Goal: Task Accomplishment & Management: Complete application form

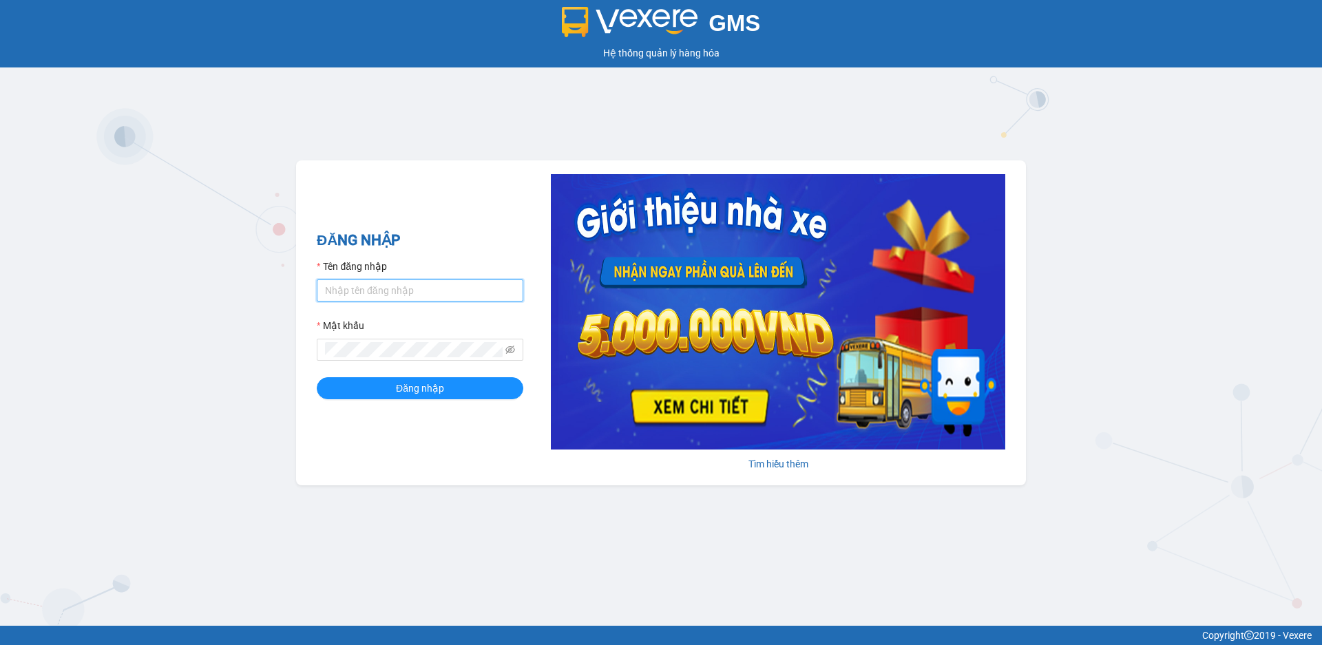
click at [376, 291] on input "Tên đăng nhập" at bounding box center [420, 291] width 207 height 22
type input "datmap.ttdl"
click at [516, 348] on span at bounding box center [420, 350] width 207 height 22
click at [508, 350] on icon "eye-invisible" at bounding box center [510, 350] width 10 height 10
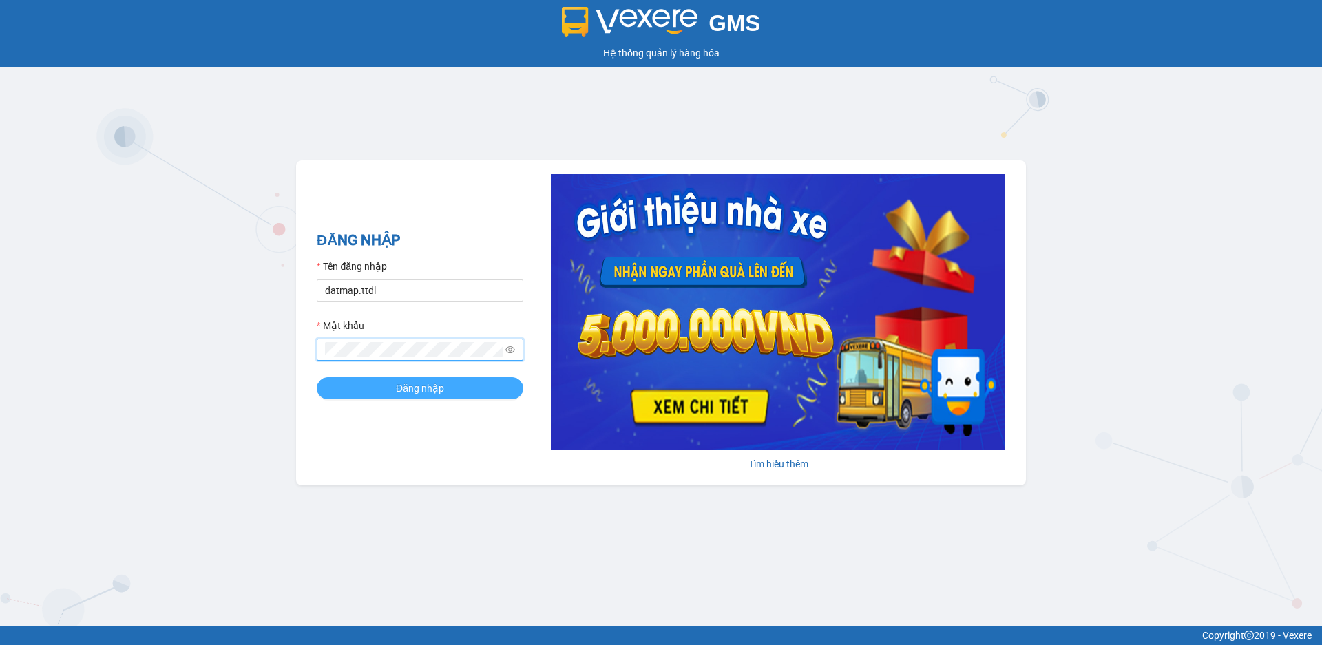
click at [423, 386] on span "Đăng nhập" at bounding box center [420, 388] width 48 height 15
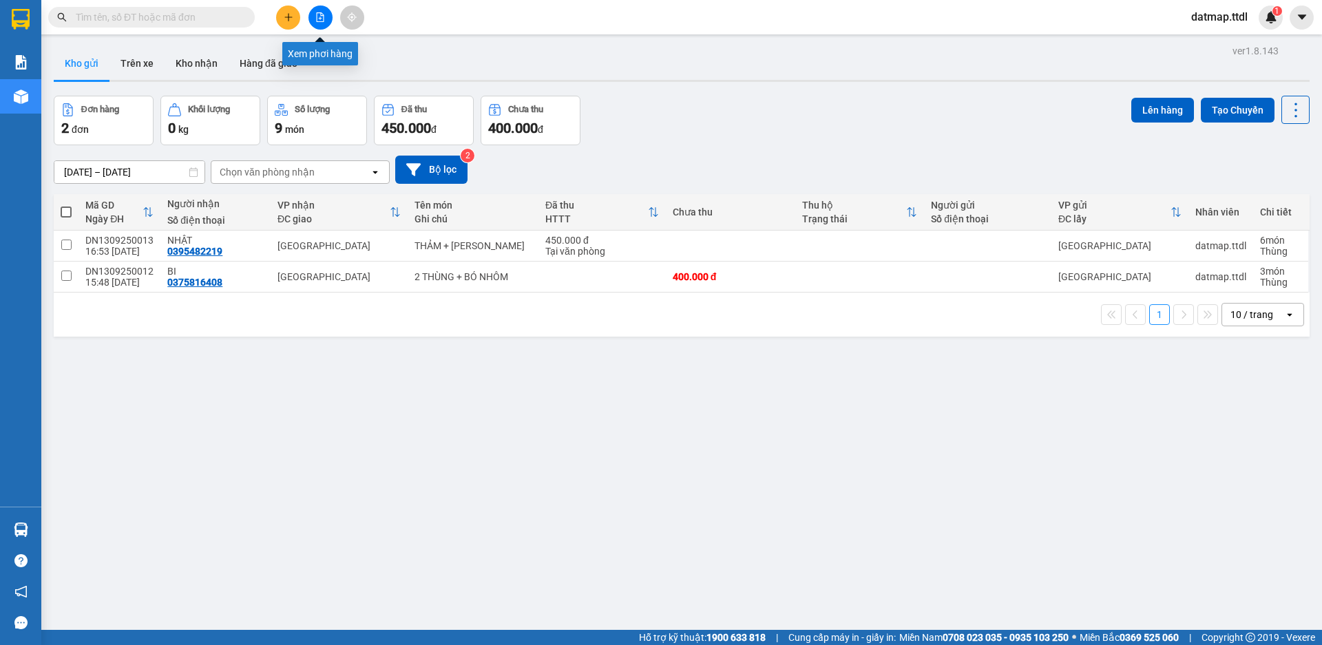
click at [320, 19] on icon "file-add" at bounding box center [321, 17] width 8 height 10
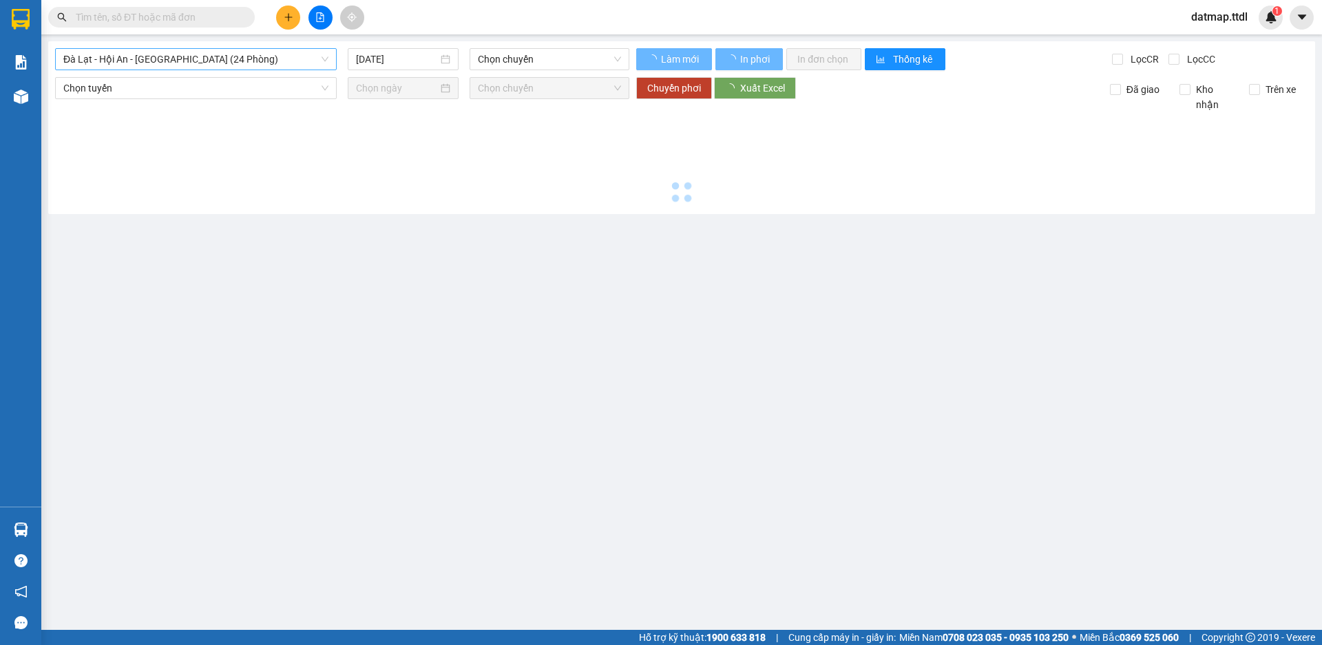
type input "[DATE]"
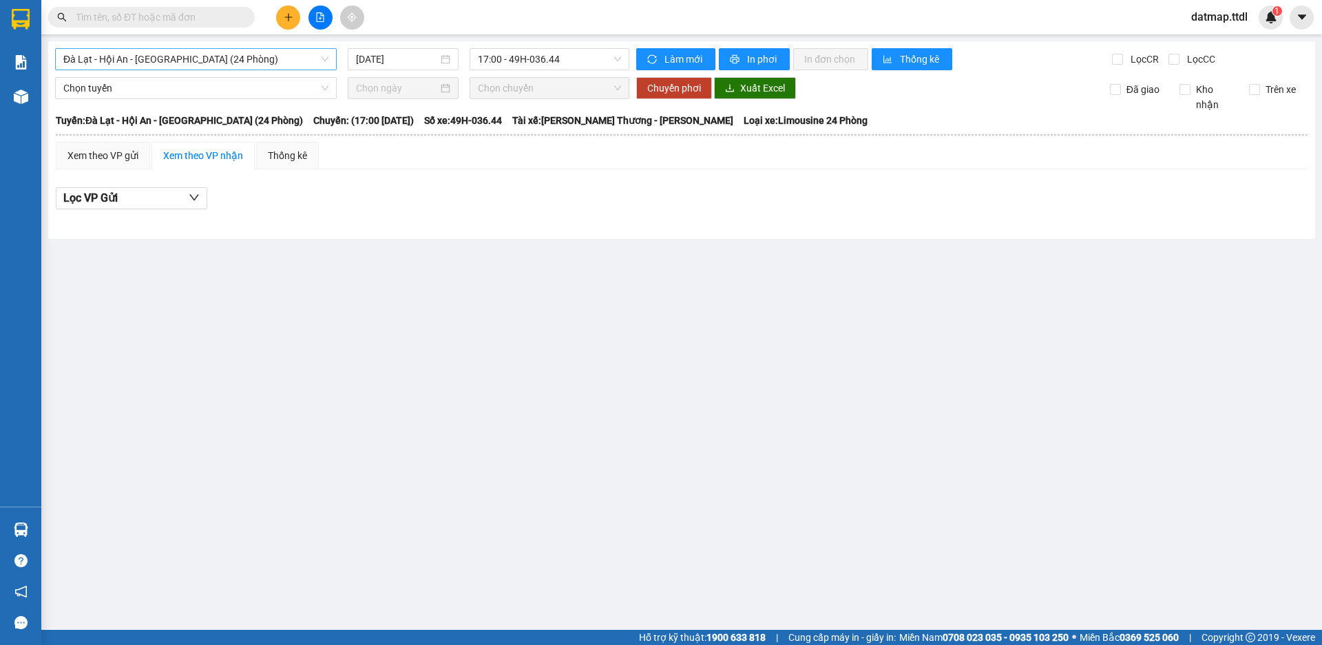
click at [171, 61] on span "Đà Lạt - Hội An - [GEOGRAPHIC_DATA] (24 Phòng)" at bounding box center [195, 59] width 265 height 21
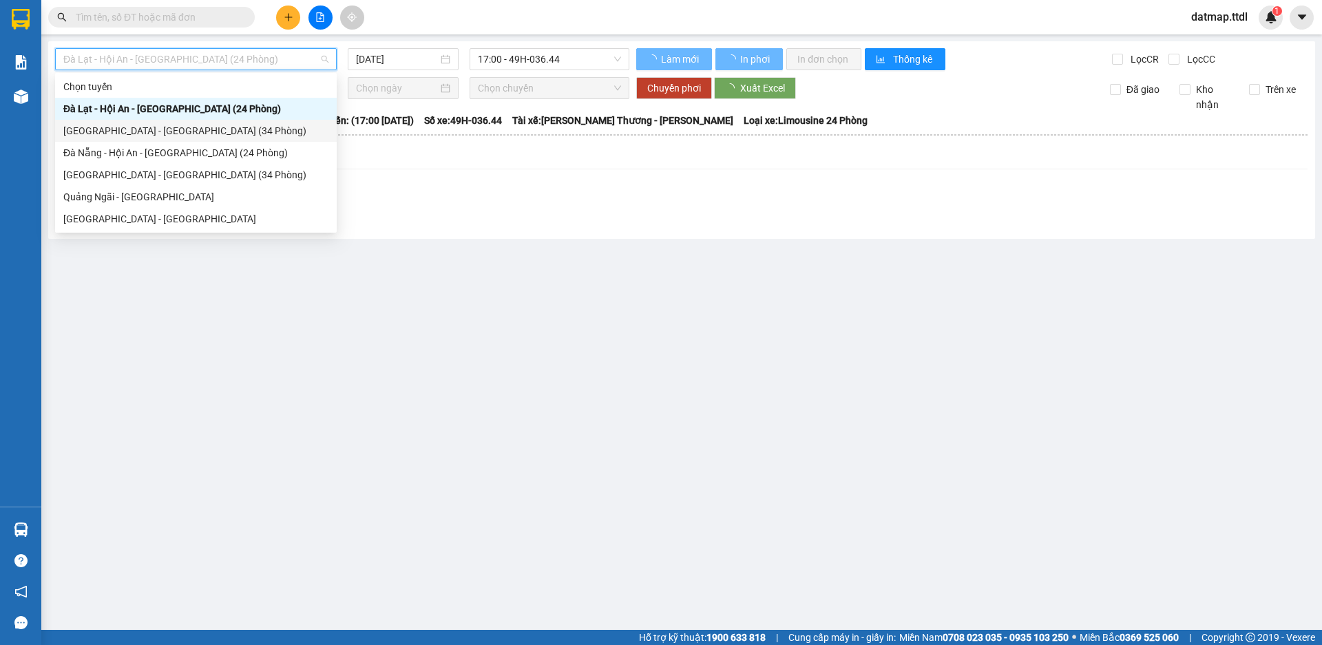
click at [143, 133] on div "[GEOGRAPHIC_DATA] - [GEOGRAPHIC_DATA] (34 Phòng)" at bounding box center [195, 130] width 265 height 15
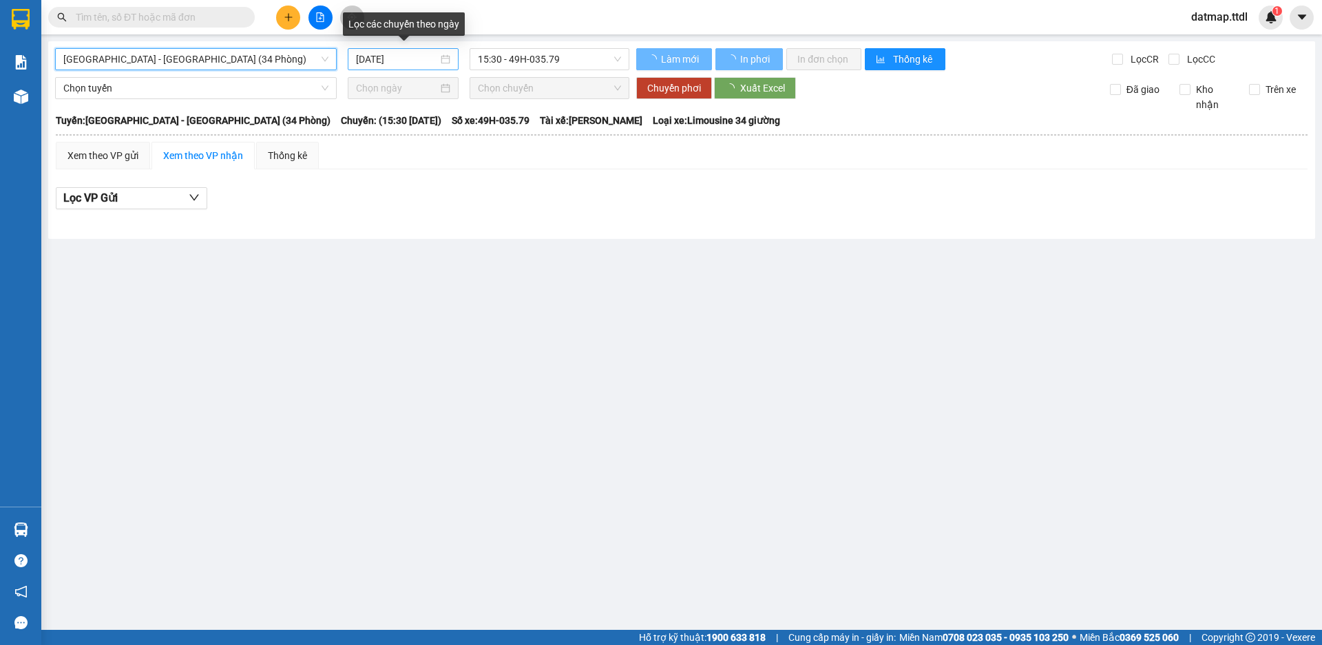
click at [381, 60] on input "[DATE]" at bounding box center [397, 59] width 82 height 15
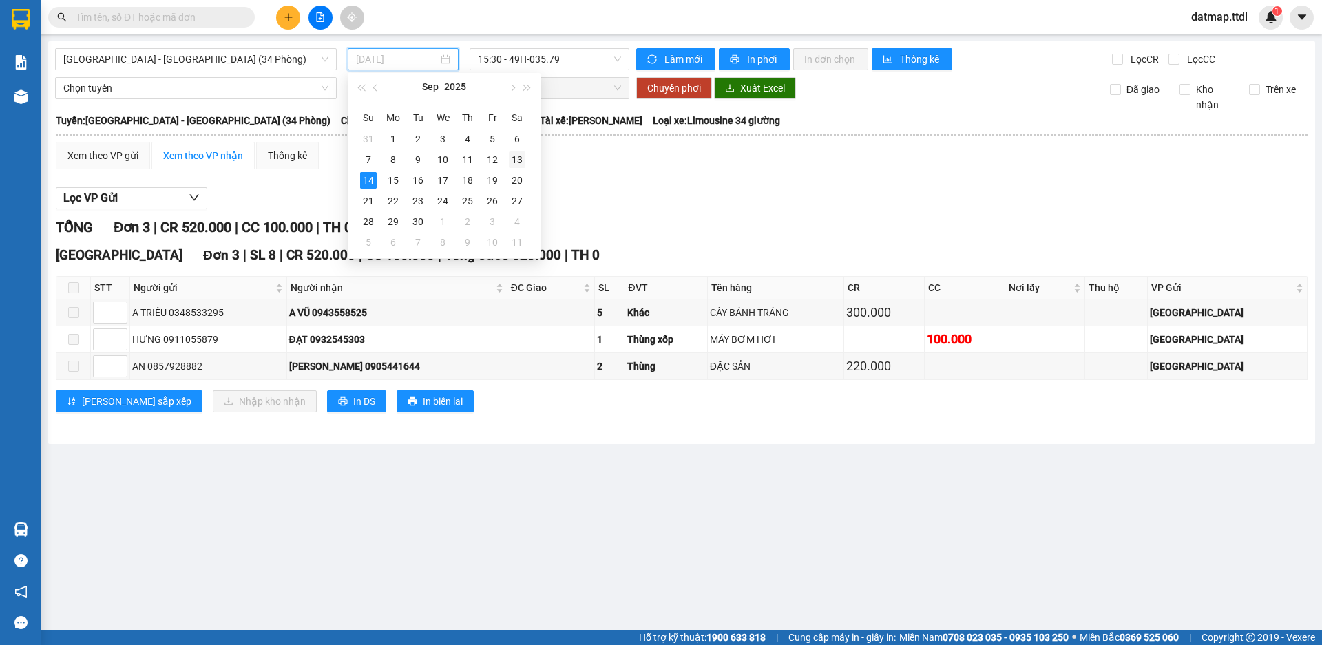
click at [519, 158] on div "13" at bounding box center [517, 159] width 17 height 17
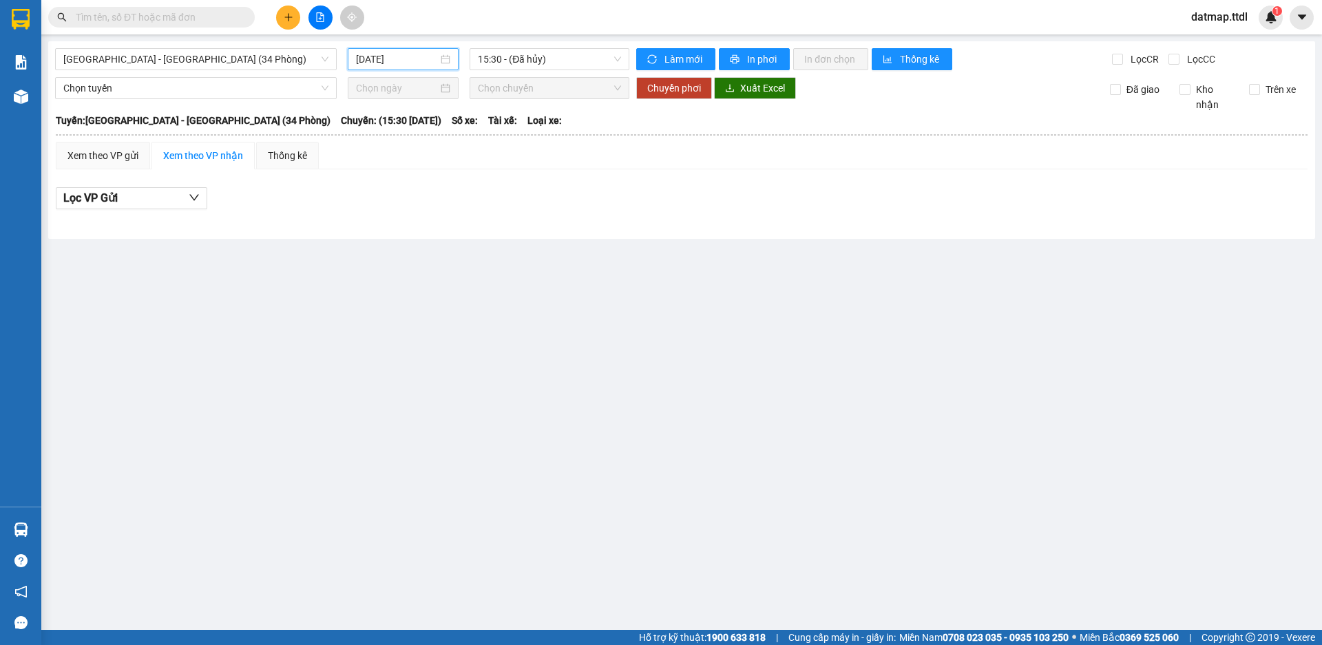
click at [417, 52] on input "13/09/2025" at bounding box center [397, 59] width 82 height 15
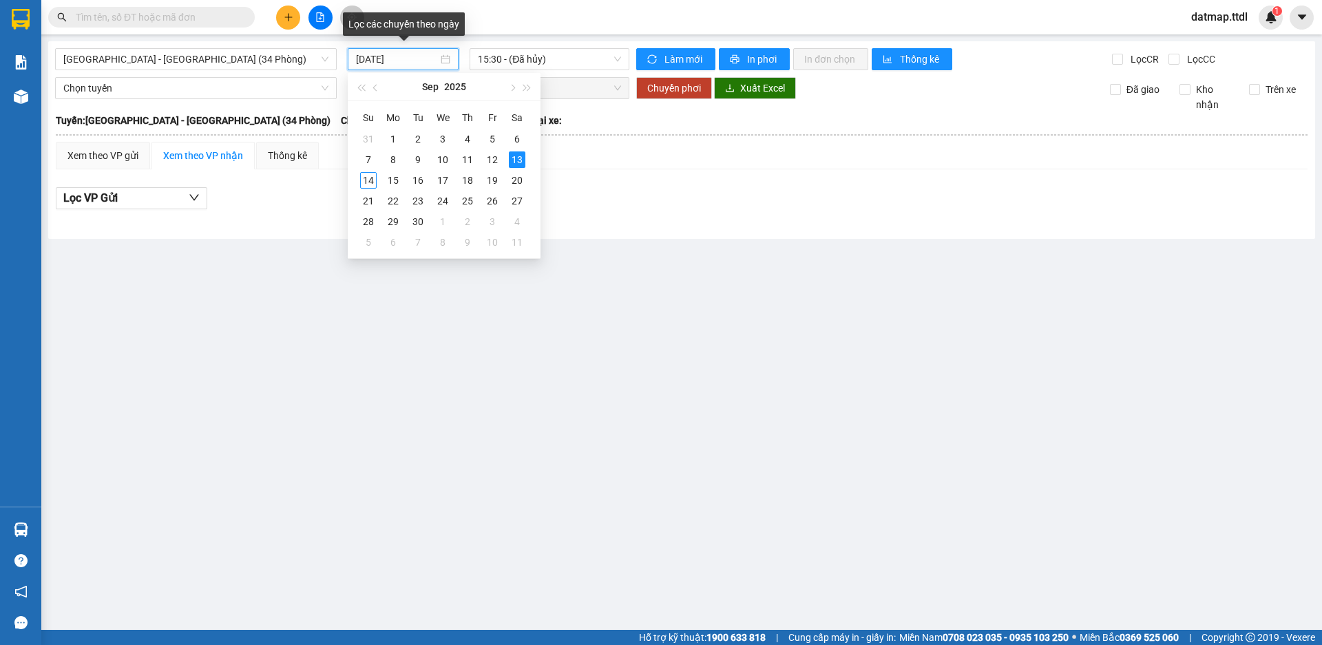
type input "13/09/2025"
click at [624, 283] on main "Đà Lạt - Đà Nẵng (34 Phòng) 13/09/2025 15:30 - (Đã hủy) Làm mới In phơi In đơn …" at bounding box center [661, 315] width 1322 height 630
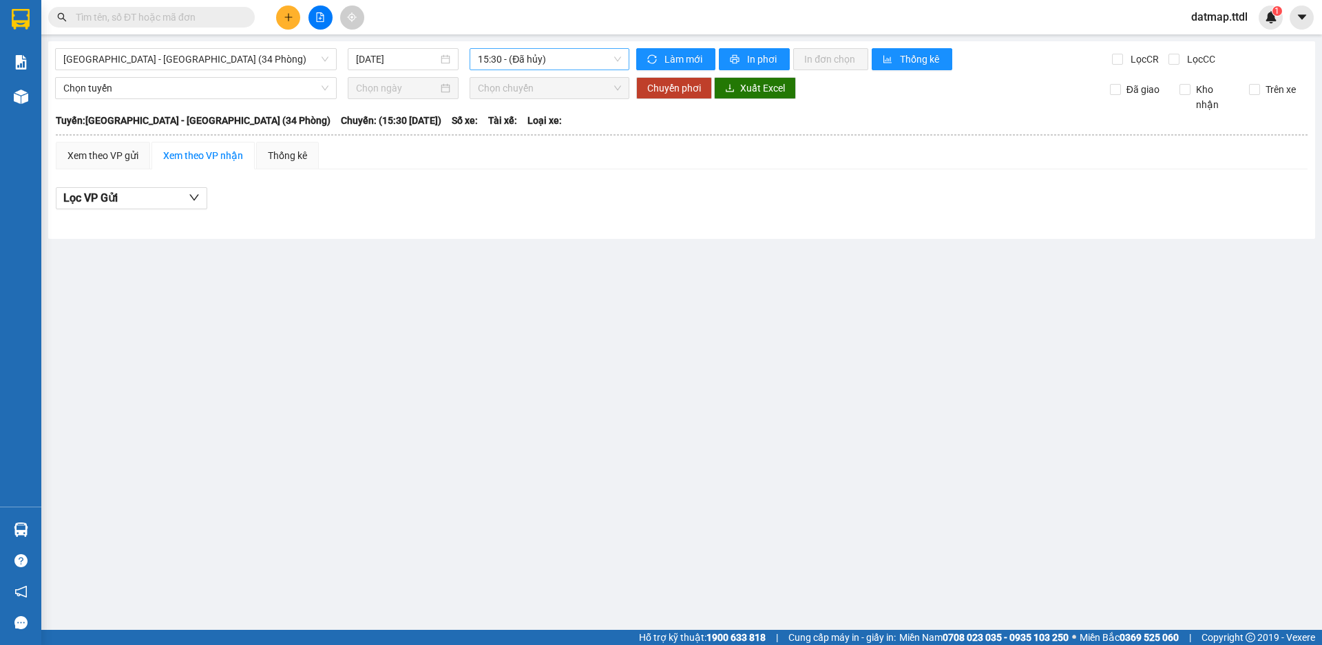
click at [549, 65] on span "15:30 - (Đã hủy)" at bounding box center [549, 59] width 143 height 21
click at [141, 58] on span "Đà Lạt - Đà Nẵng (34 Phòng)" at bounding box center [195, 59] width 265 height 21
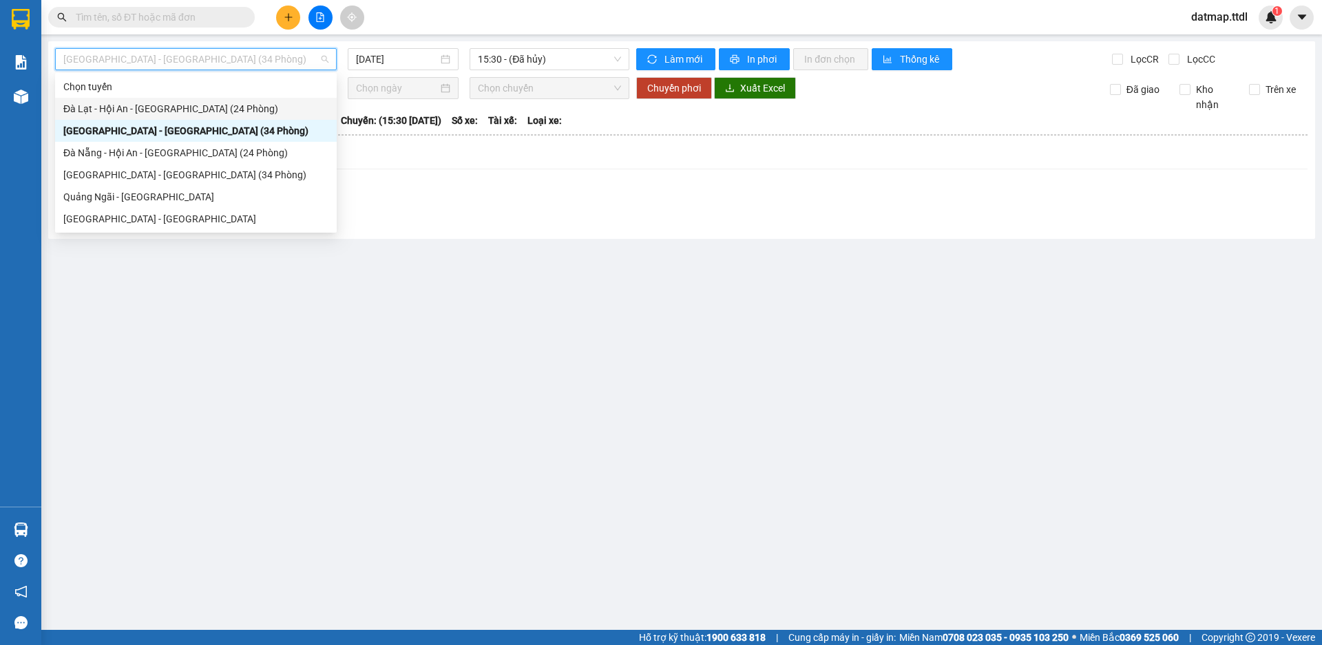
click at [134, 109] on div "Đà Lạt - Hội An - Đà Nẵng (24 Phòng)" at bounding box center [195, 108] width 265 height 15
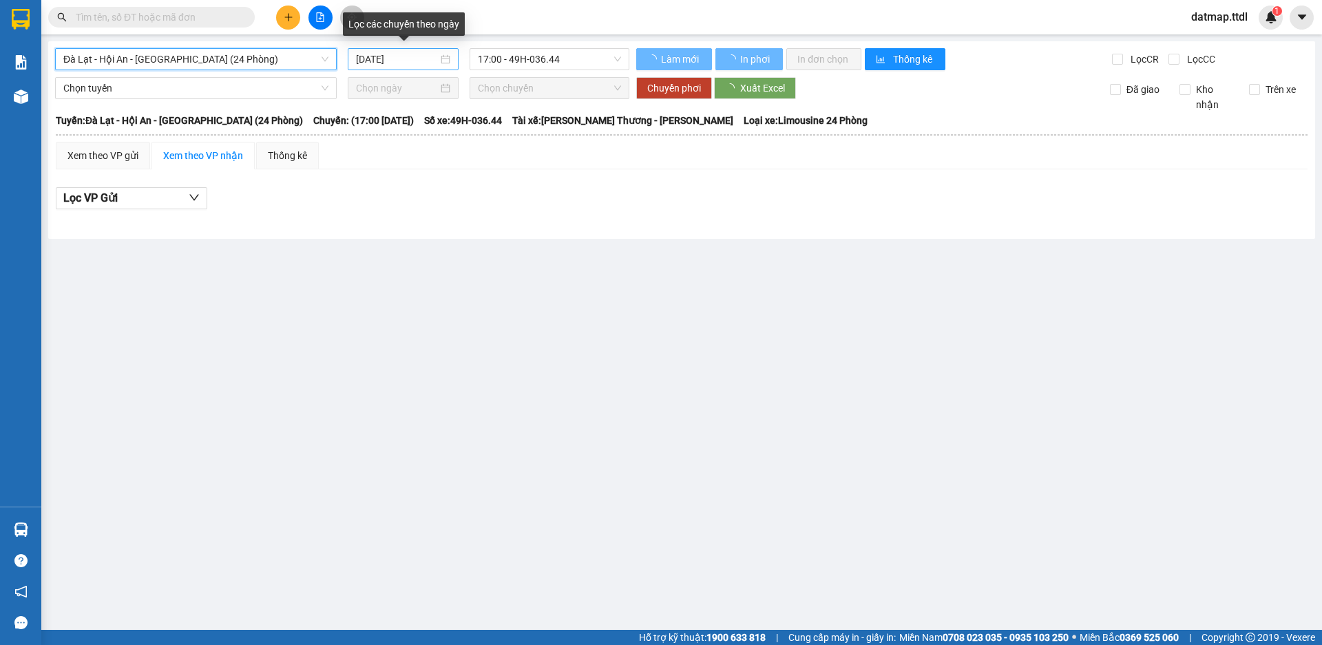
click at [379, 57] on input "14/09/2025" at bounding box center [397, 59] width 82 height 15
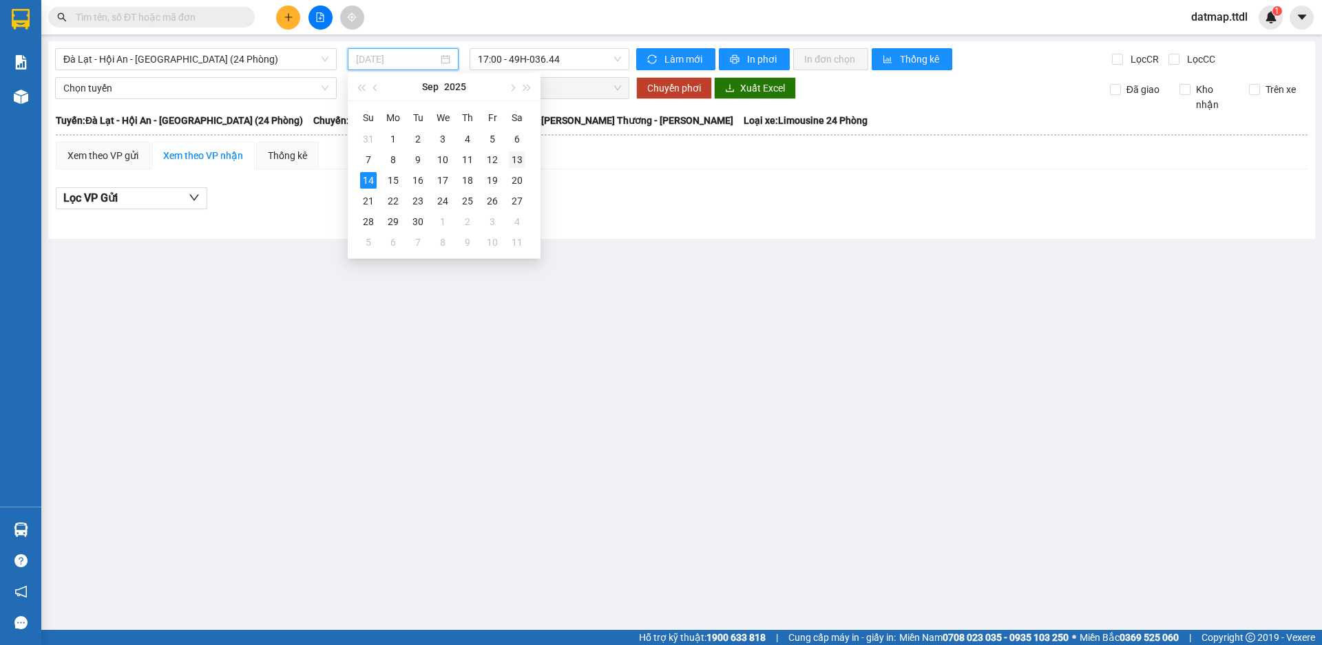
click at [517, 160] on div "13" at bounding box center [517, 159] width 17 height 17
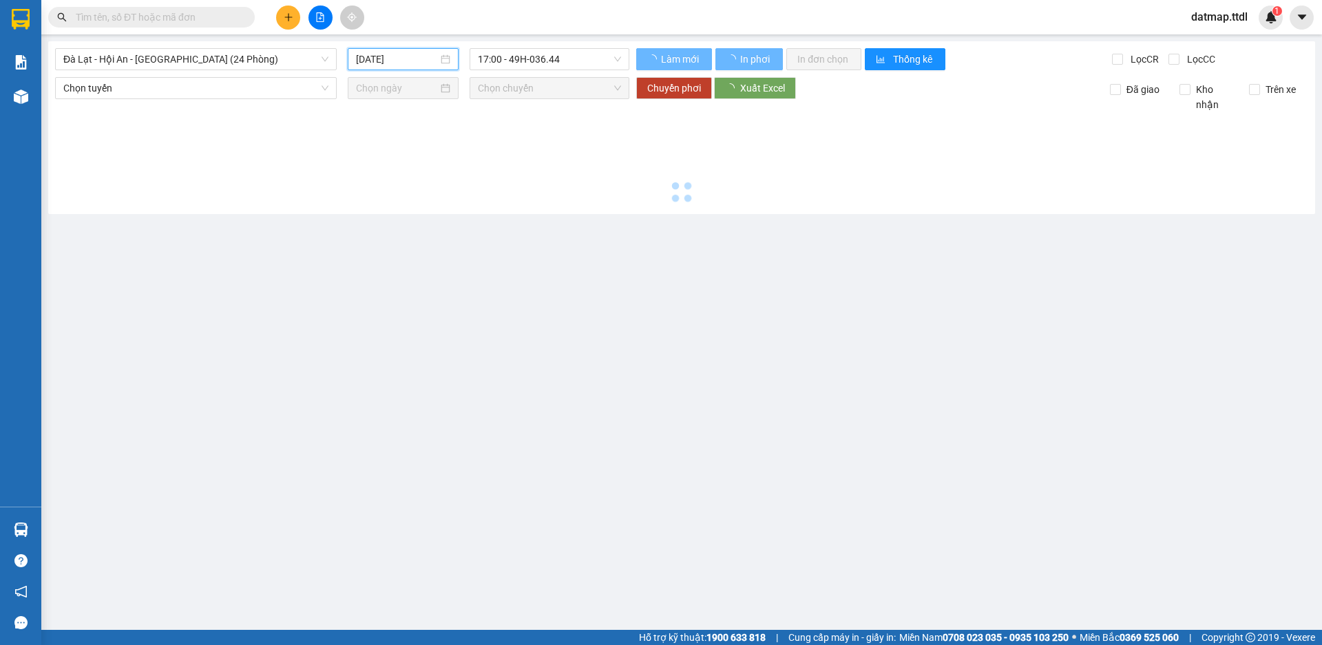
type input "13/09/2025"
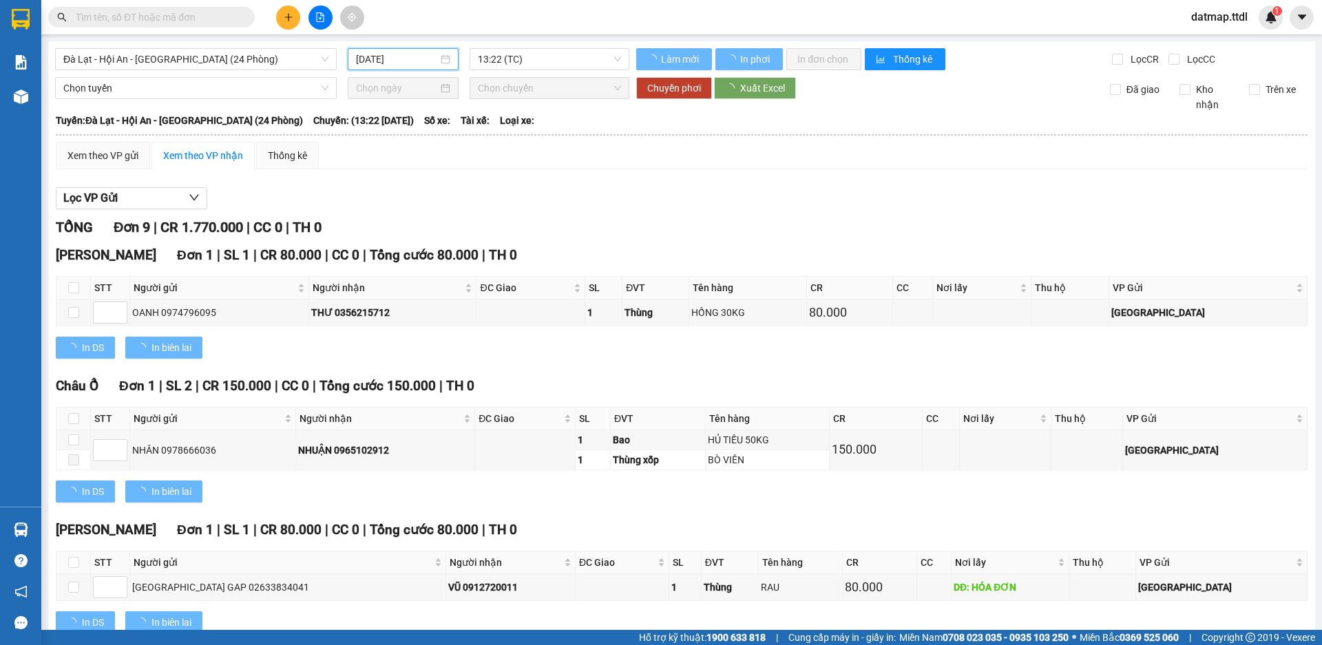
scroll to position [307, 0]
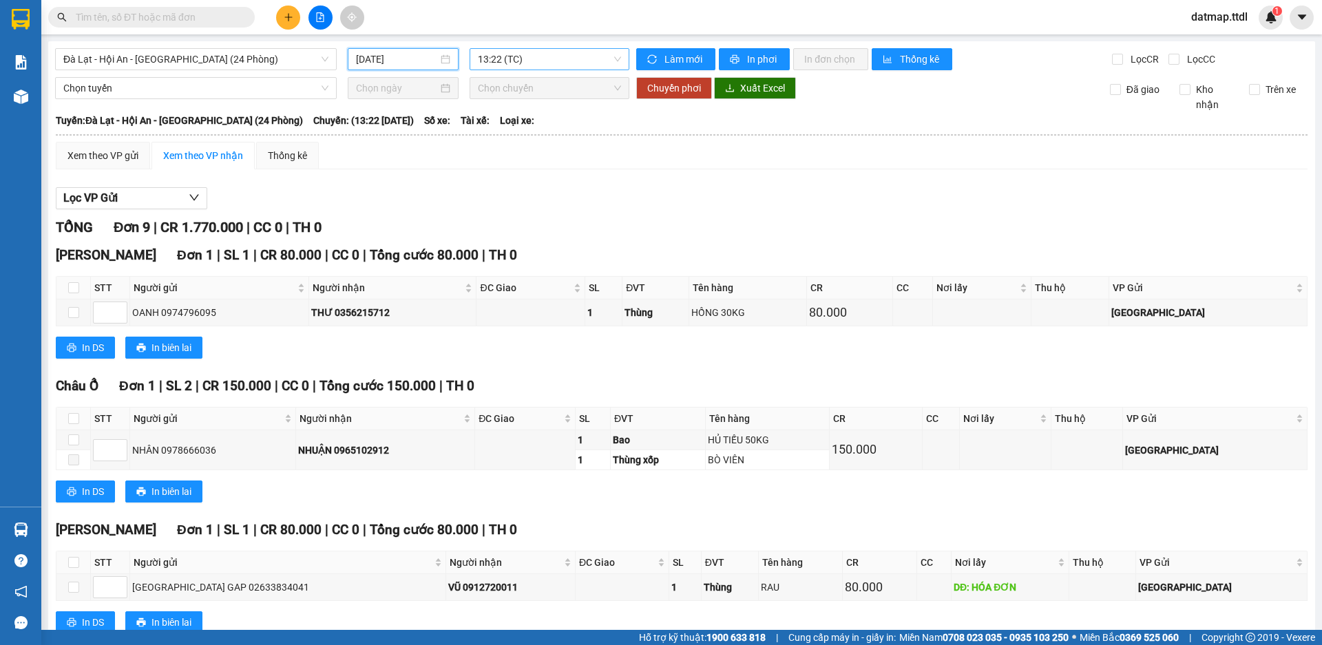
click at [496, 61] on span "13:22 (TC)" at bounding box center [549, 59] width 143 height 21
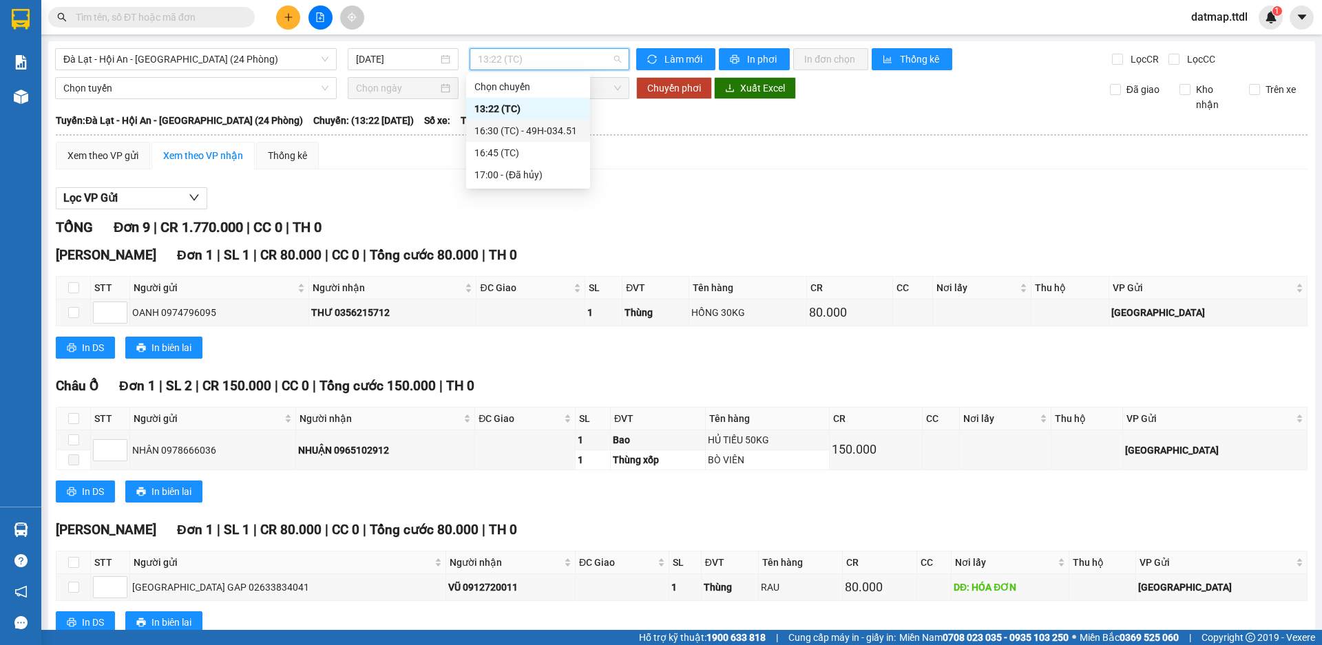
click at [517, 131] on div "16:30 (TC) - 49H-034.51" at bounding box center [527, 130] width 107 height 15
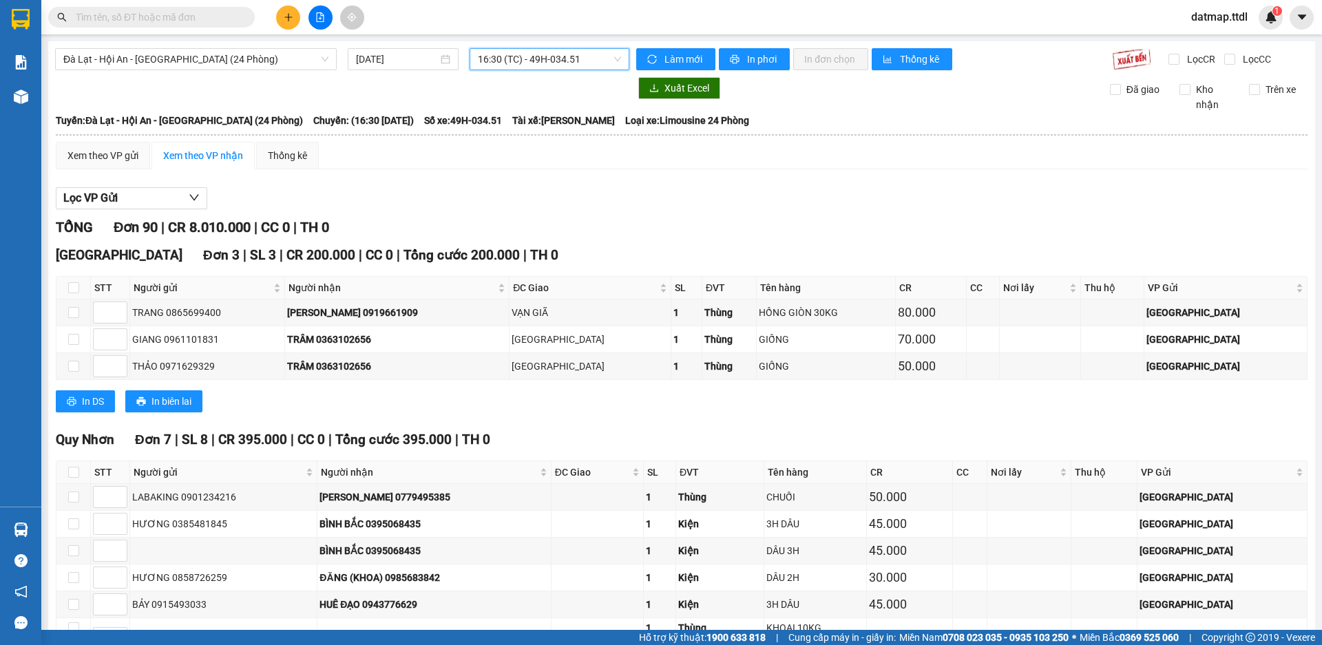
click at [555, 48] on div "16:30 (TC) - 49H-034.51" at bounding box center [550, 59] width 160 height 22
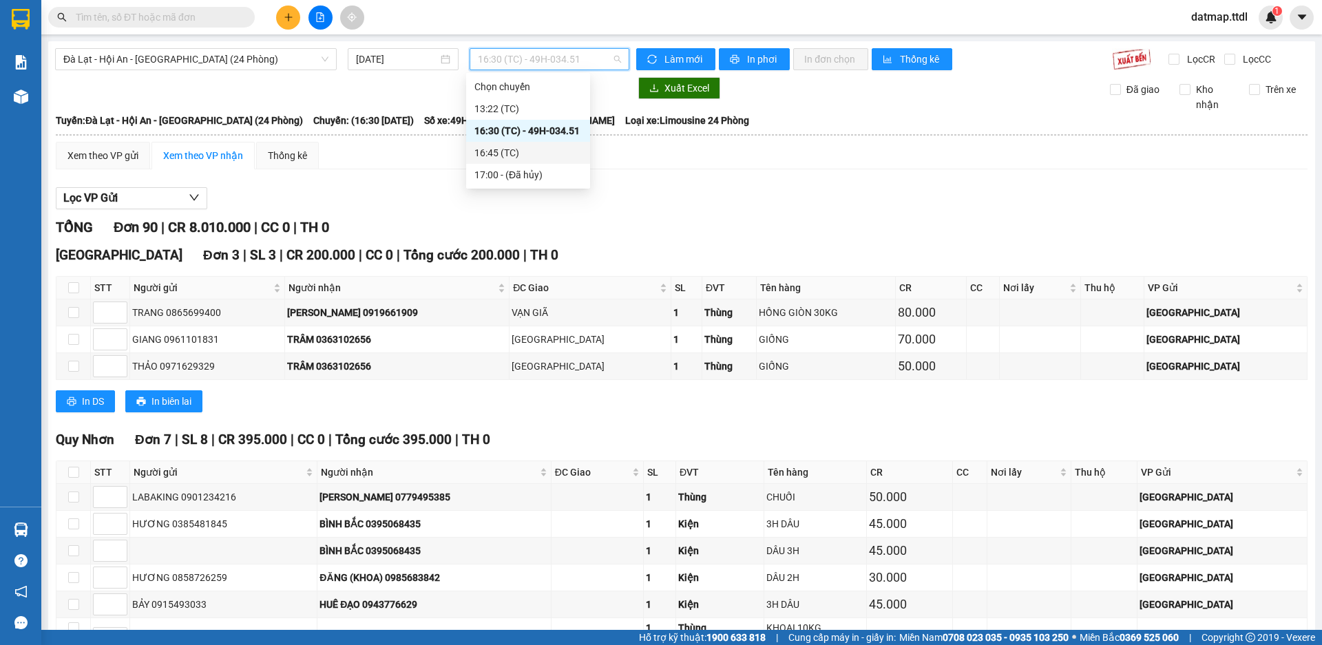
click at [495, 150] on div "16:45 (TC)" at bounding box center [527, 152] width 107 height 15
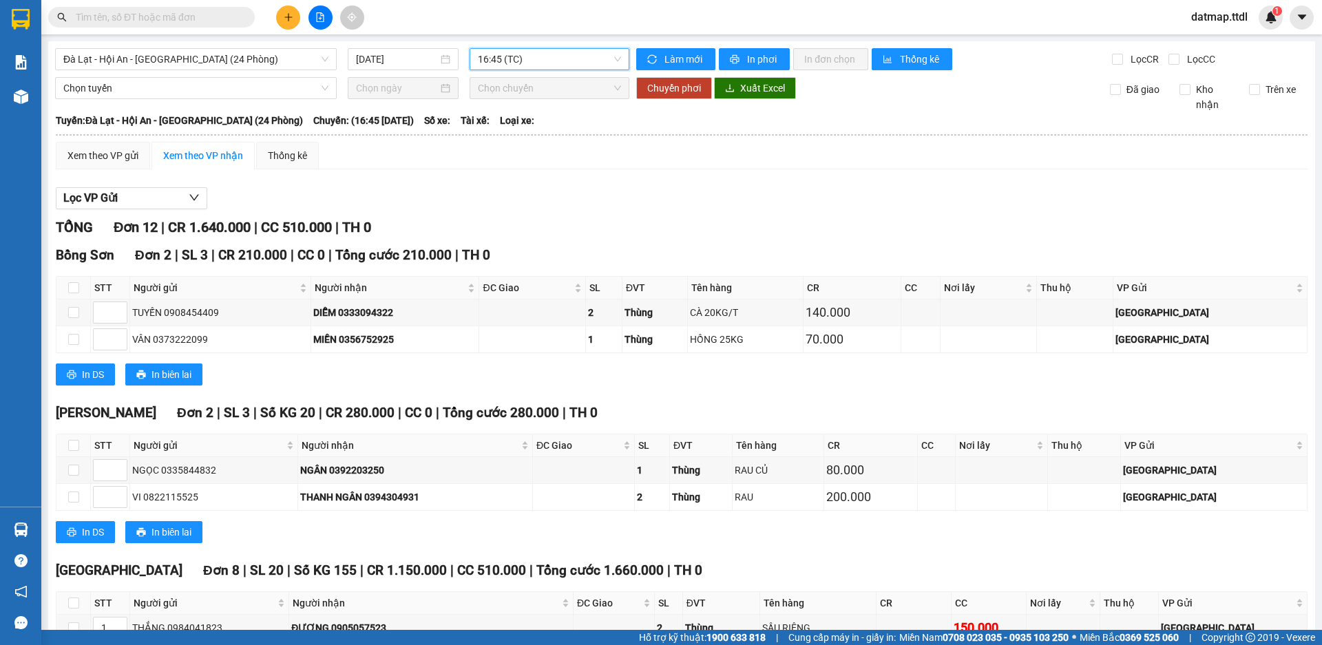
scroll to position [271, 0]
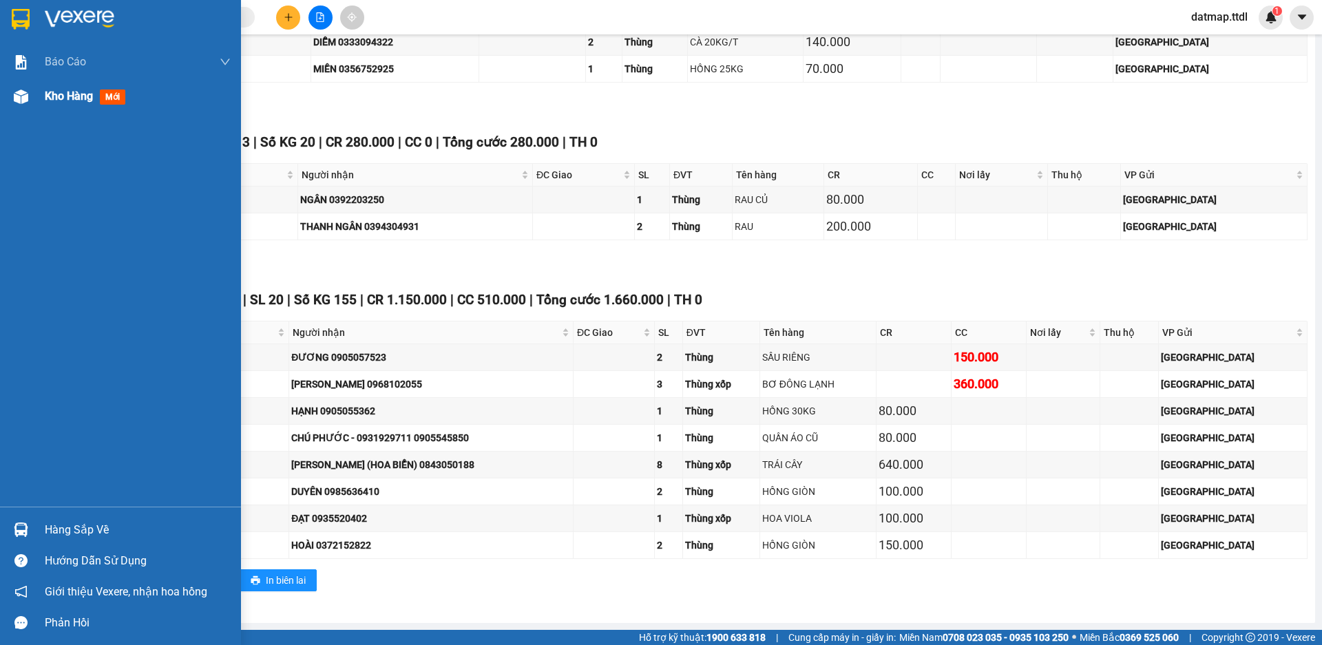
click at [52, 96] on span "Kho hàng" at bounding box center [69, 96] width 48 height 13
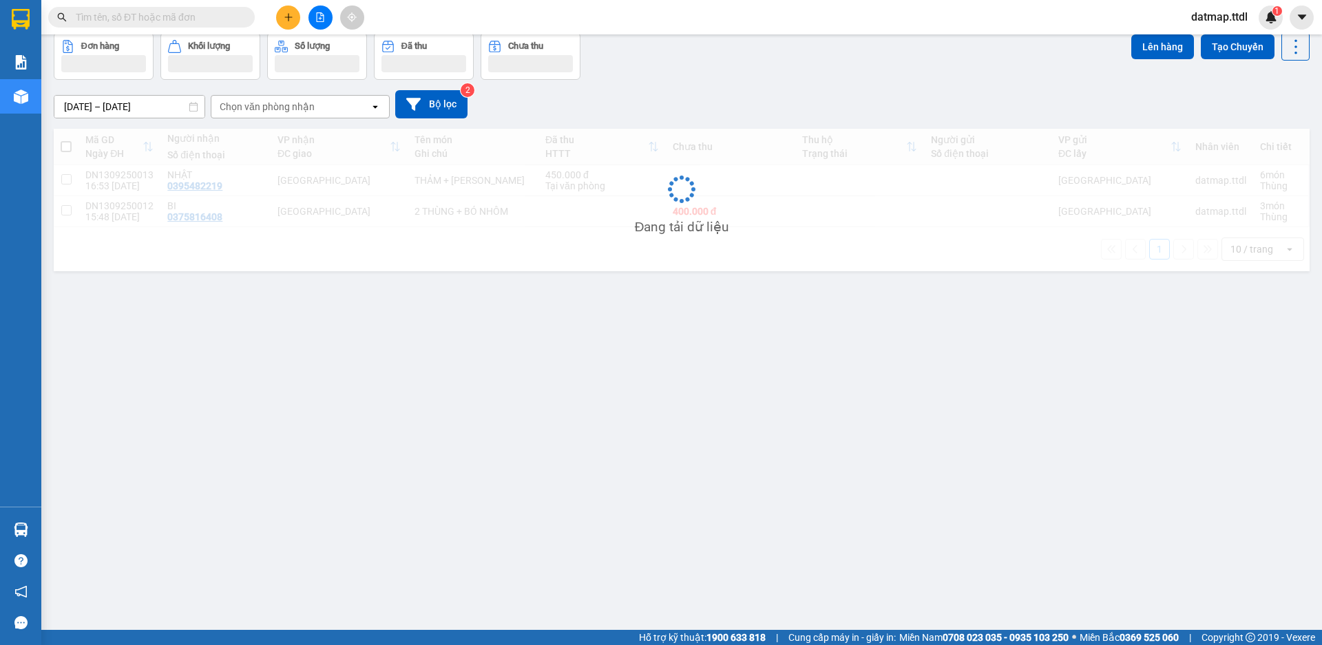
scroll to position [63, 0]
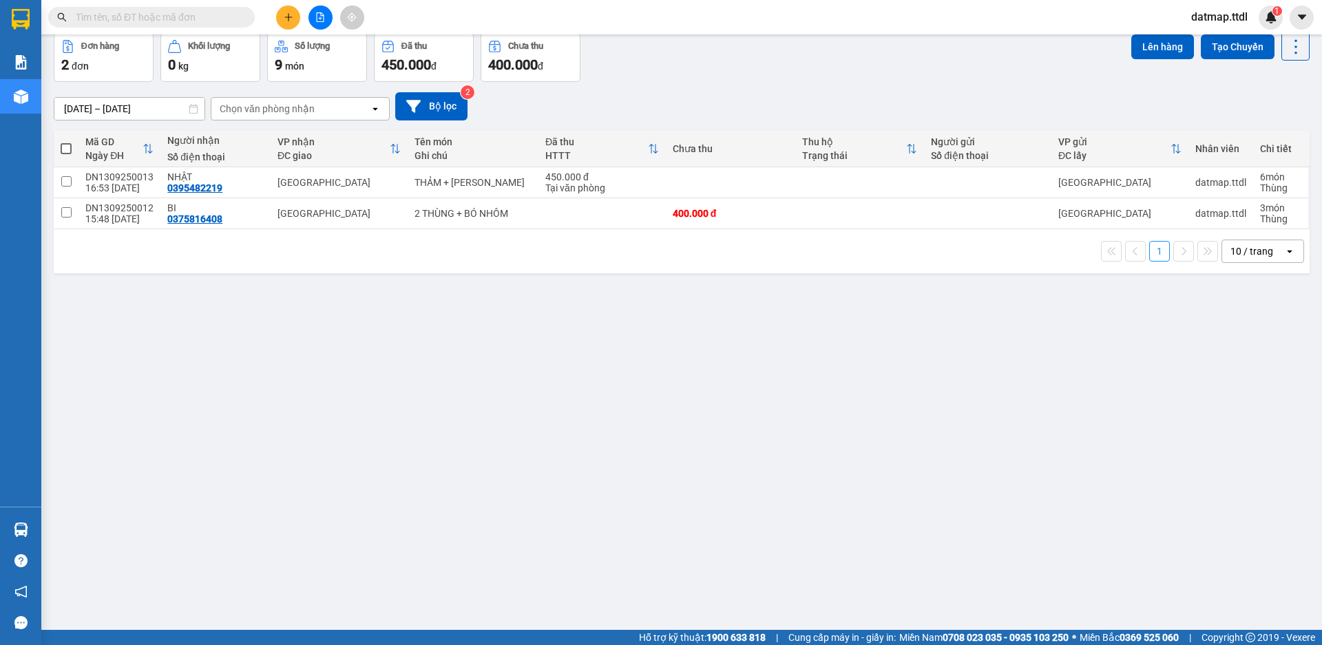
click at [65, 149] on span at bounding box center [66, 148] width 11 height 11
click at [66, 142] on input "checkbox" at bounding box center [66, 142] width 0 height 0
checkbox input "true"
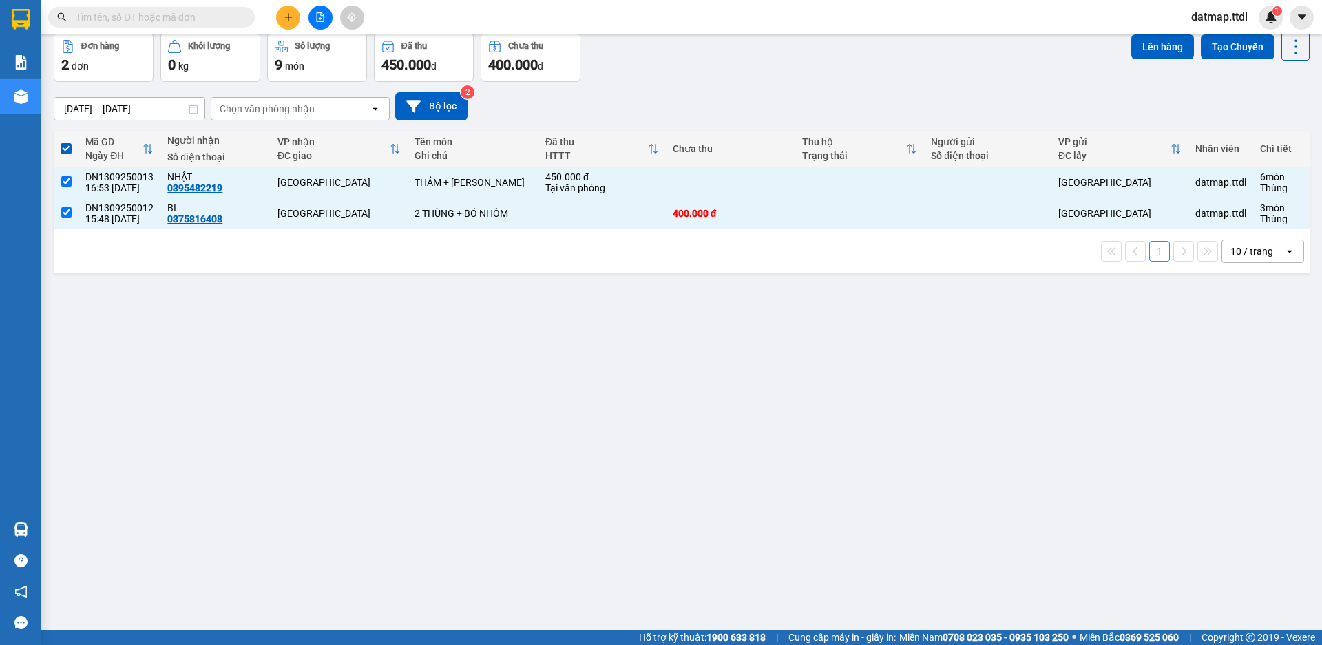
scroll to position [0, 0]
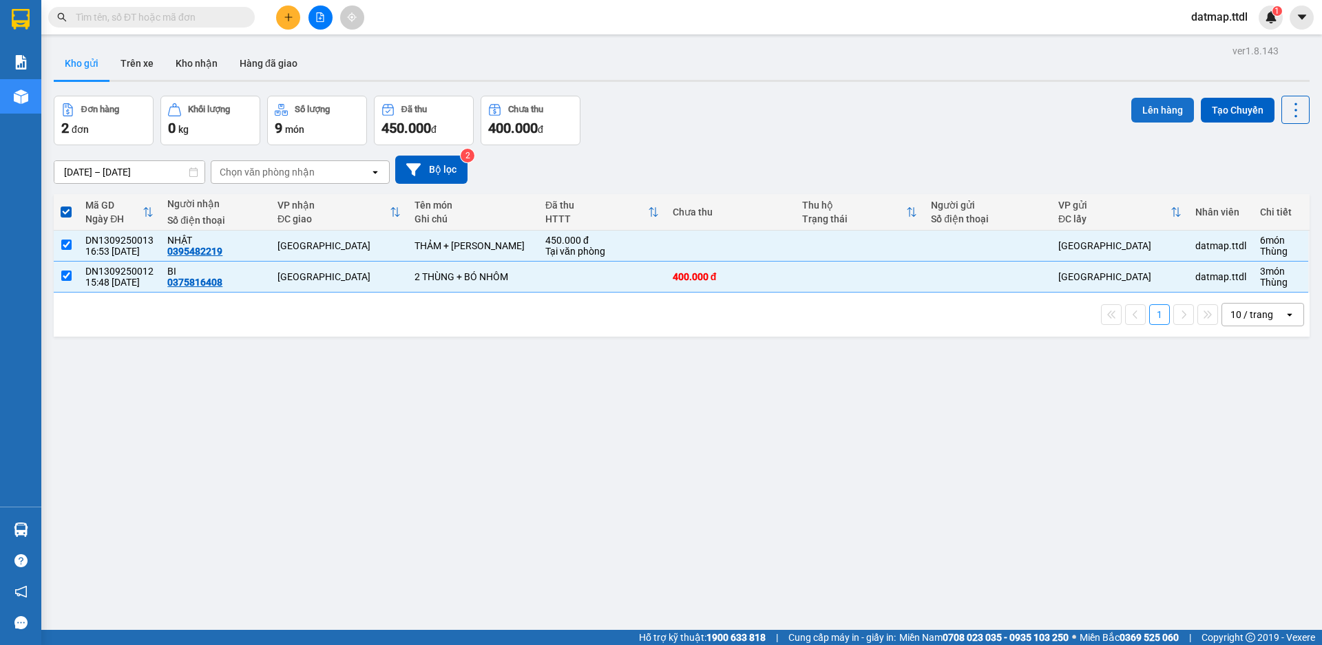
click at [1145, 110] on button "Lên hàng" at bounding box center [1162, 110] width 63 height 25
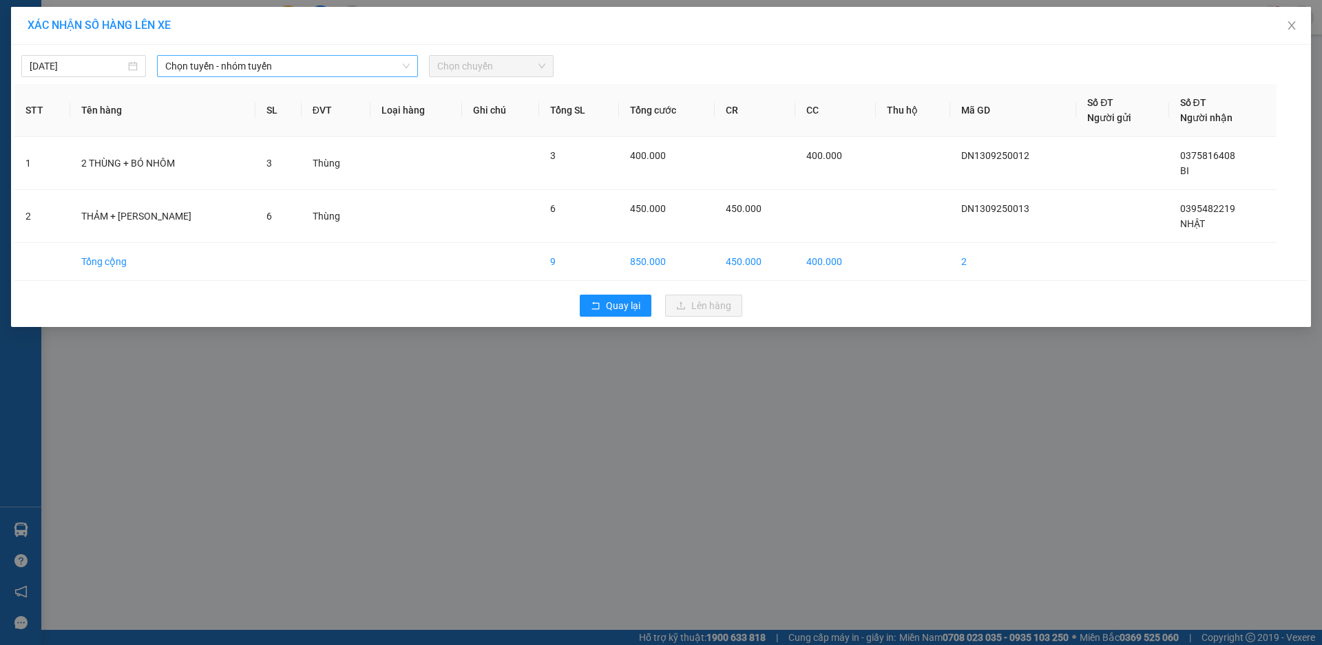
click at [246, 66] on span "Chọn tuyến - nhóm tuyến" at bounding box center [287, 66] width 244 height 21
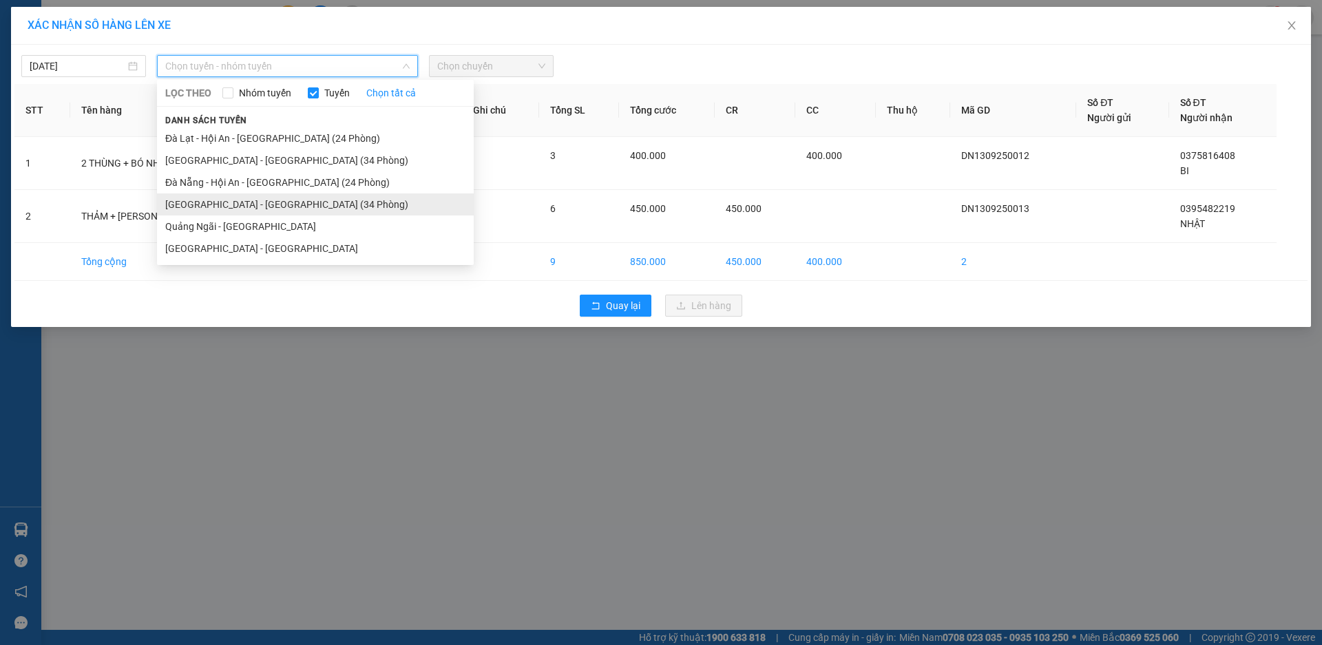
click at [220, 203] on li "Đà Nẵng - Đà Lạt (34 Phòng)" at bounding box center [315, 204] width 317 height 22
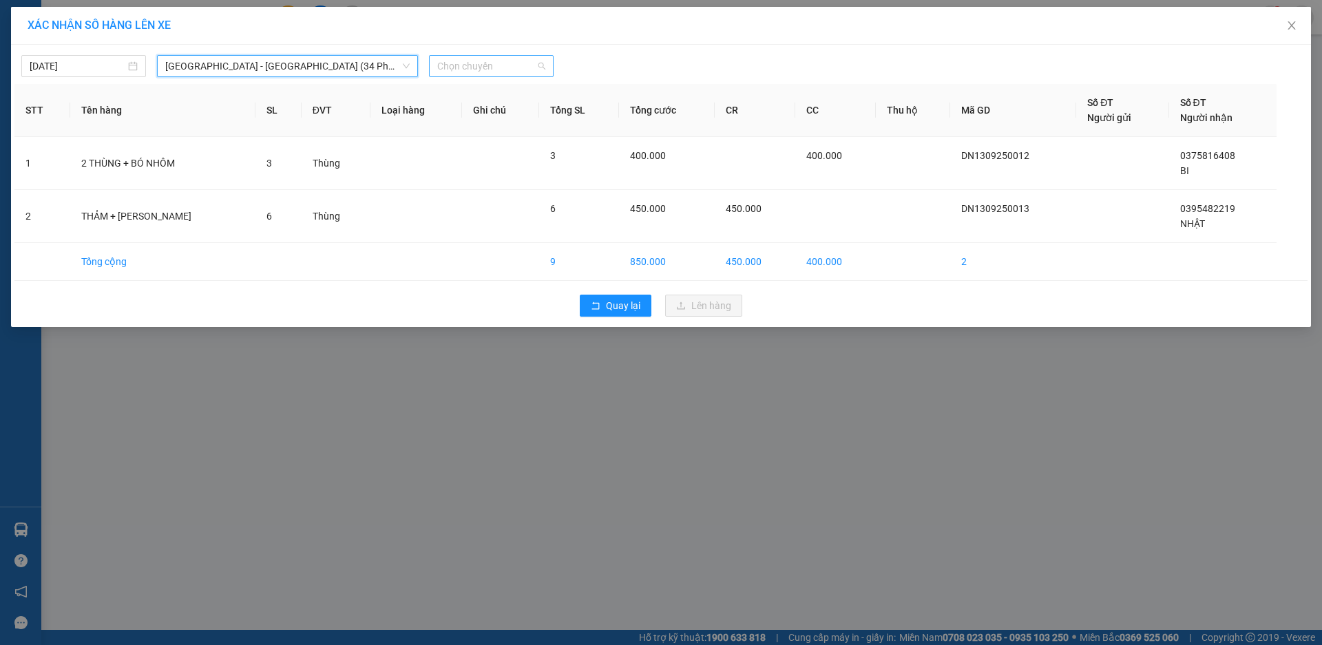
click at [479, 65] on span "Chọn chuyến" at bounding box center [491, 66] width 108 height 21
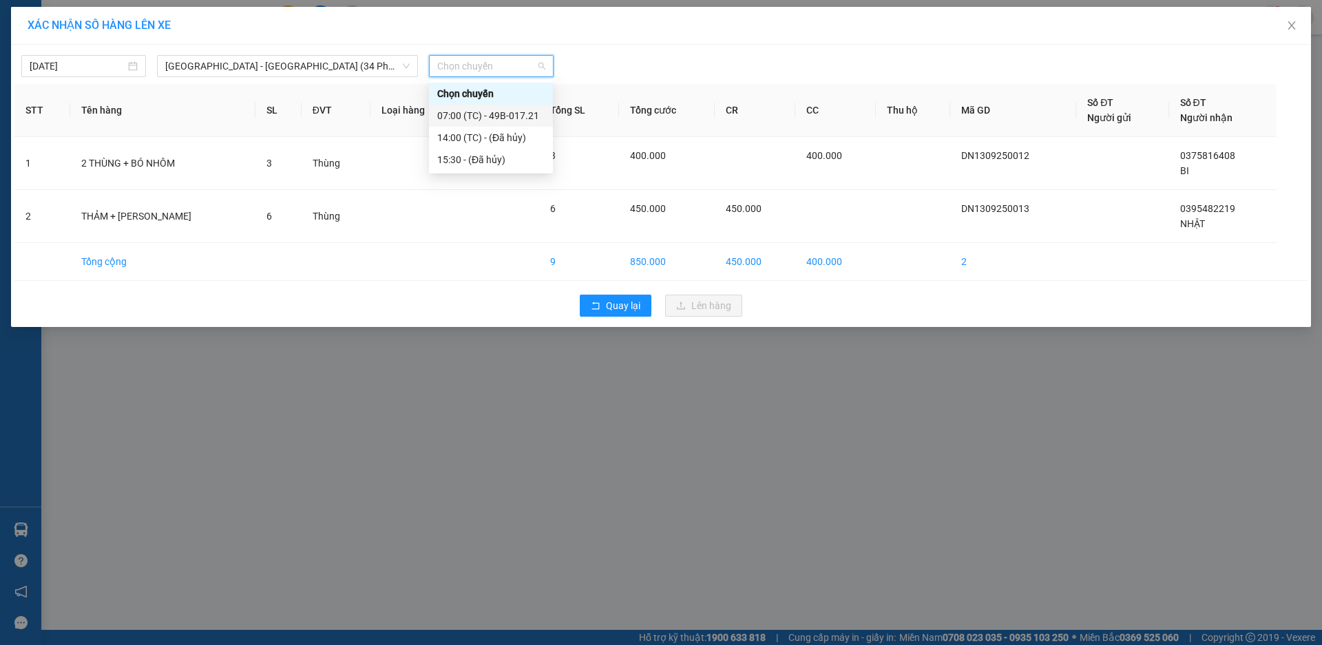
click at [479, 114] on div "07:00 (TC) - 49B-017.21" at bounding box center [490, 115] width 107 height 15
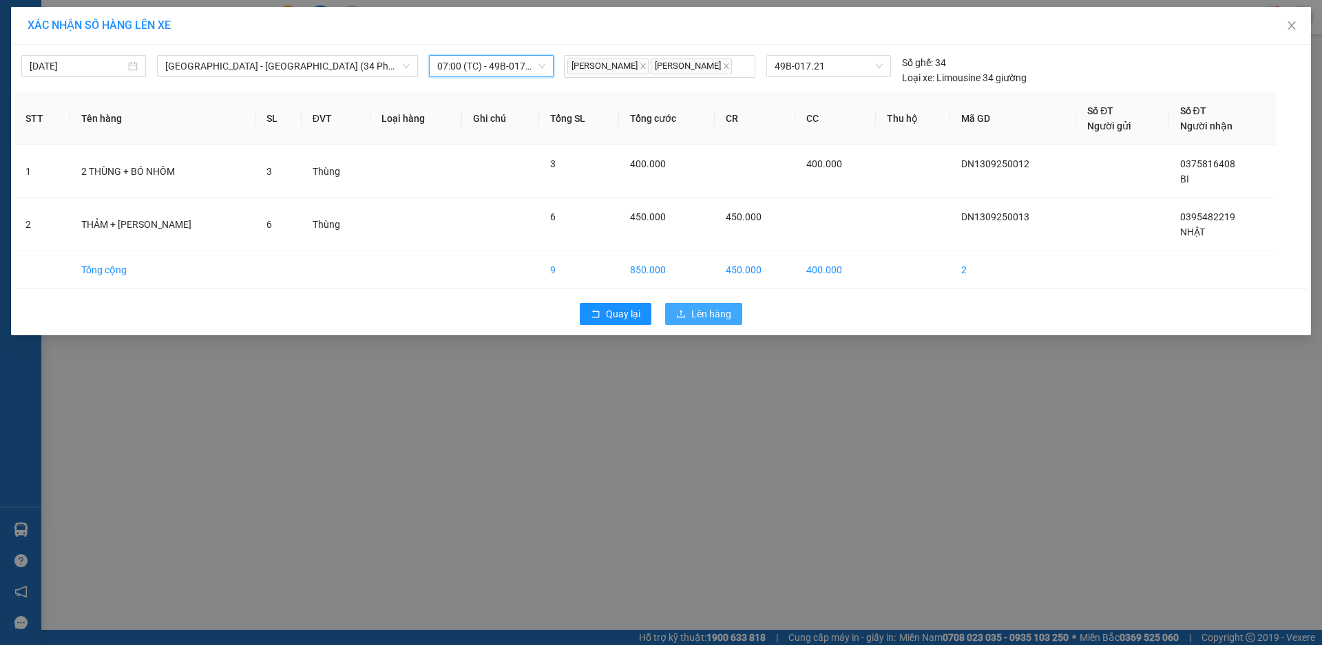
click at [717, 313] on span "Lên hàng" at bounding box center [711, 313] width 40 height 15
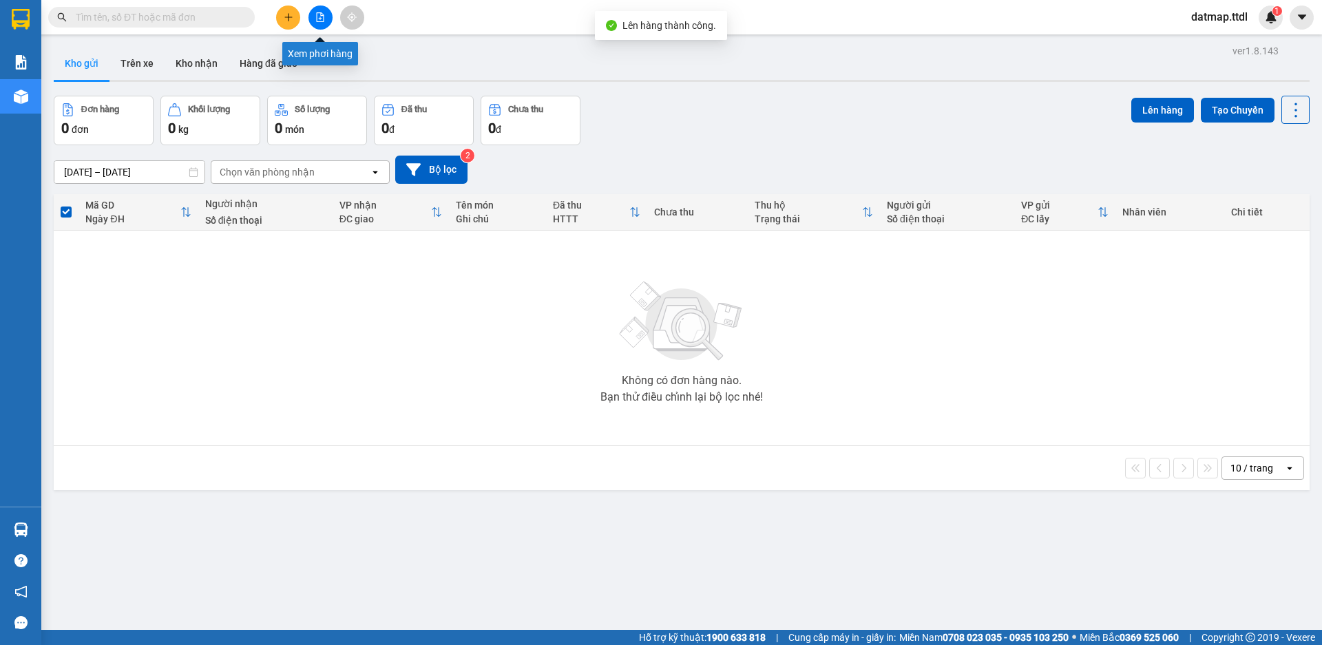
click at [318, 19] on icon "file-add" at bounding box center [320, 17] width 10 height 10
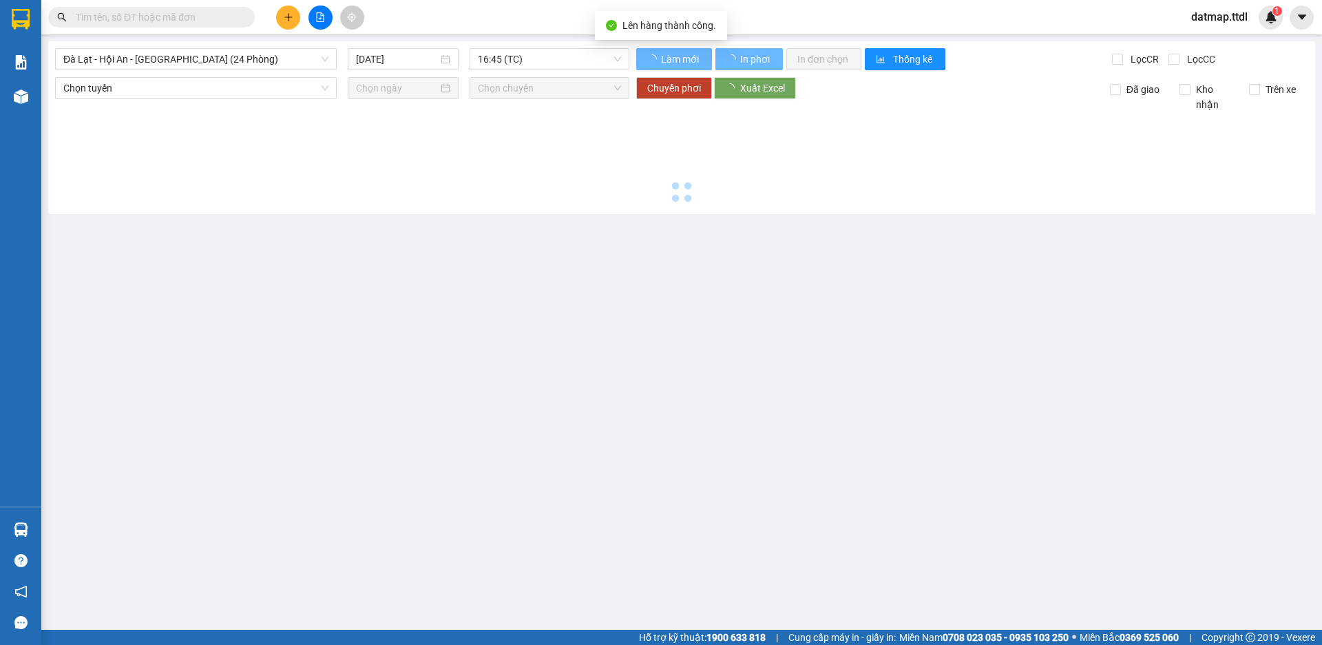
type input "14/09/2025"
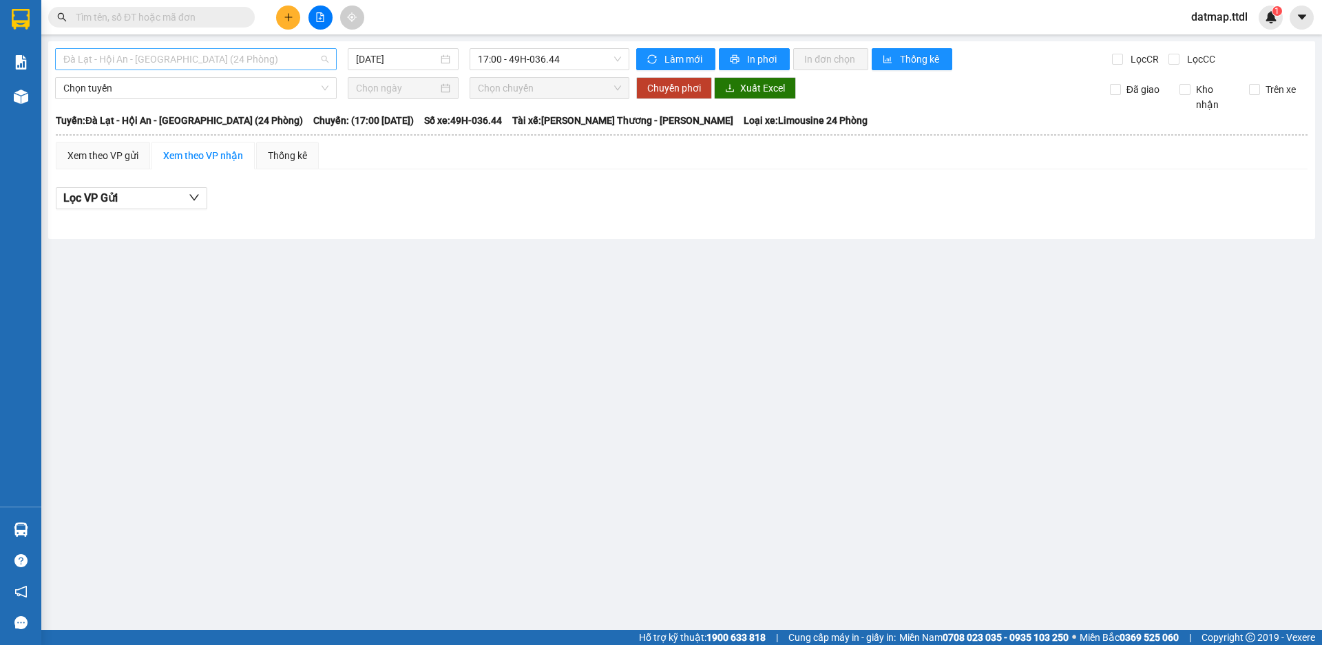
click at [143, 59] on span "Đà Lạt - Hội An - Đà Nẵng (24 Phòng)" at bounding box center [195, 59] width 265 height 21
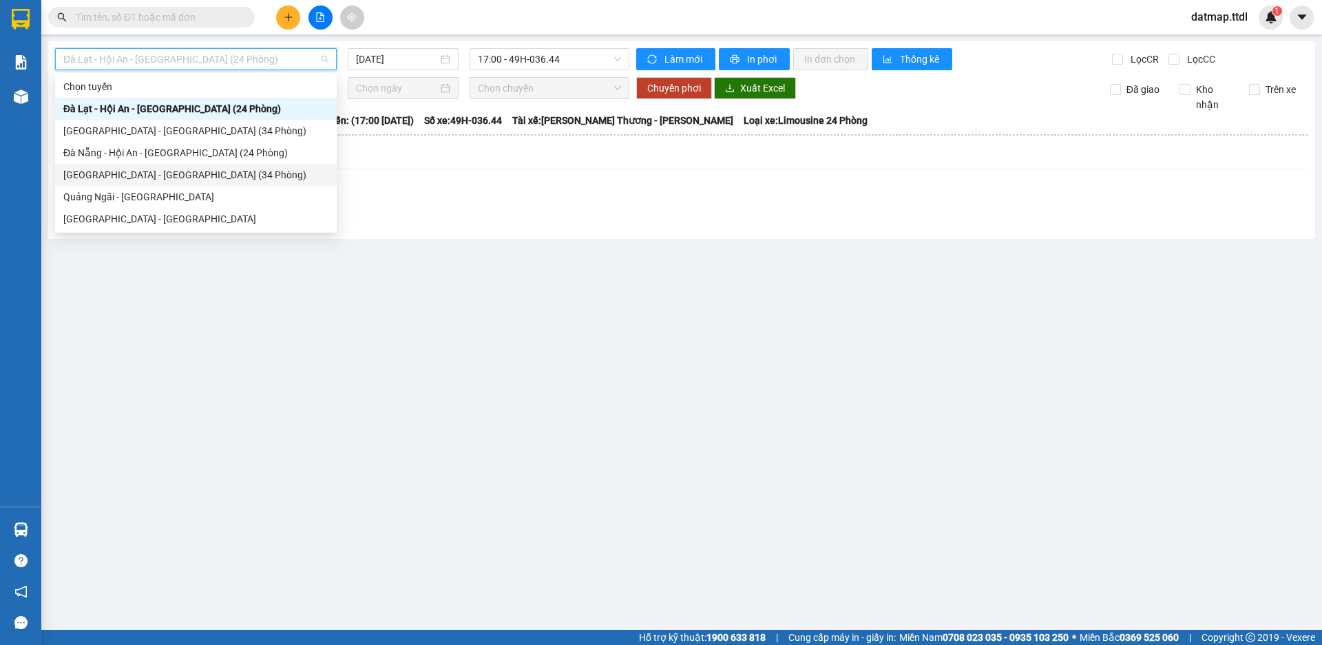
click at [125, 178] on div "Đà Nẵng - Đà Lạt (34 Phòng)" at bounding box center [195, 174] width 265 height 15
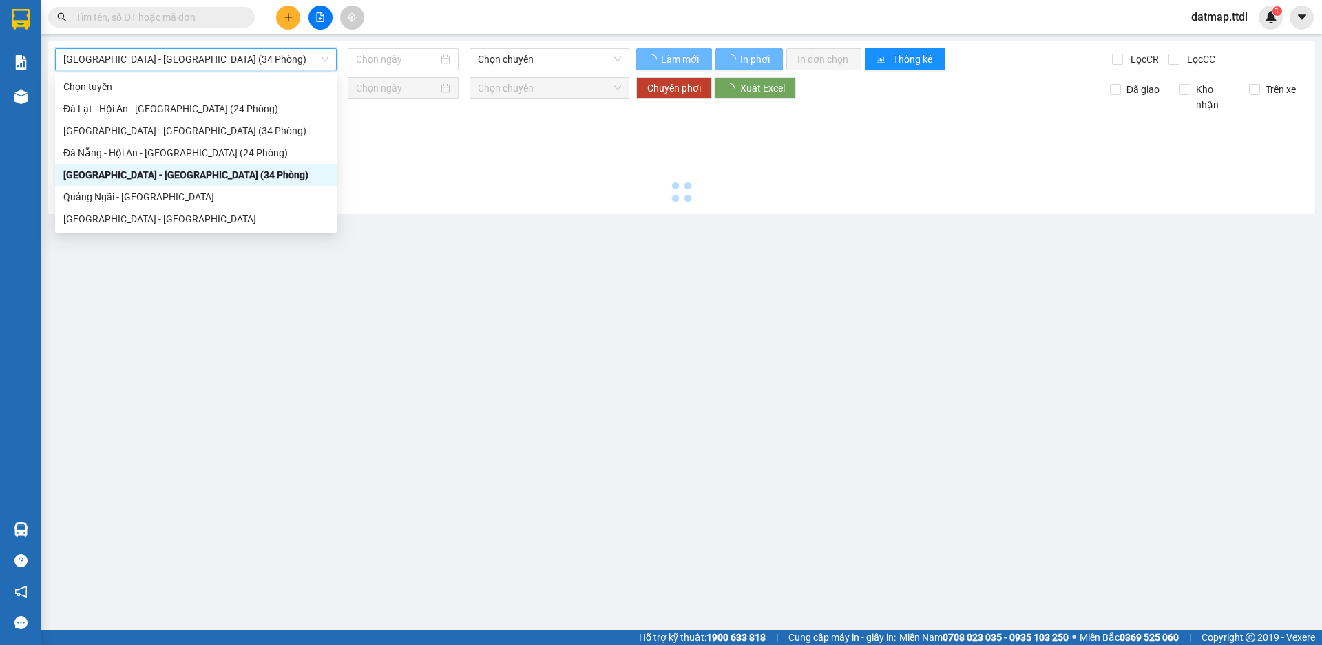
type input "14/09/2025"
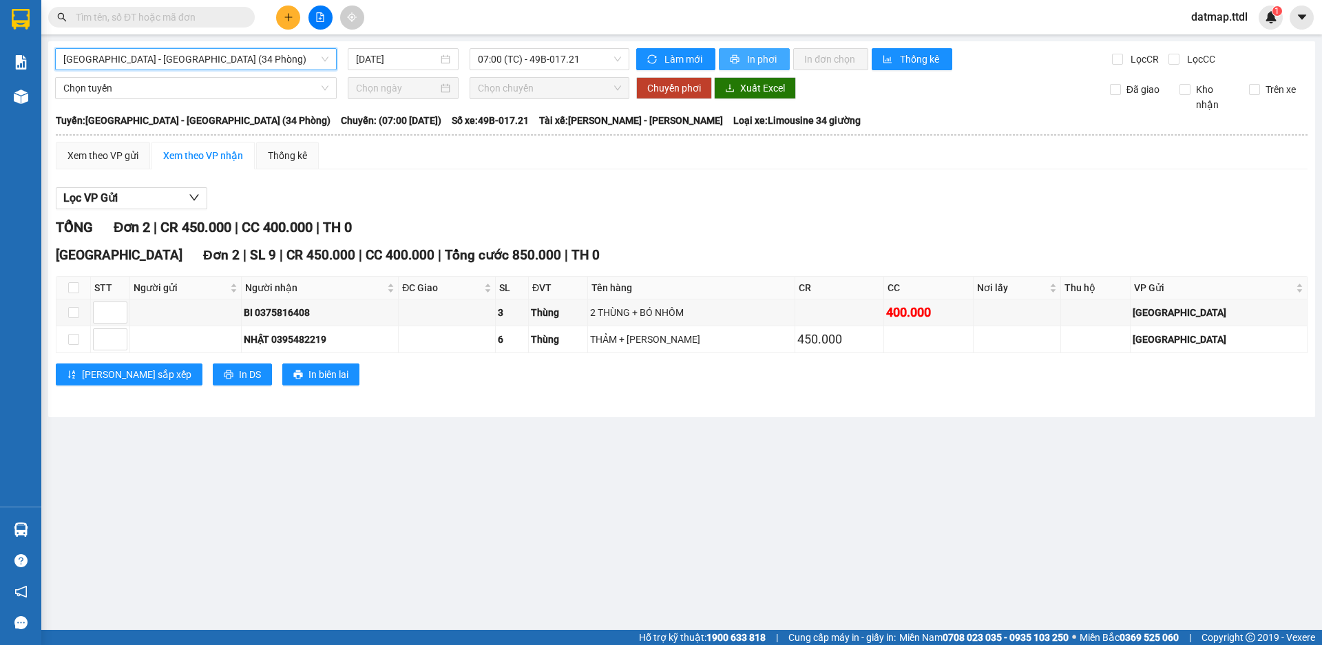
click at [756, 57] on span "In phơi" at bounding box center [763, 59] width 32 height 15
click at [187, 57] on span "Đà Nẵng - Đà Lạt (34 Phòng)" at bounding box center [195, 59] width 265 height 21
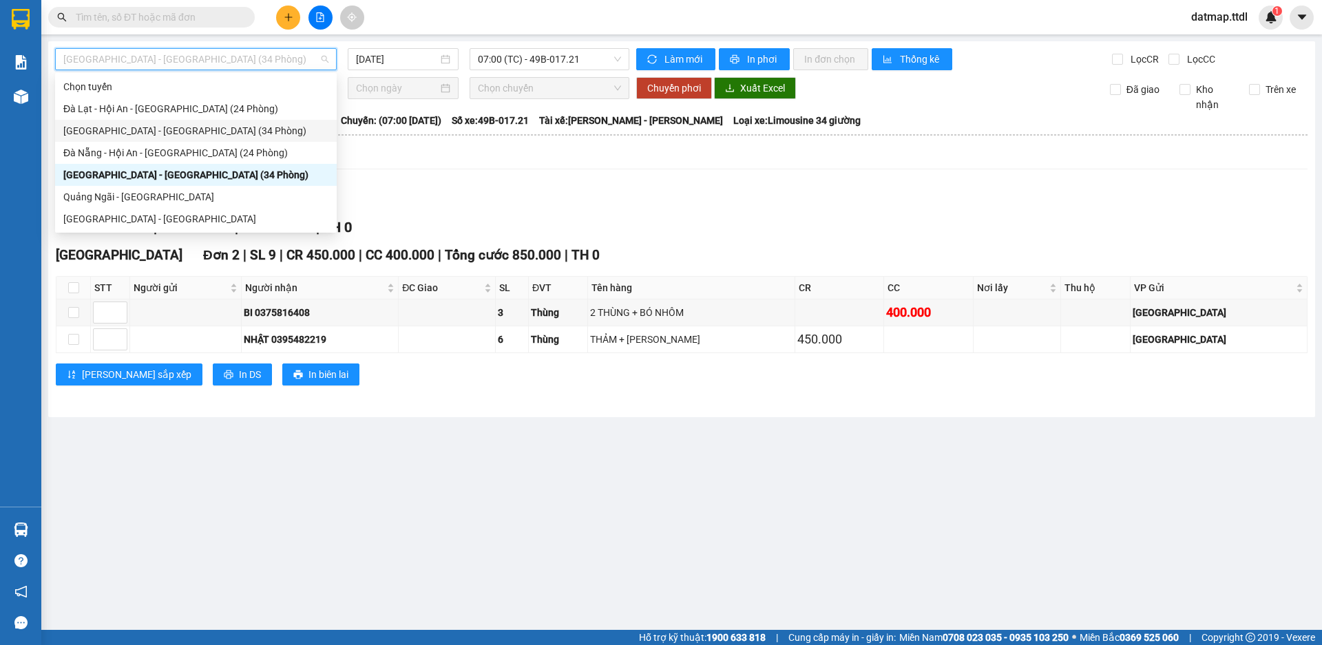
drag, startPoint x: 121, startPoint y: 131, endPoint x: 225, endPoint y: 100, distance: 108.7
click at [121, 131] on div "Đà Lạt - Đà Nẵng (34 Phòng)" at bounding box center [195, 130] width 265 height 15
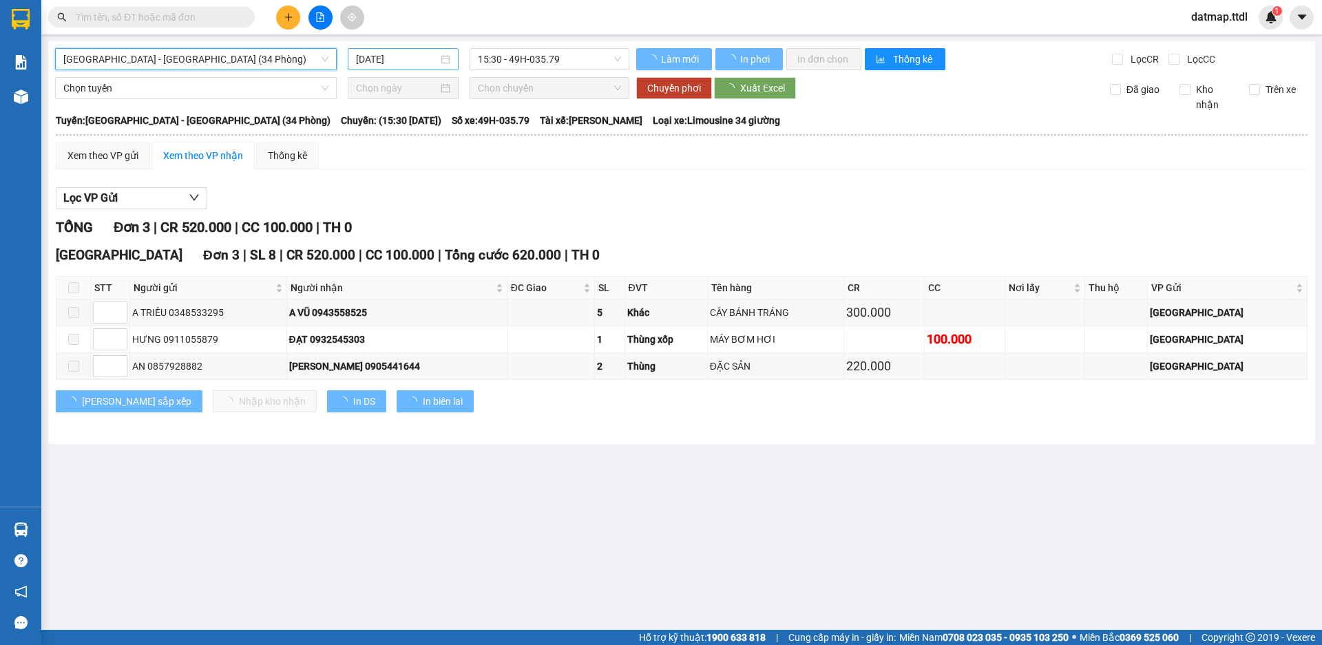
click at [381, 56] on input "14/09/2025" at bounding box center [397, 59] width 82 height 15
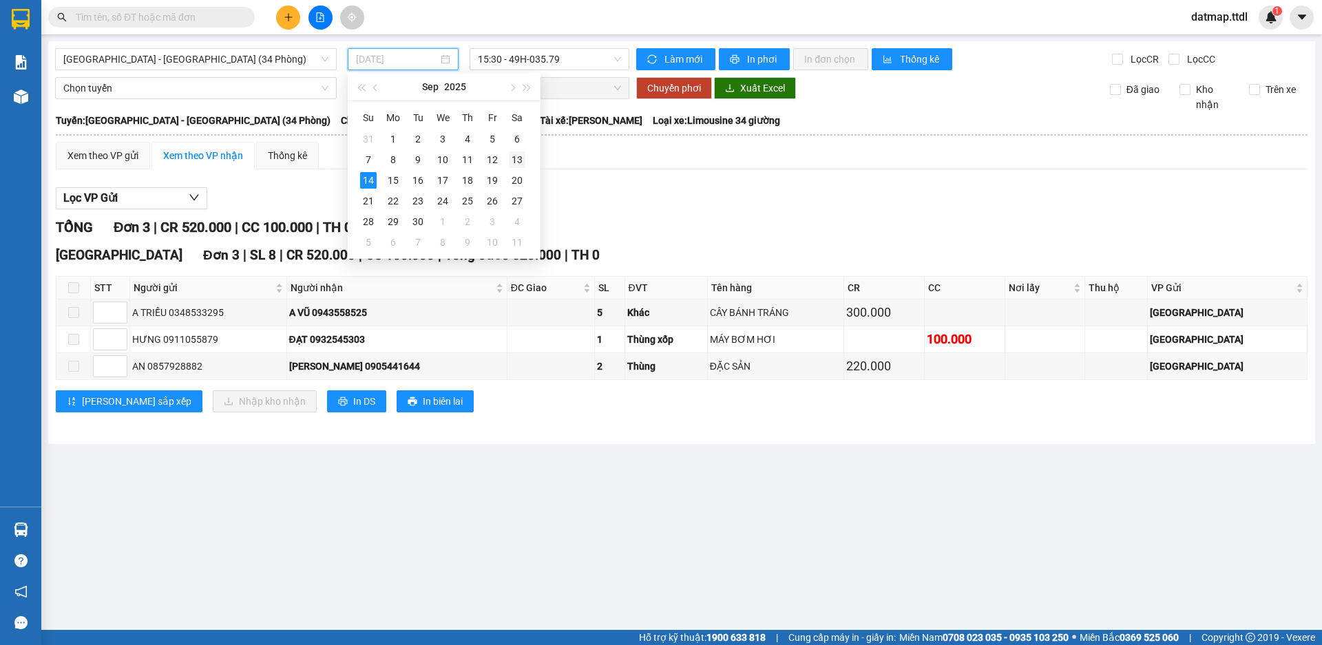
click at [514, 160] on div "13" at bounding box center [517, 159] width 17 height 17
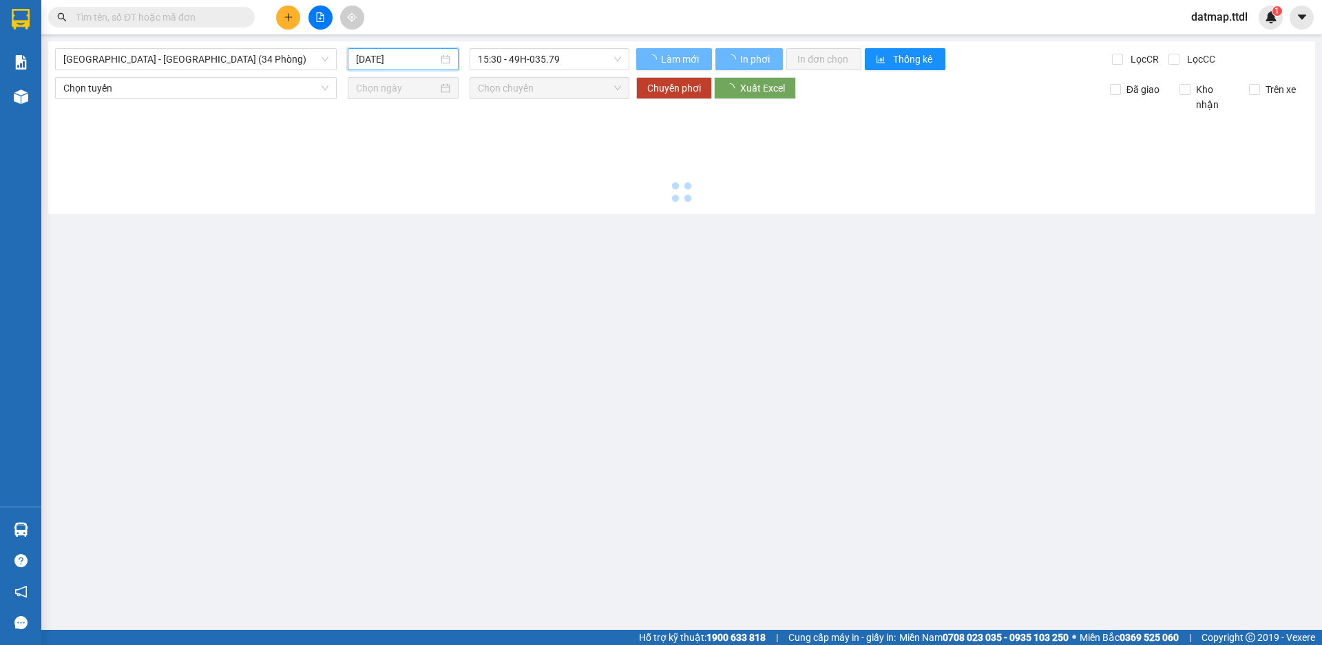
type input "13/09/2025"
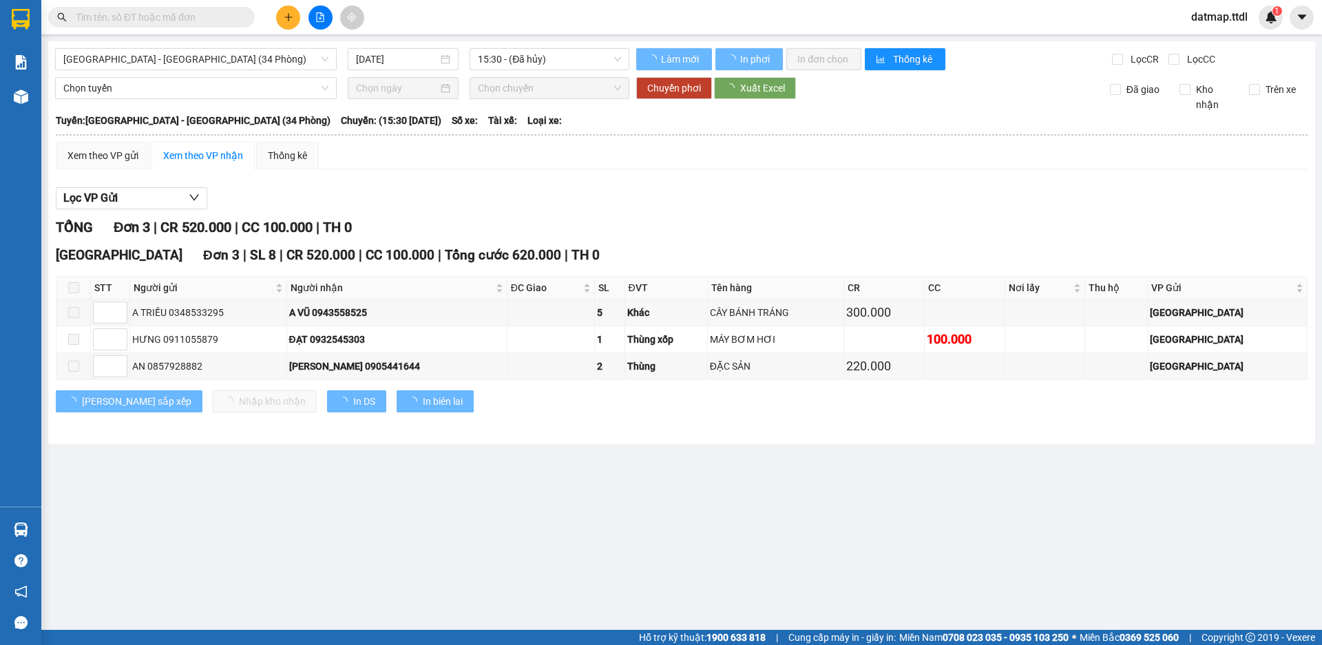
click at [534, 45] on div "Đà Lạt - Đà Nẵng (34 Phòng) 13/09/2025 15:30 - (Đã hủy) Làm mới In phơi In đơn …" at bounding box center [681, 242] width 1267 height 403
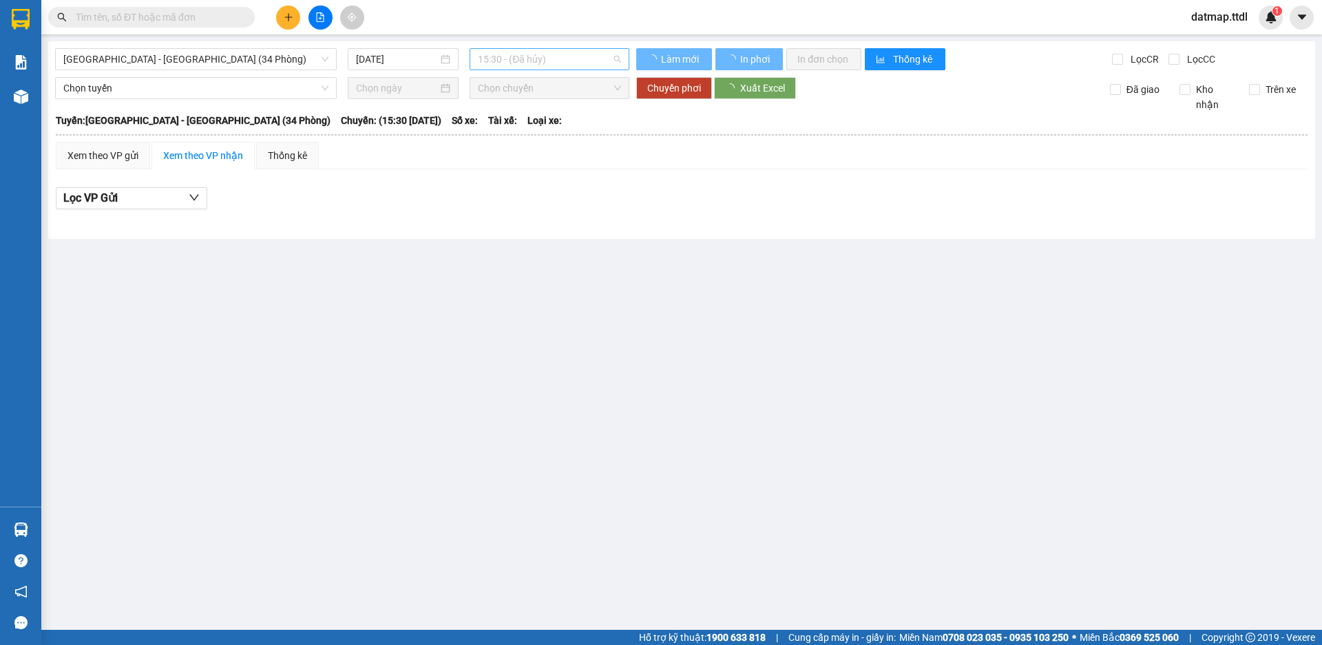
click at [538, 61] on span "15:30 - (Đã hủy)" at bounding box center [549, 59] width 143 height 21
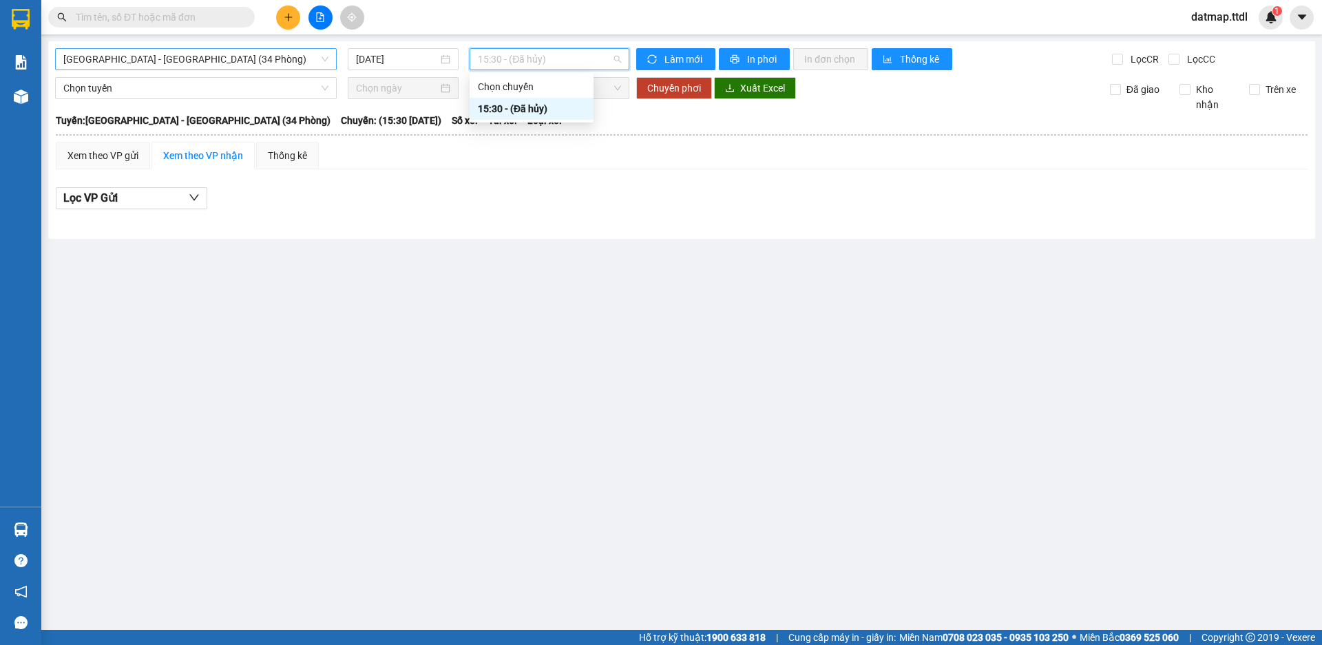
click at [153, 66] on span "Đà Lạt - Đà Nẵng (34 Phòng)" at bounding box center [195, 59] width 265 height 21
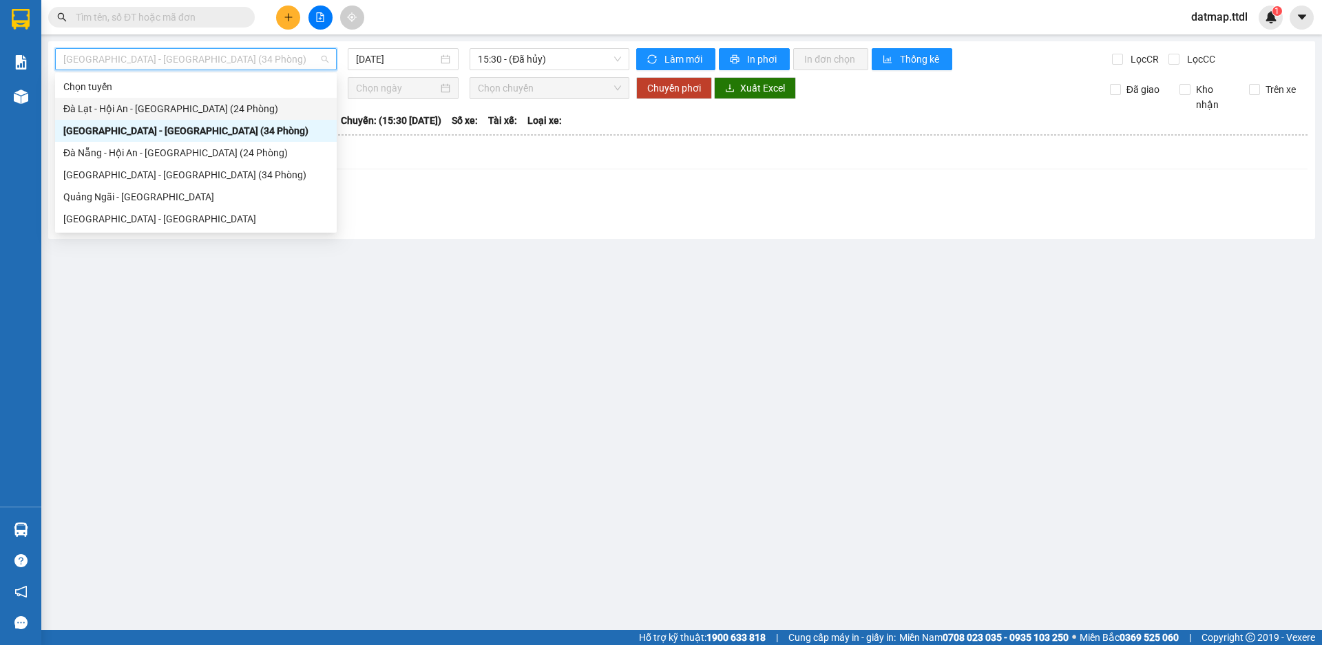
click at [143, 109] on div "Đà Lạt - Hội An - Đà Nẵng (24 Phòng)" at bounding box center [195, 108] width 265 height 15
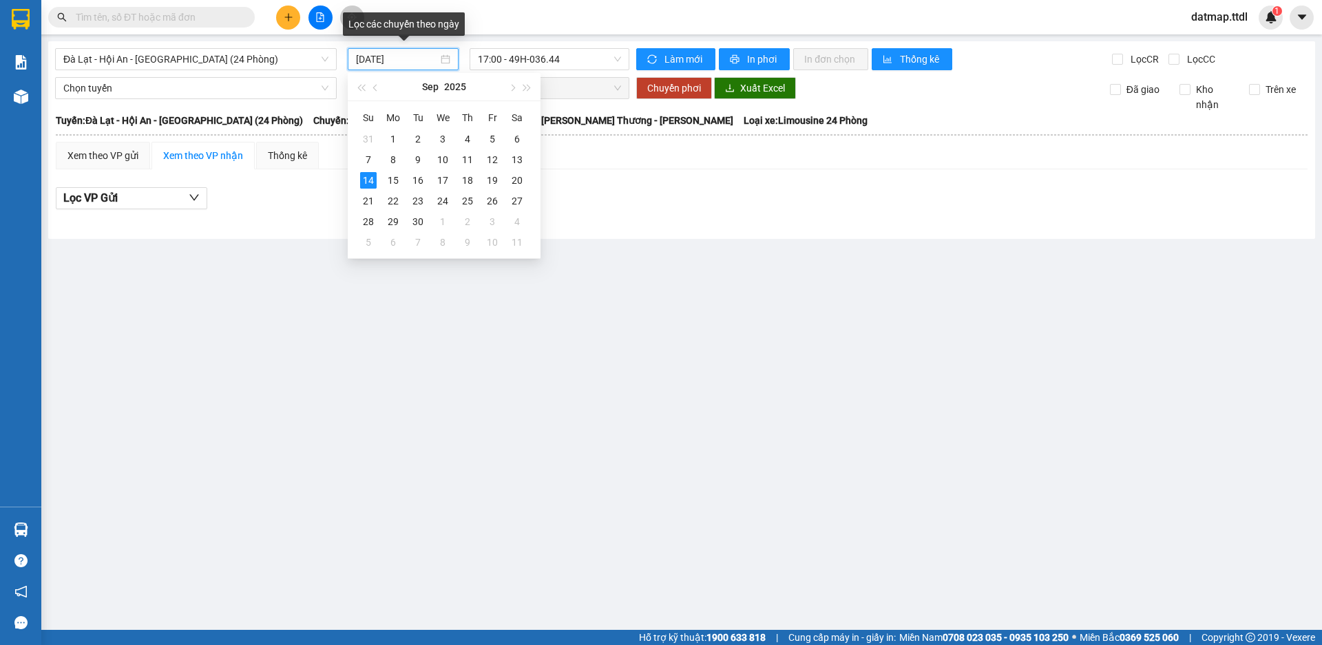
click at [394, 61] on input "14/09/2025" at bounding box center [397, 59] width 82 height 15
click at [516, 158] on div "13" at bounding box center [517, 159] width 17 height 17
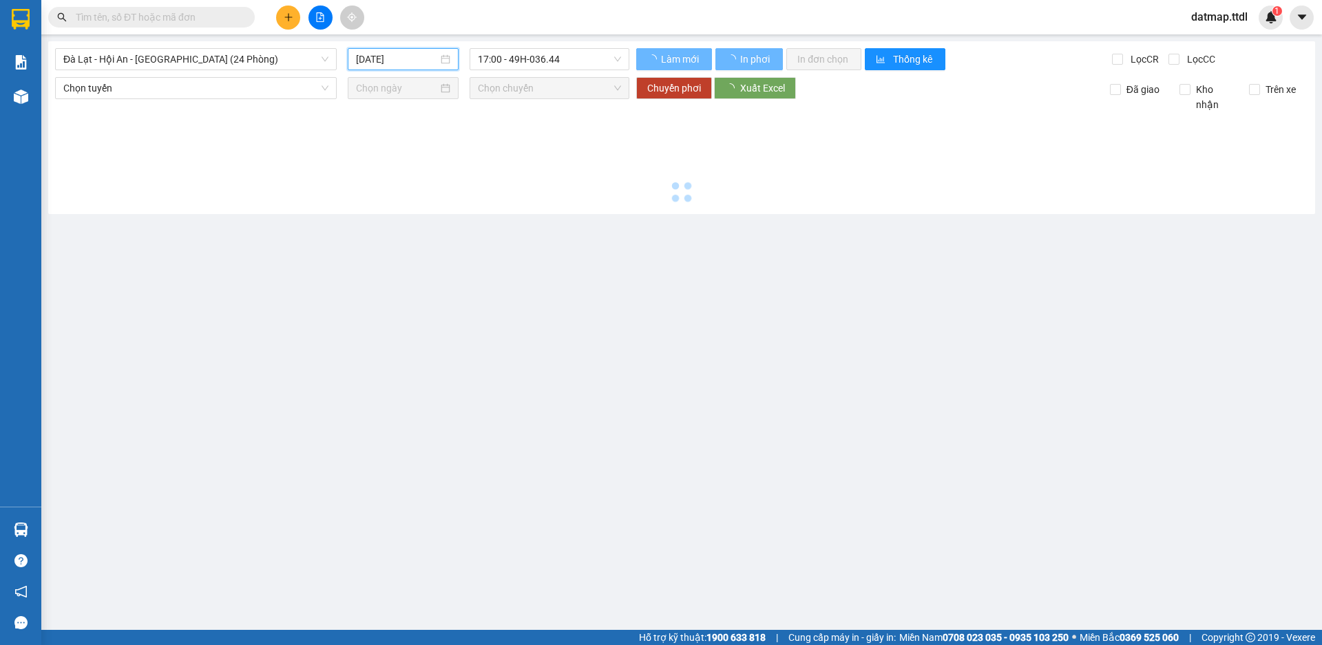
type input "13/09/2025"
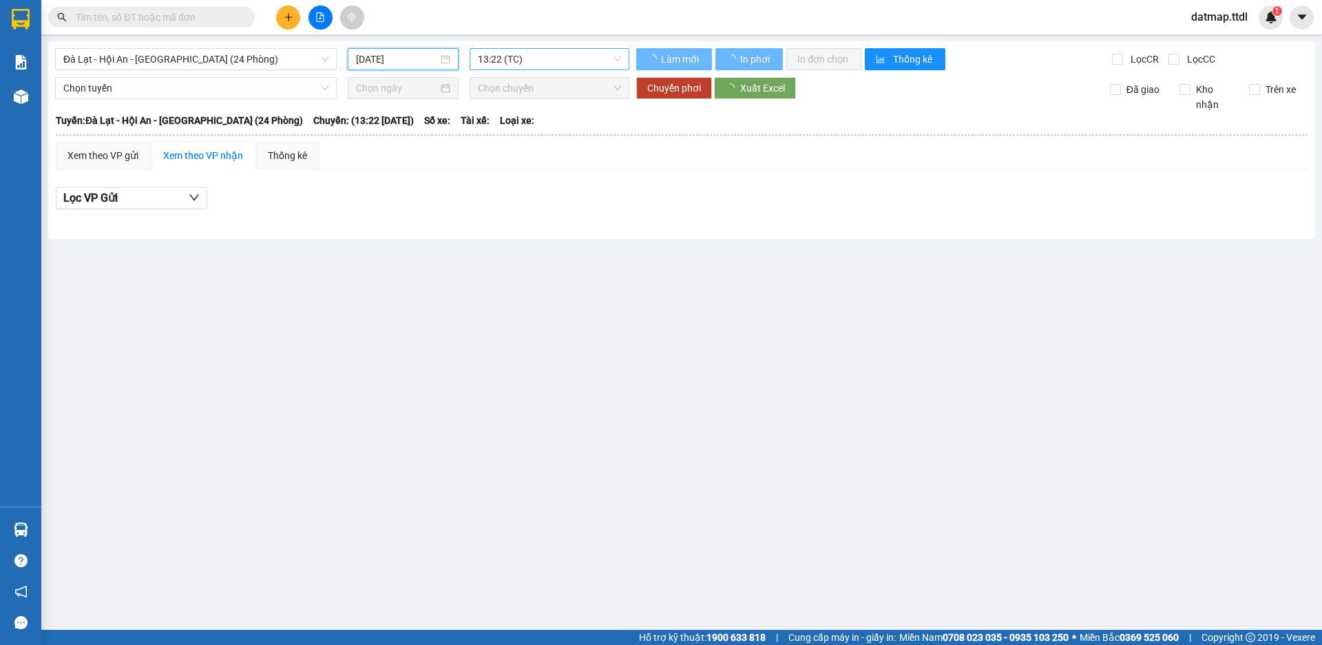
click at [525, 64] on span "13:22 (TC)" at bounding box center [549, 59] width 143 height 21
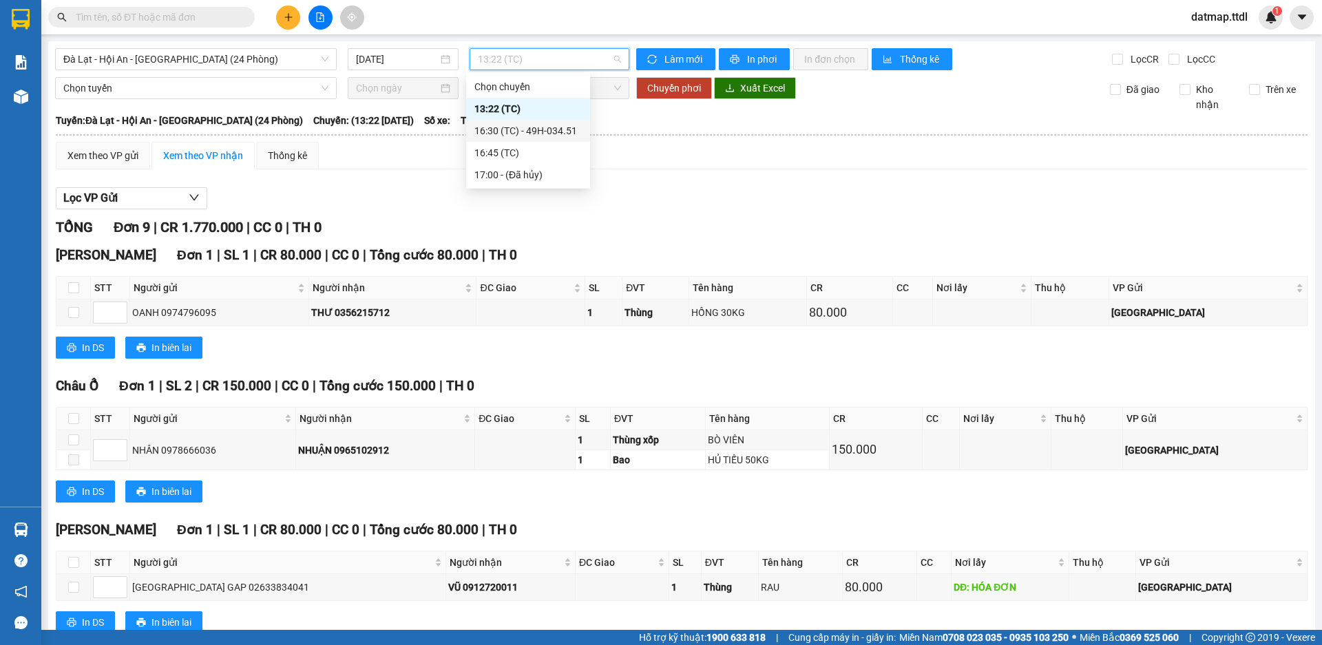
click at [526, 131] on div "16:30 (TC) - 49H-034.51" at bounding box center [527, 130] width 107 height 15
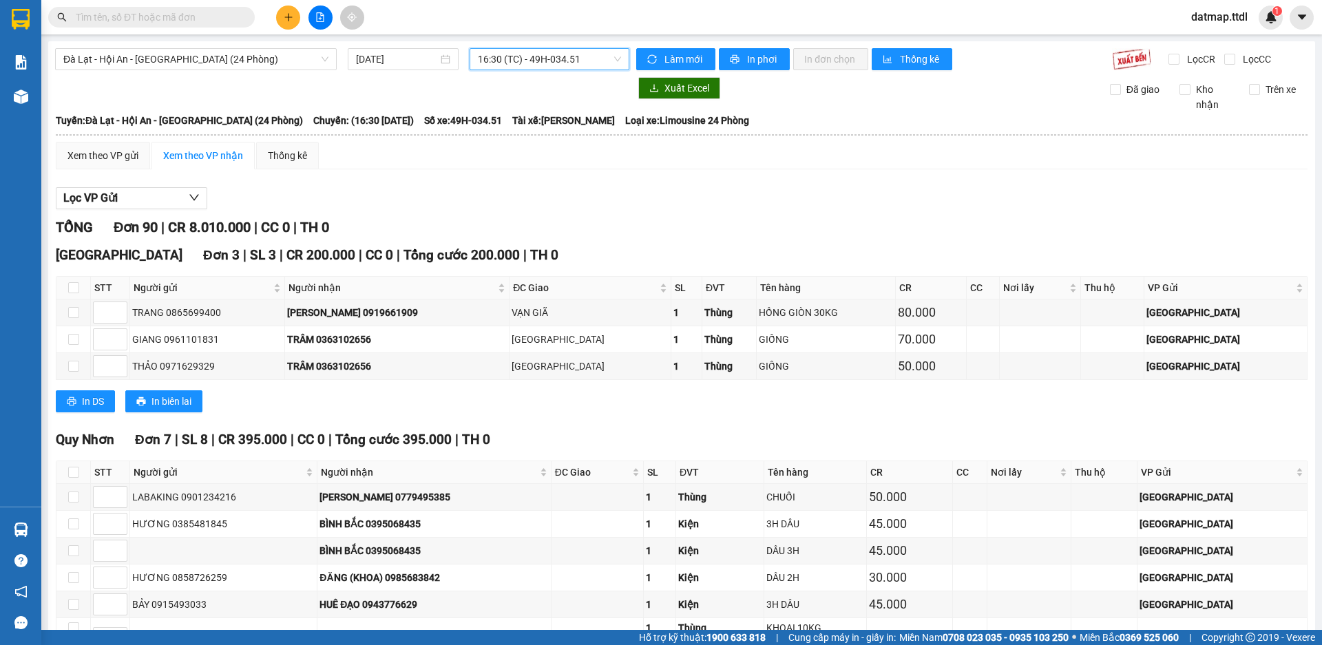
click at [514, 54] on span "16:30 (TC) - 49H-034.51" at bounding box center [549, 59] width 143 height 21
click at [501, 110] on div "13:22 (TC)" at bounding box center [527, 108] width 107 height 15
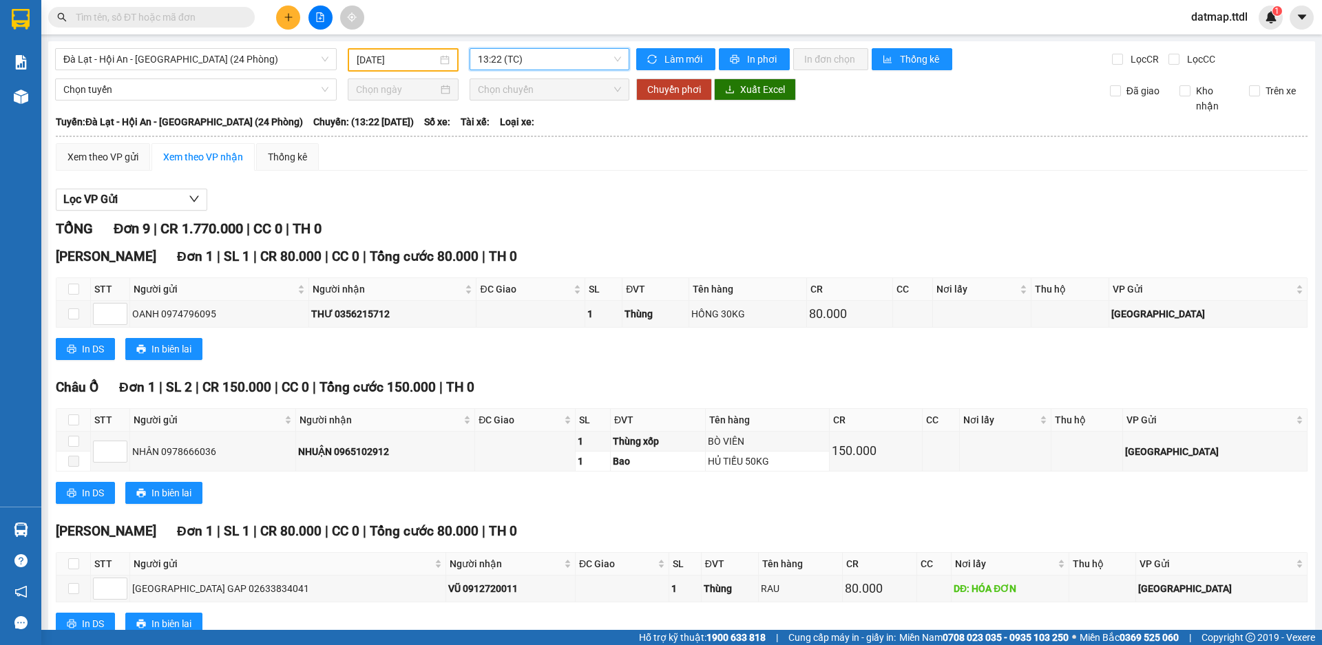
click at [506, 50] on span "13:22 (TC)" at bounding box center [549, 59] width 143 height 21
click at [506, 151] on div "16:45 (TC)" at bounding box center [527, 152] width 107 height 15
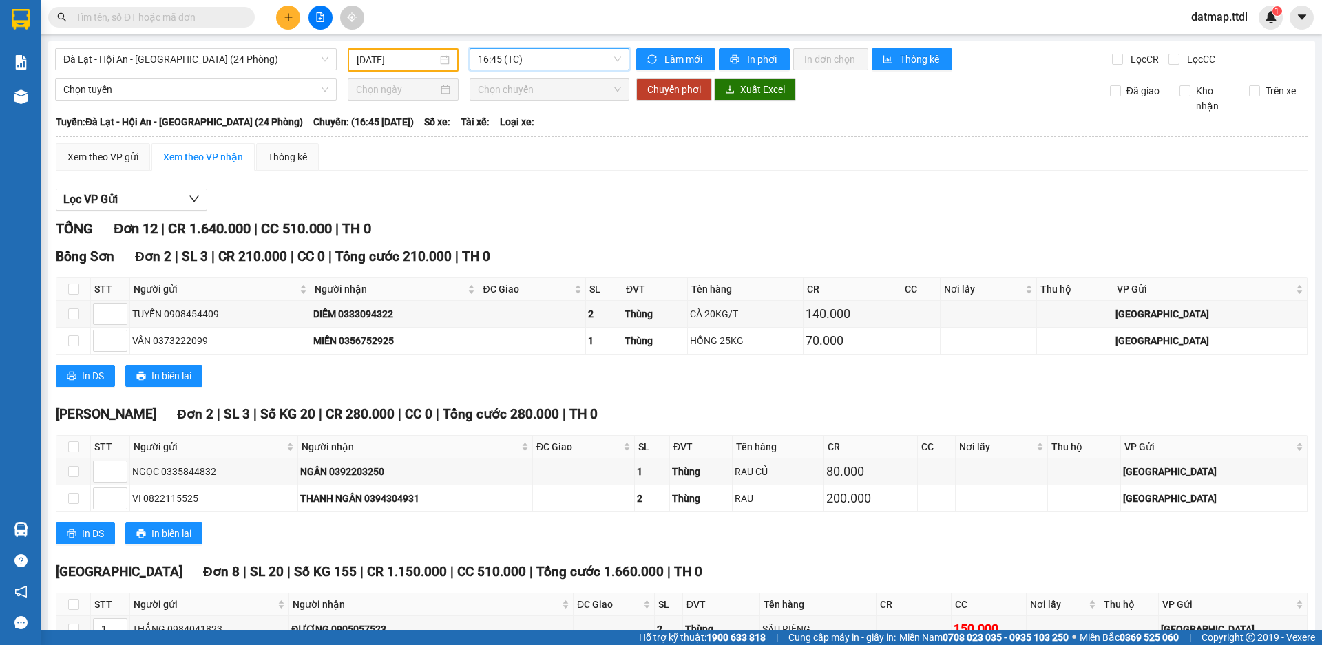
click at [543, 53] on span "16:45 (TC)" at bounding box center [549, 59] width 143 height 21
click at [494, 112] on div "13:22 (TC)" at bounding box center [527, 108] width 107 height 15
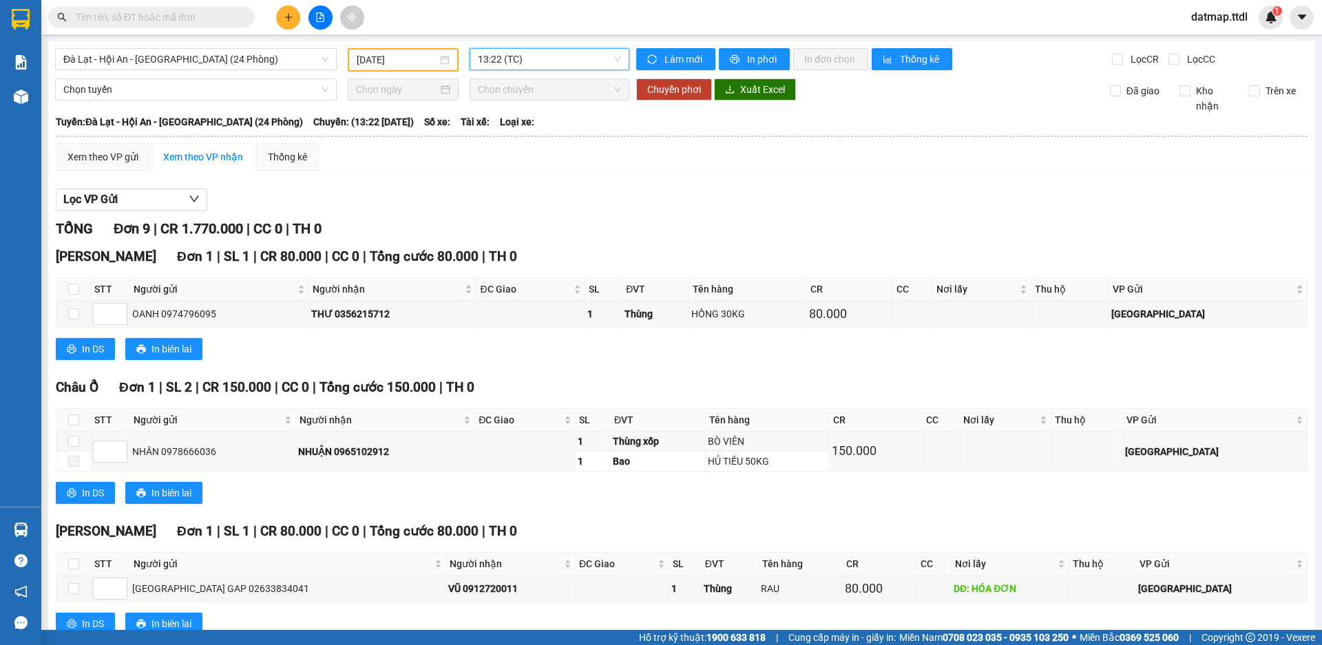
click at [520, 61] on span "13:22 (TC)" at bounding box center [549, 59] width 143 height 21
click at [520, 128] on div "16:30 (TC) - 49H-034.51" at bounding box center [527, 130] width 107 height 15
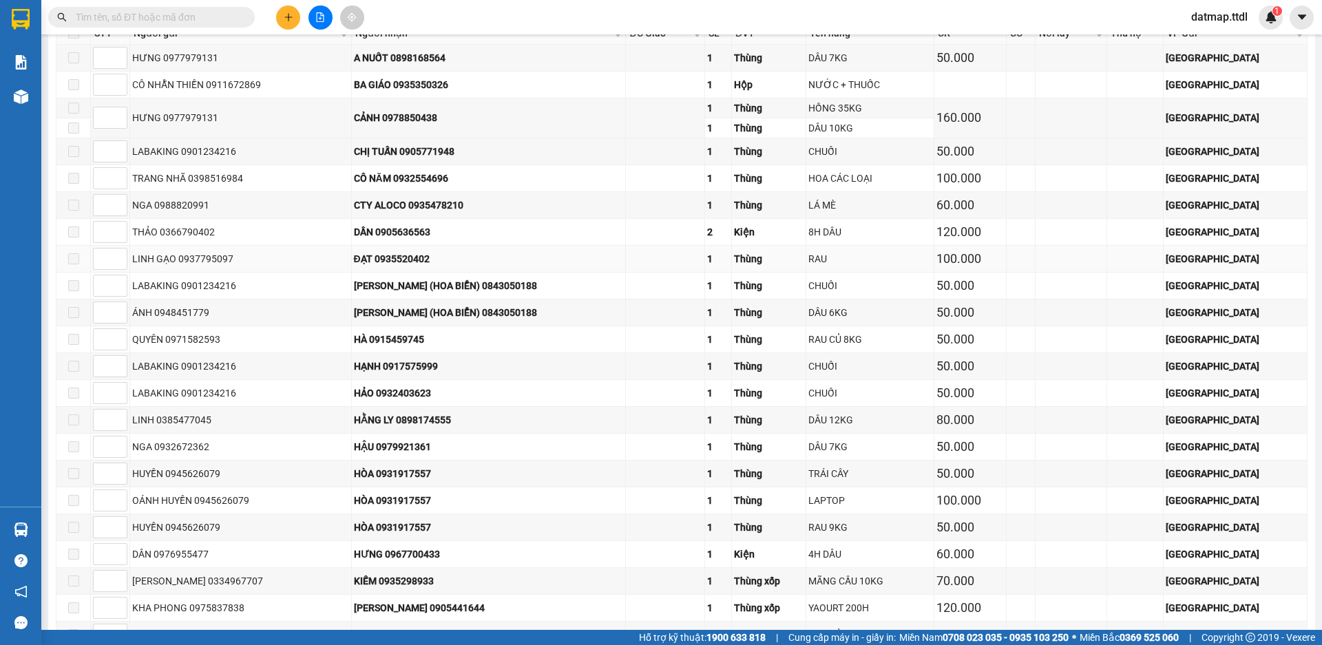
scroll to position [2960, 0]
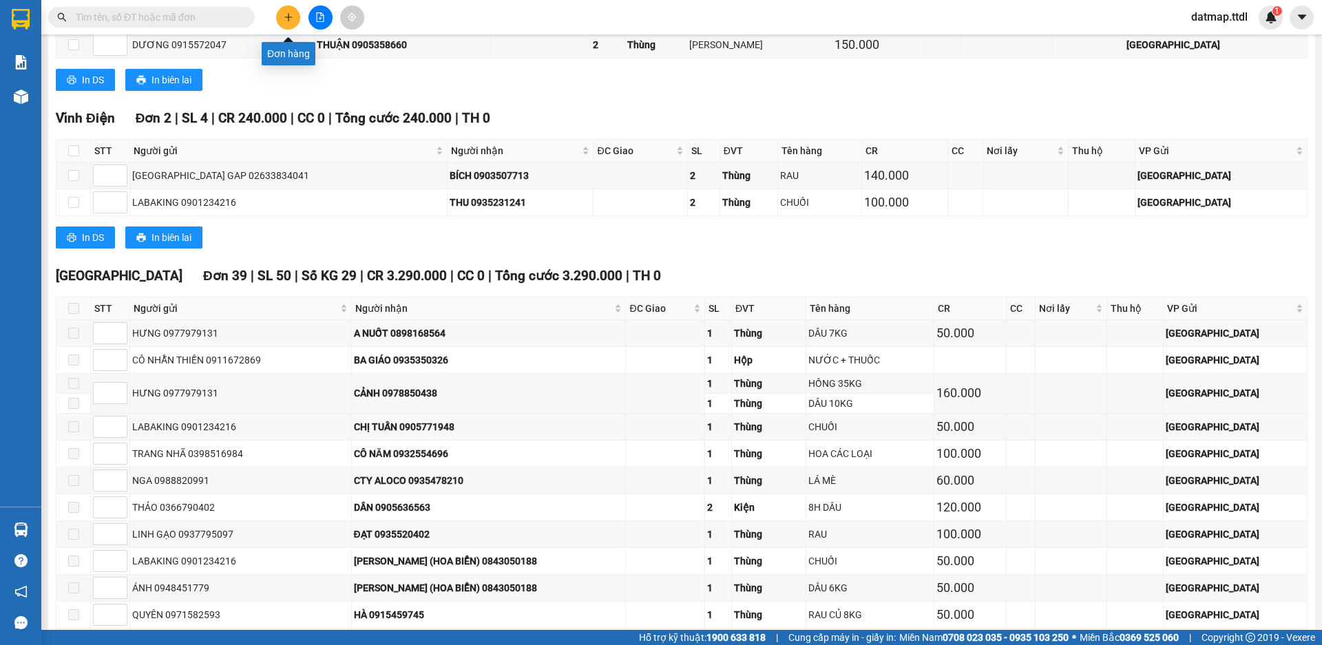
click at [288, 18] on icon "plus" at bounding box center [289, 17] width 10 height 10
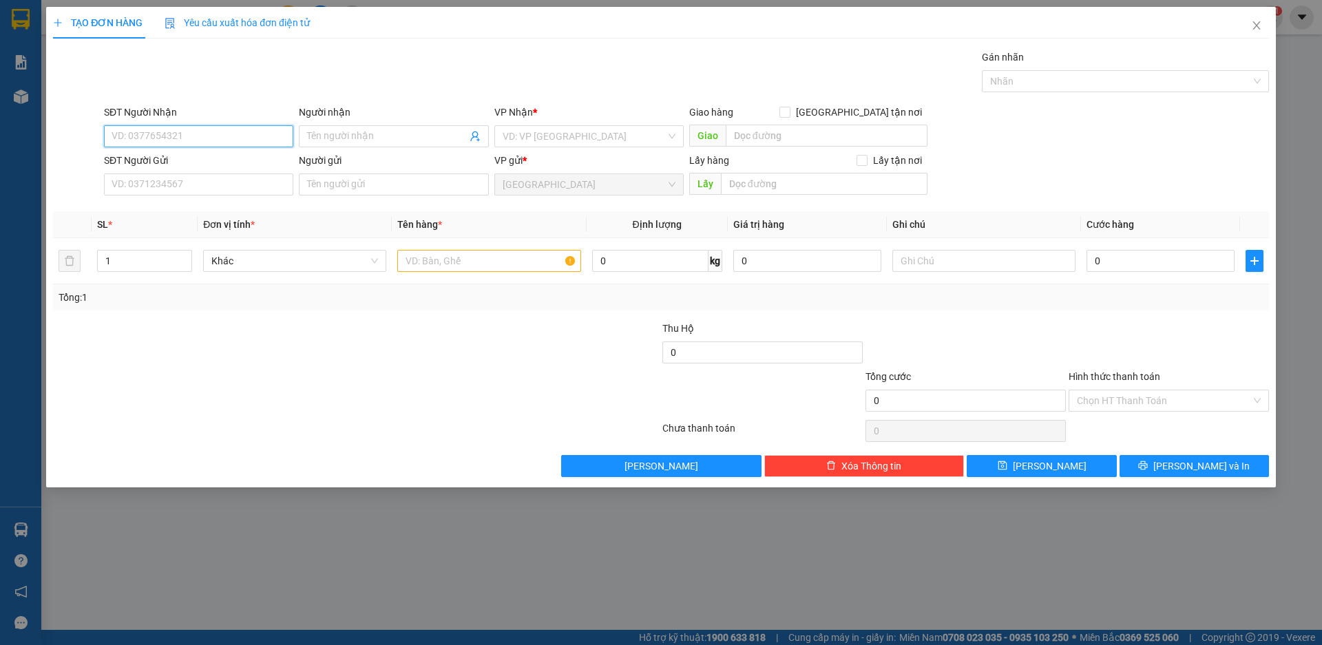
click at [198, 135] on input "SĐT Người Nhận" at bounding box center [198, 136] width 189 height 22
type input "0918313111"
click at [350, 130] on input "Người nhận" at bounding box center [386, 136] width 159 height 15
type input "BẢO"
click at [554, 129] on input "search" at bounding box center [584, 136] width 163 height 21
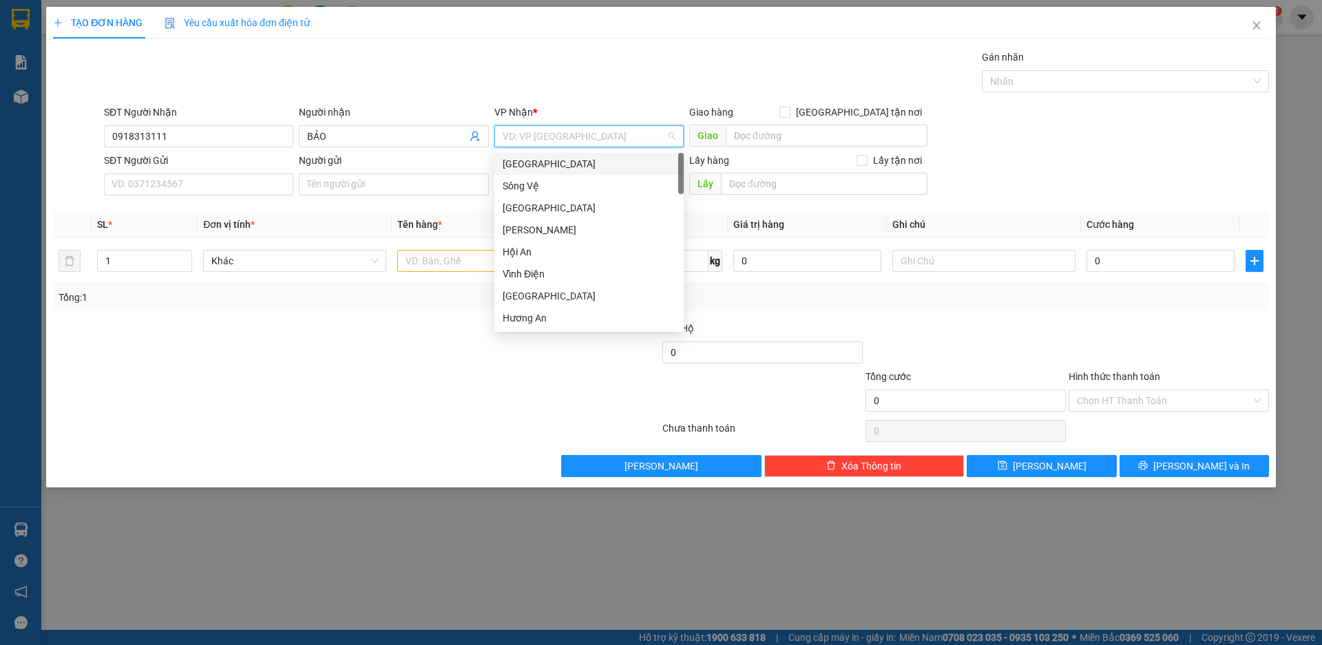
click at [525, 162] on div "Đà Lạt" at bounding box center [589, 163] width 173 height 15
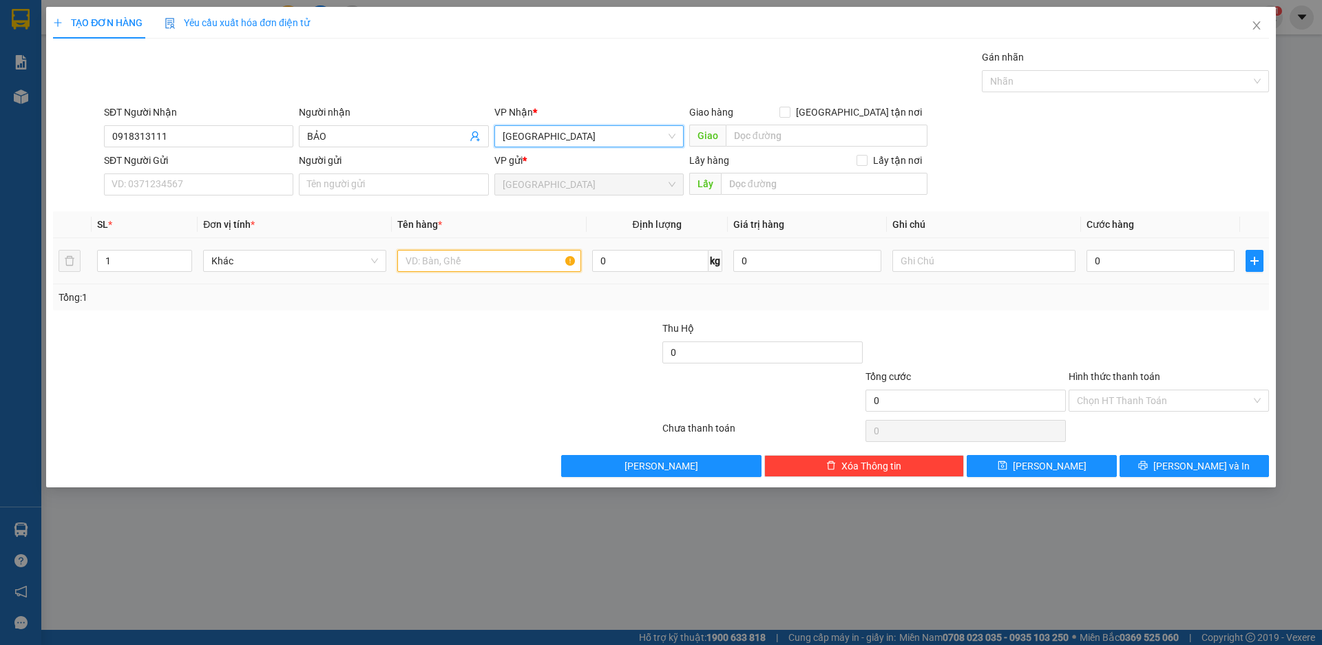
click at [454, 262] on input "text" at bounding box center [488, 261] width 183 height 22
type input "HỒ SƠ"
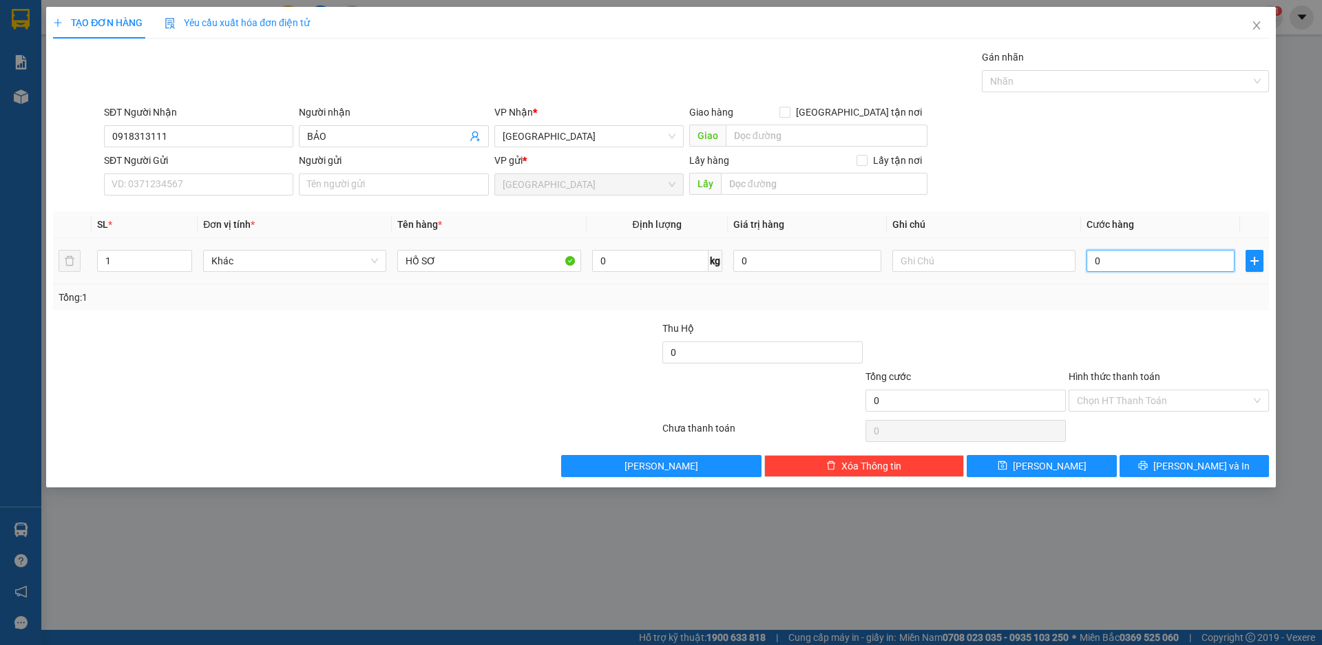
click at [1113, 261] on input "0" at bounding box center [1160, 261] width 148 height 22
type input "4"
type input "40"
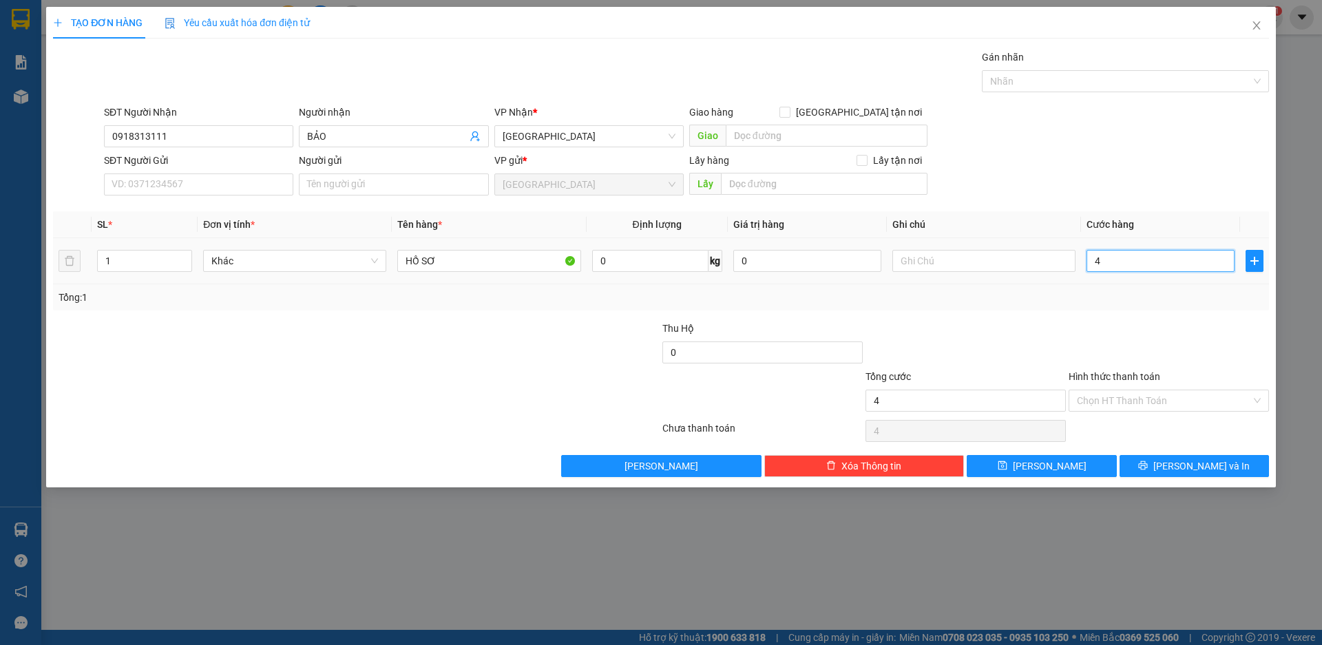
type input "40"
type input "400"
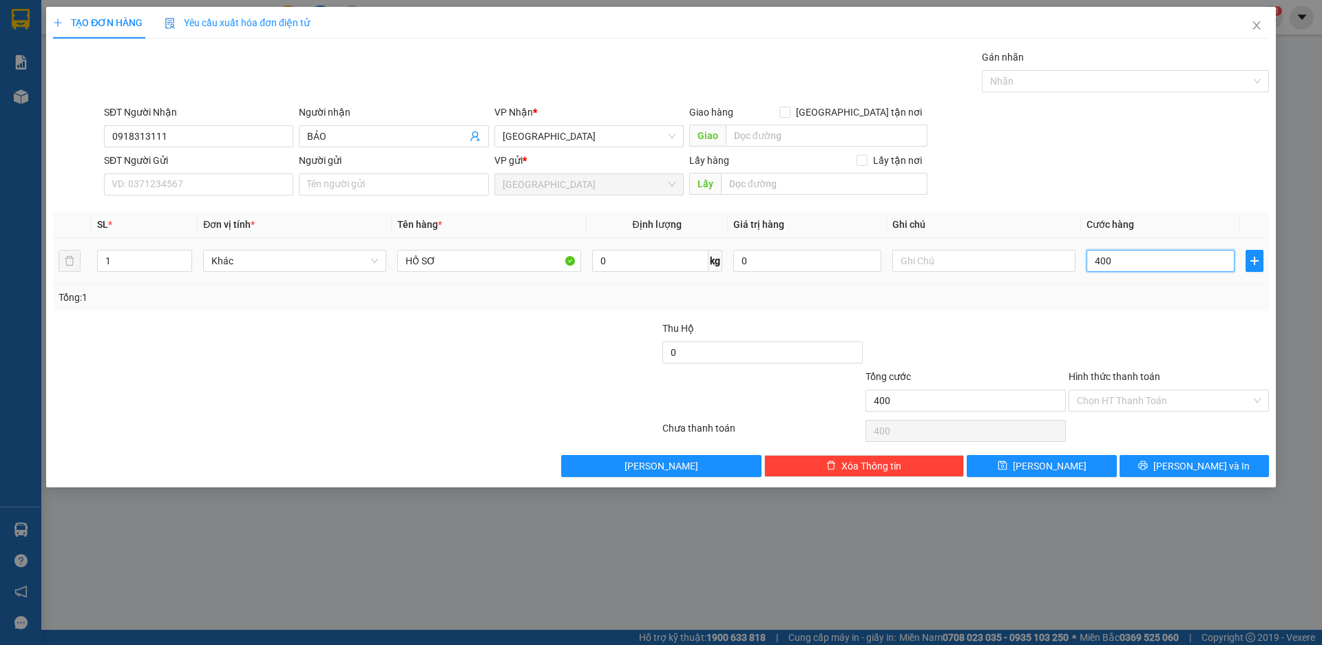
type input "4.000"
type input "40.000"
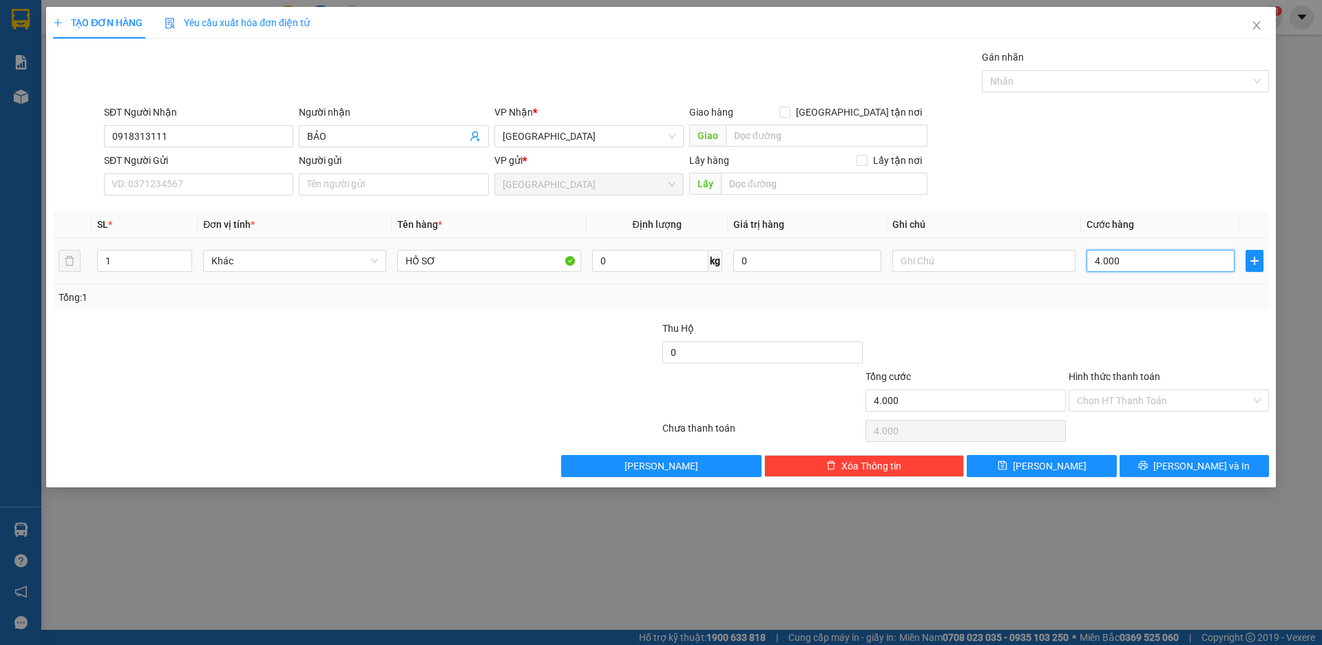
type input "40.000"
drag, startPoint x: 1150, startPoint y: 394, endPoint x: 1157, endPoint y: 395, distance: 7.6
click at [1150, 394] on input "Hình thức thanh toán" at bounding box center [1164, 400] width 174 height 21
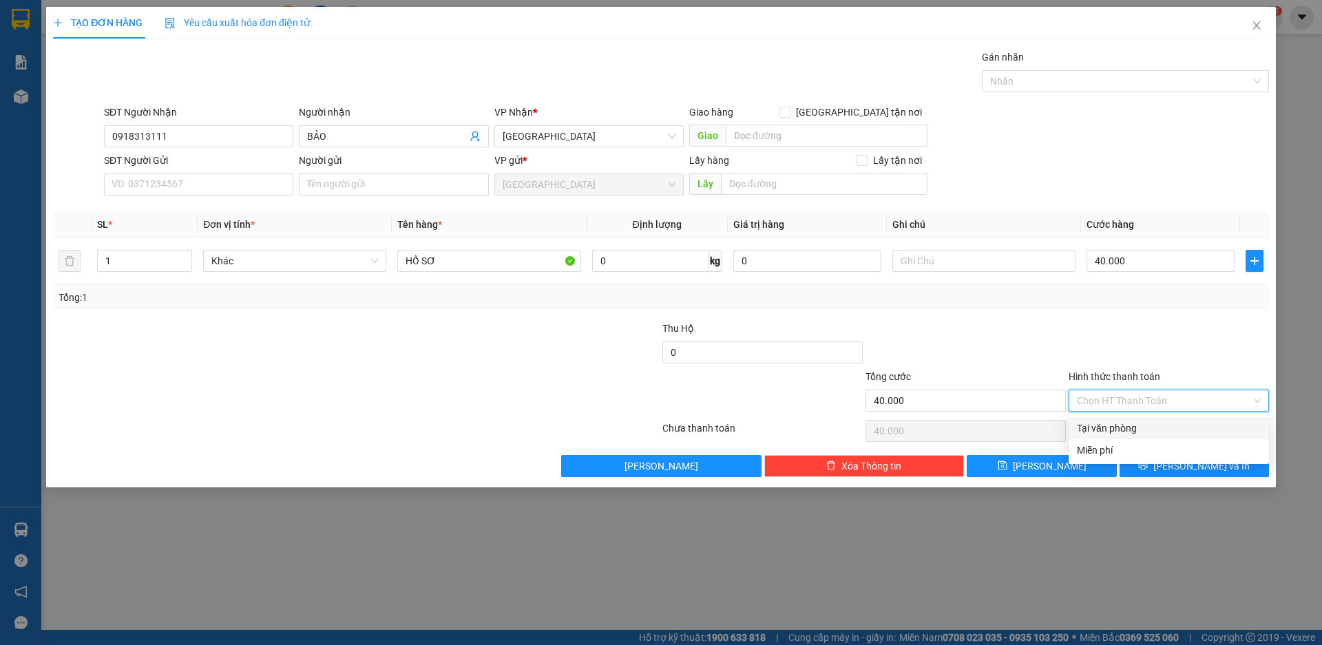
click at [1141, 421] on div "Tại văn phòng" at bounding box center [1169, 428] width 184 height 15
type input "0"
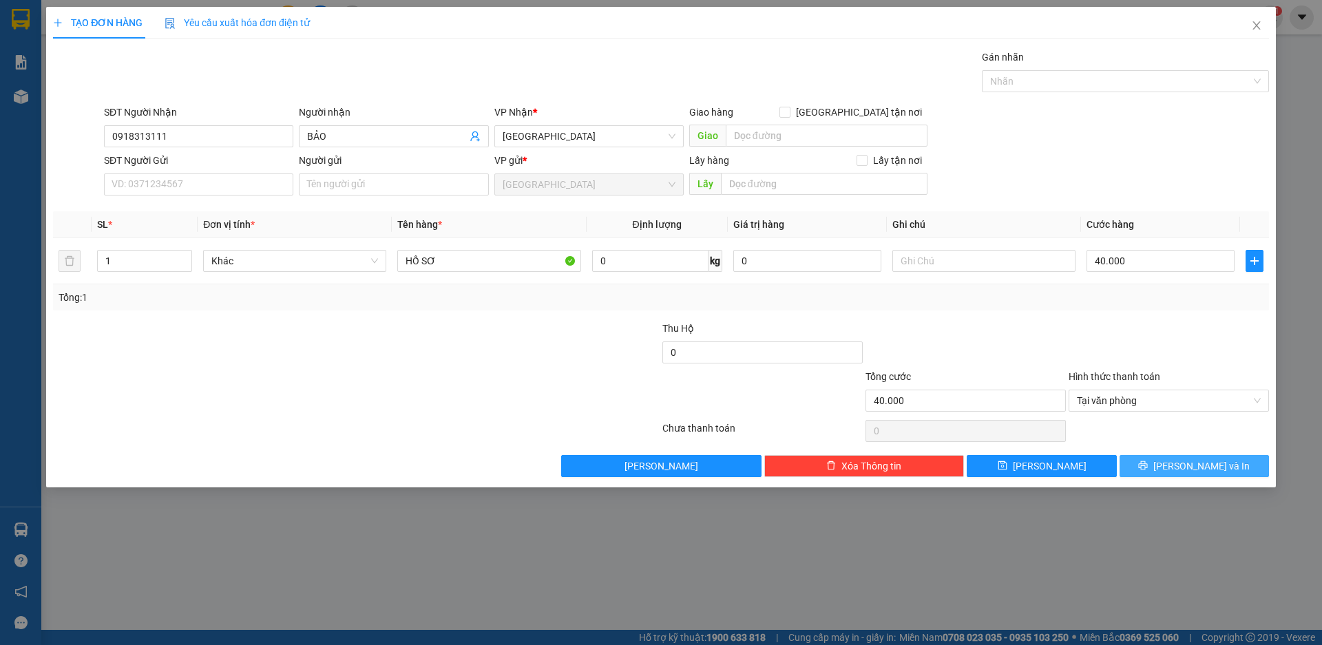
click at [1215, 470] on span "Lưu và In" at bounding box center [1201, 466] width 96 height 15
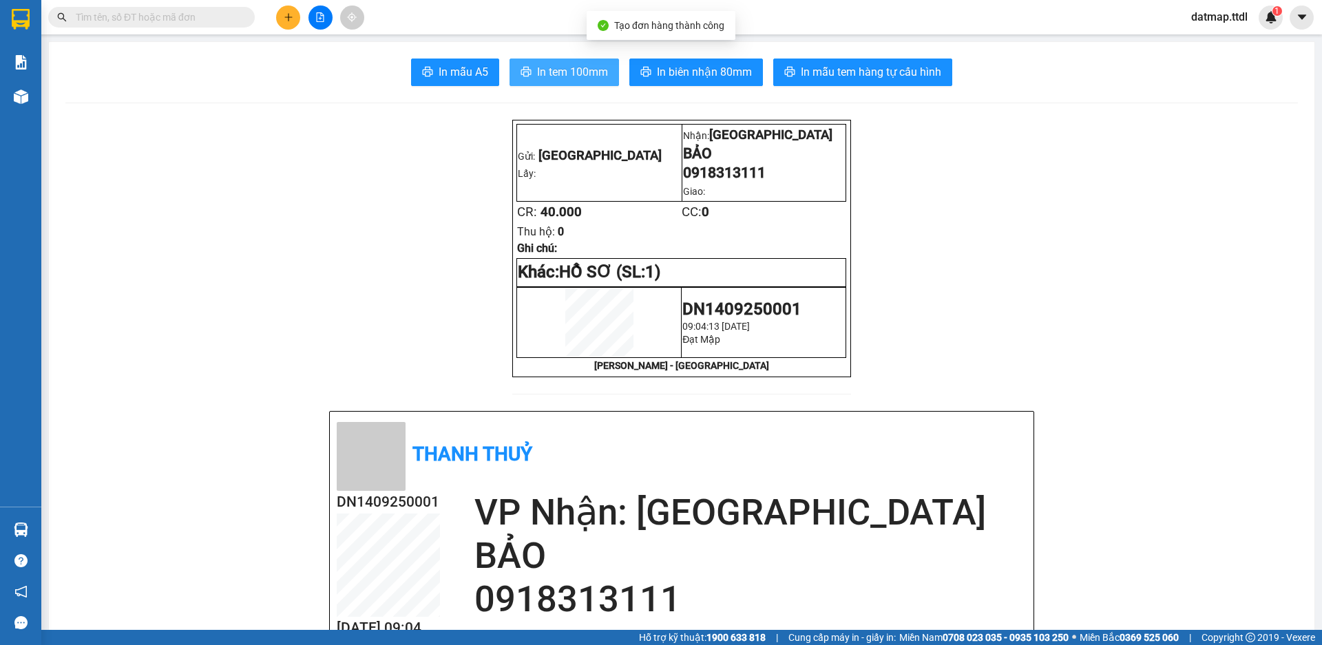
click at [558, 67] on span "In tem 100mm" at bounding box center [572, 71] width 71 height 17
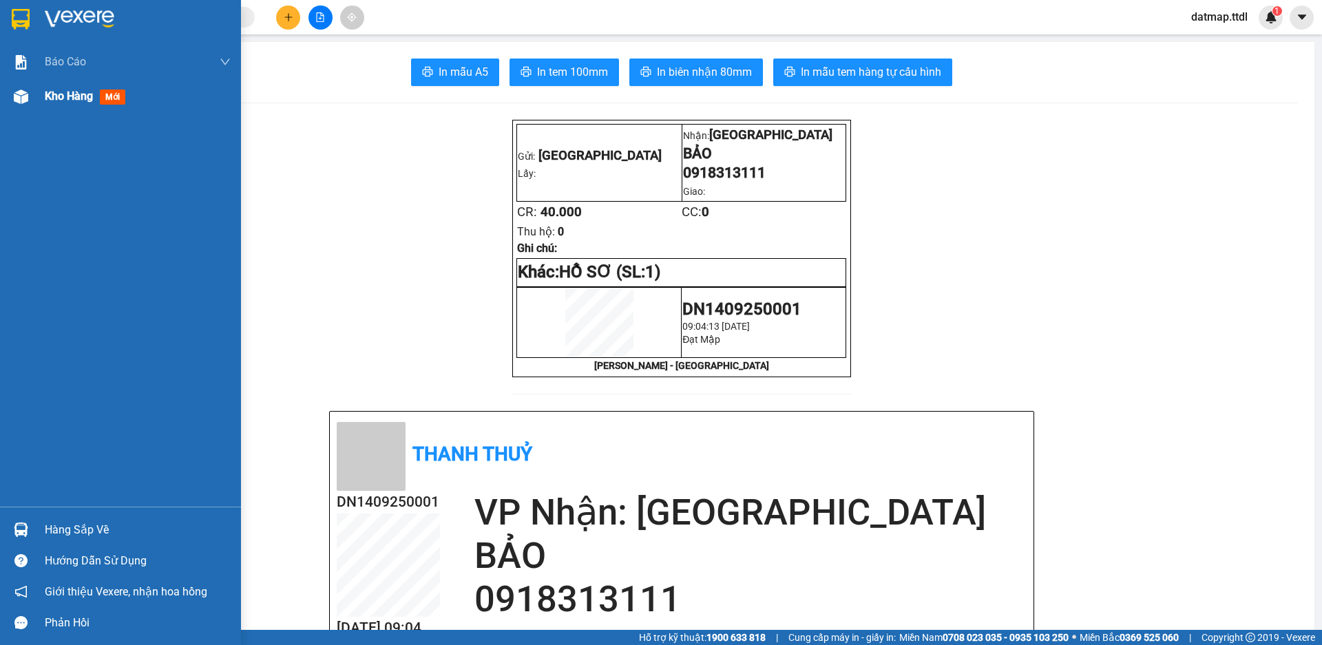
click at [53, 98] on span "Kho hàng" at bounding box center [69, 96] width 48 height 13
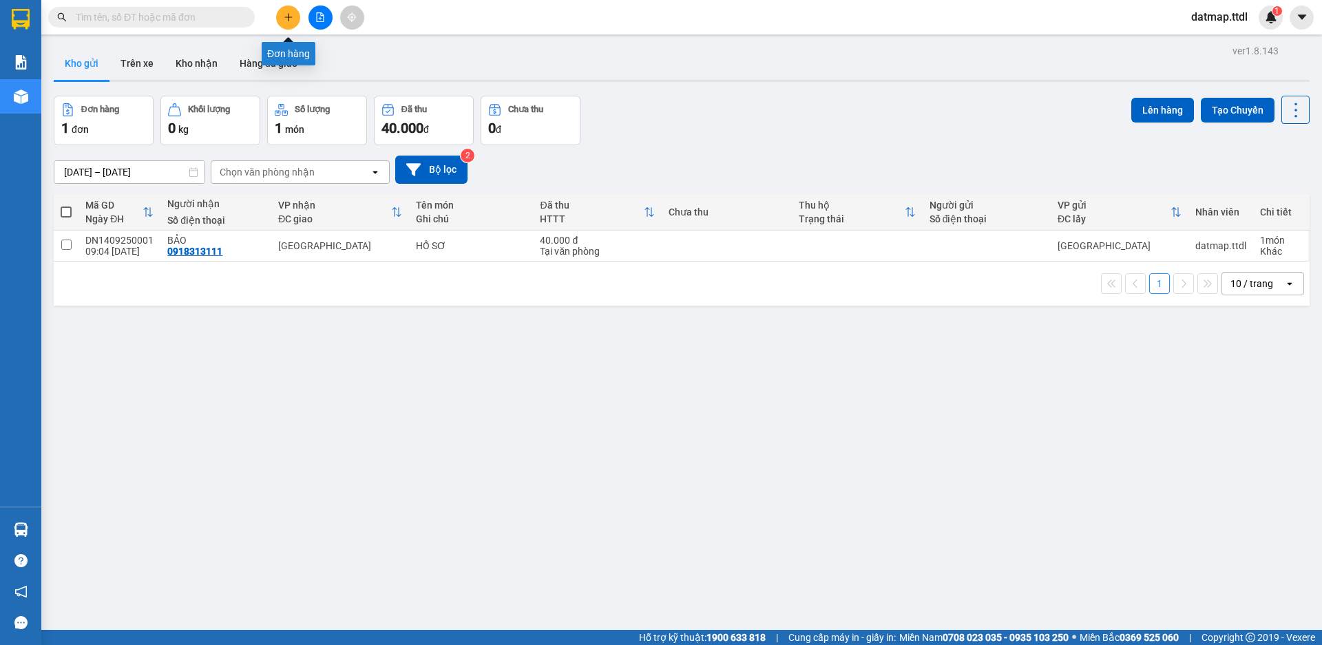
click at [292, 14] on icon "plus" at bounding box center [289, 17] width 10 height 10
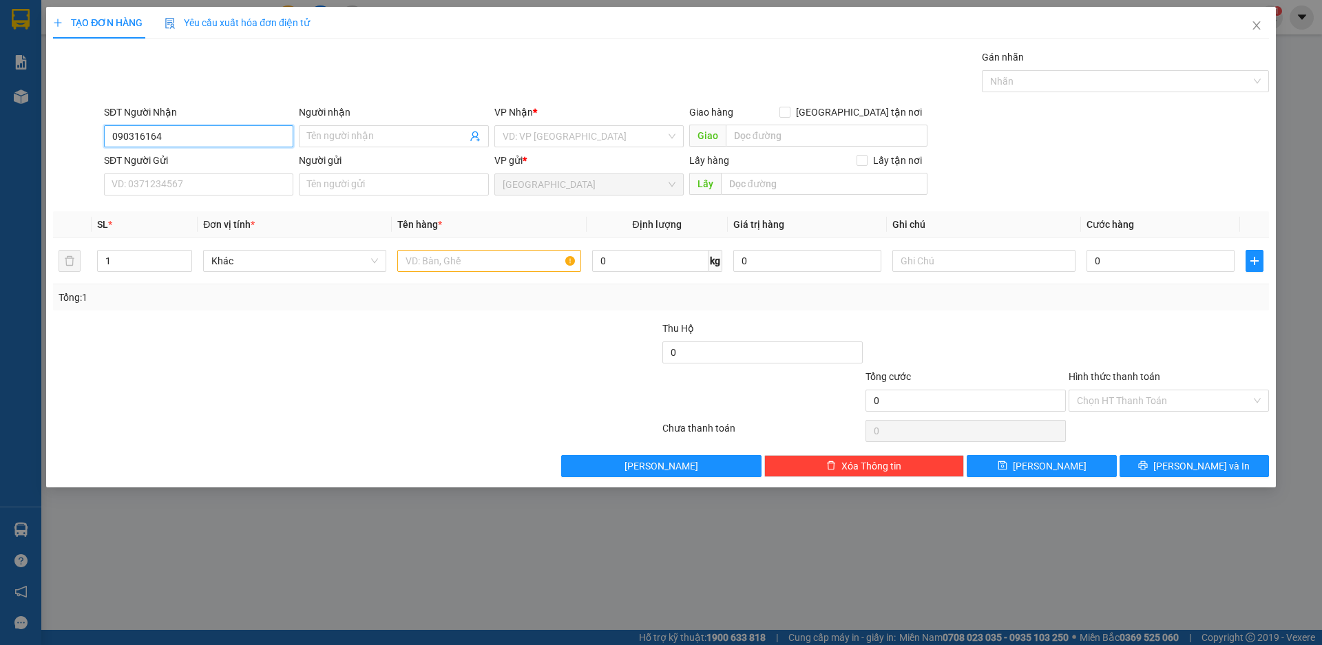
type input "0903161644"
click at [187, 163] on div "0903161644 - CÔ TRÂM" at bounding box center [198, 163] width 173 height 15
type input "CÔ TRÂM"
type input "0903161644"
click at [185, 253] on span "up" at bounding box center [184, 257] width 8 height 8
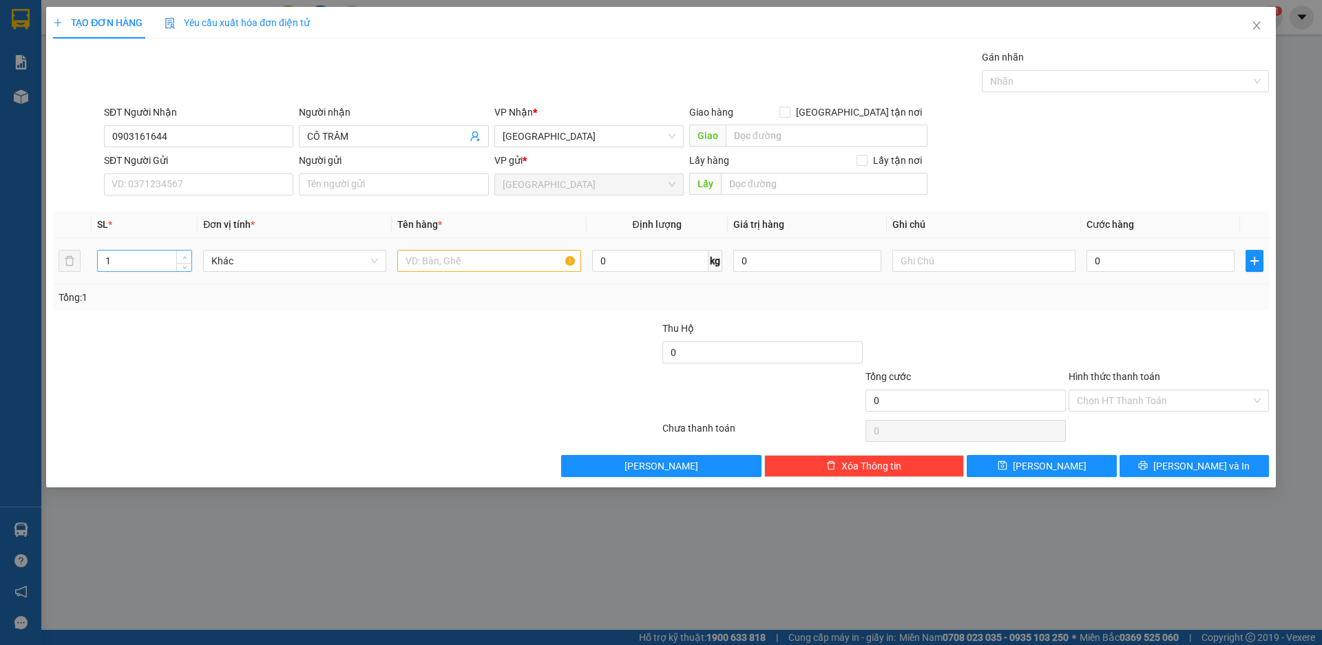
type input "2"
click at [457, 258] on input "text" at bounding box center [488, 261] width 183 height 22
type input "XỐP"
click at [1150, 255] on input "0" at bounding box center [1160, 261] width 148 height 22
type input "2"
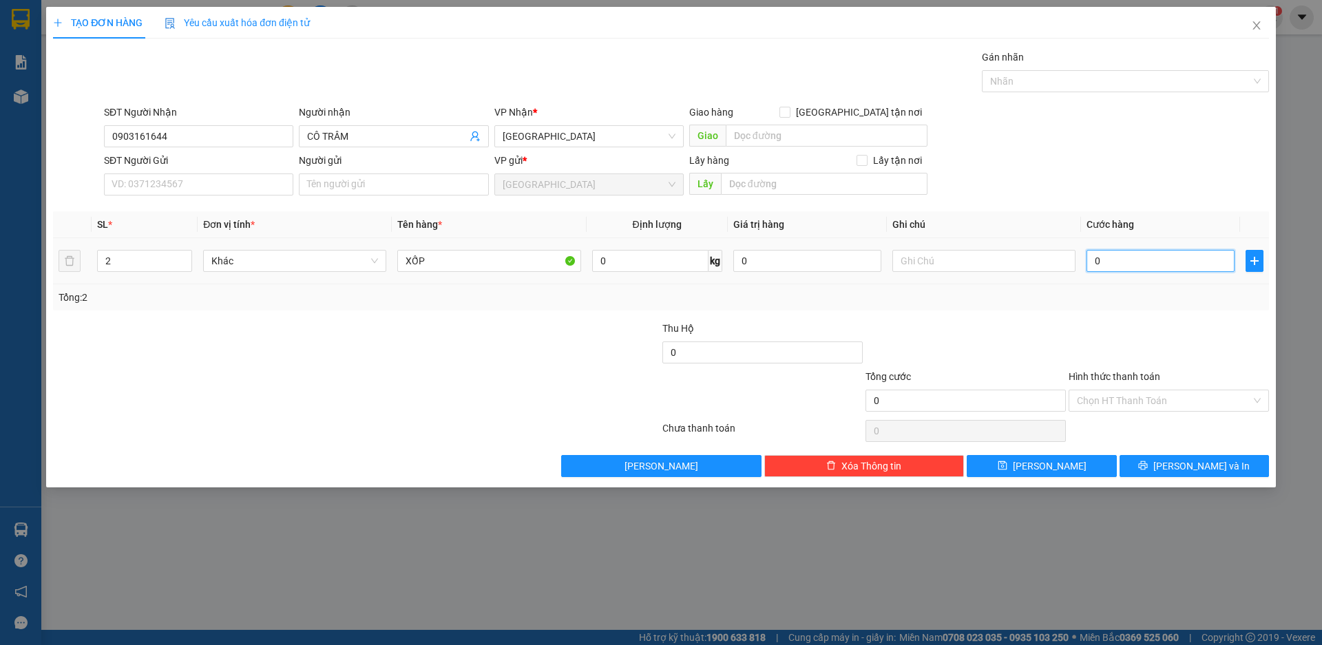
type input "2"
type input "20"
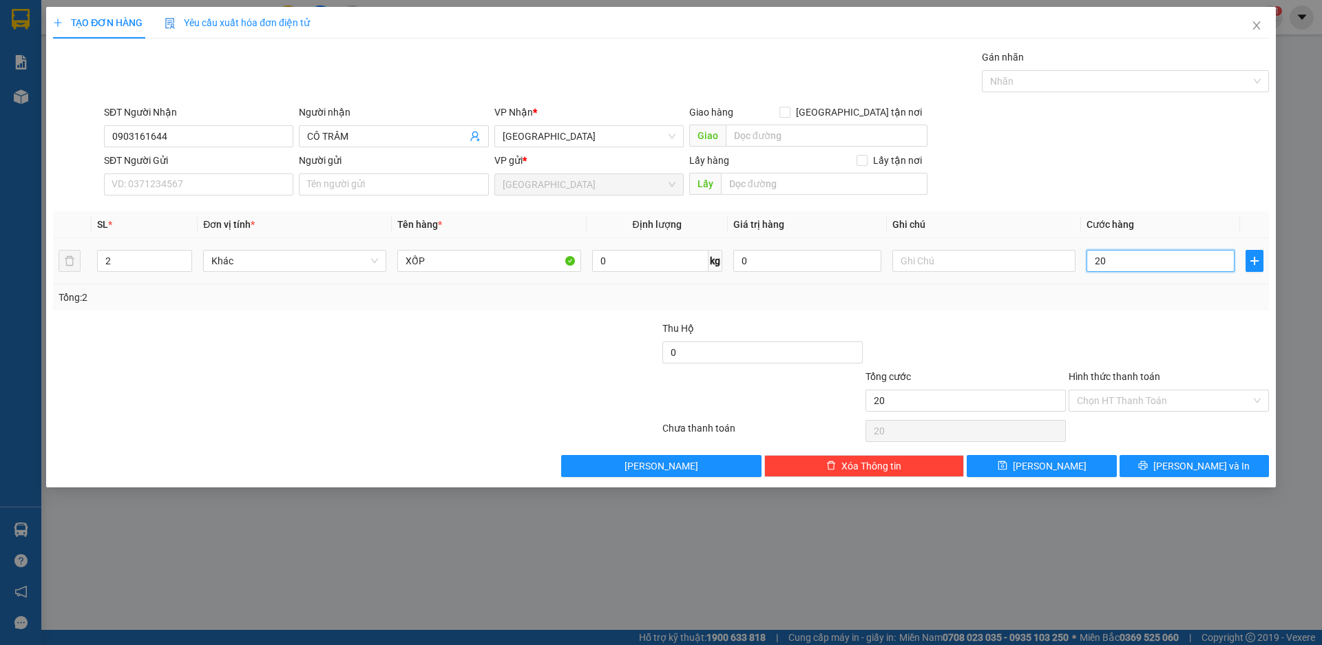
type input "200"
type input "2.000"
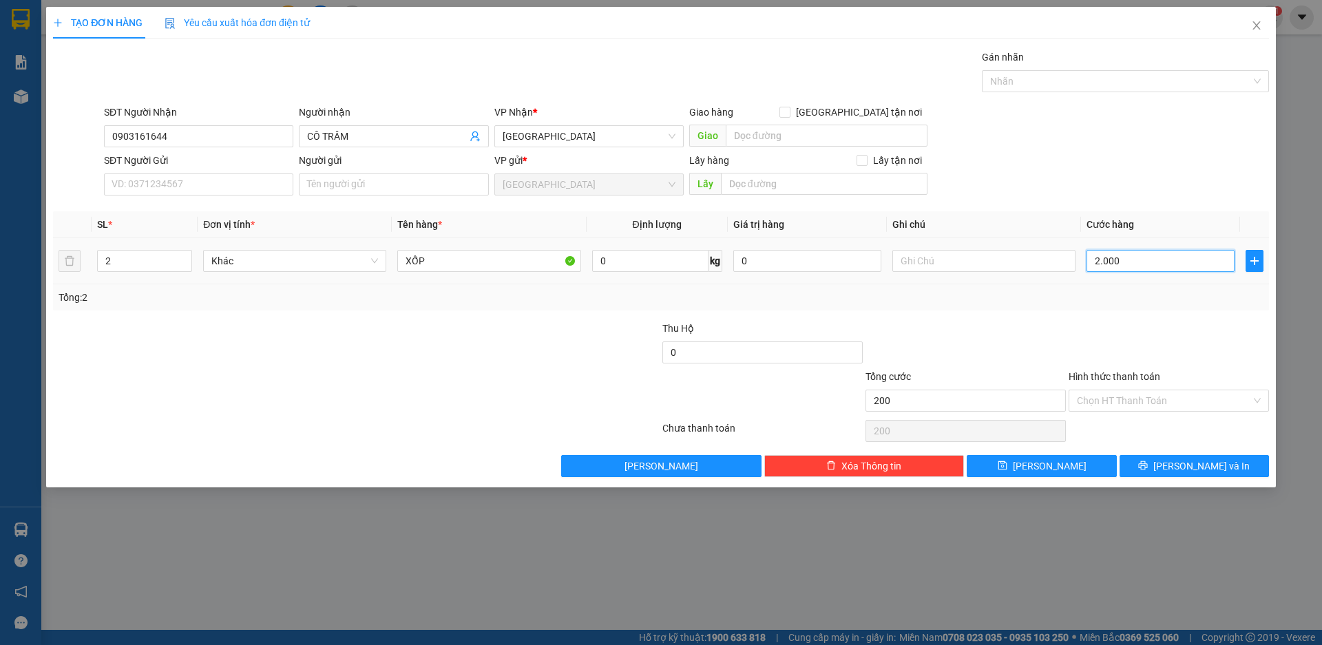
type input "2.000"
type input "20.000"
type input "200.000"
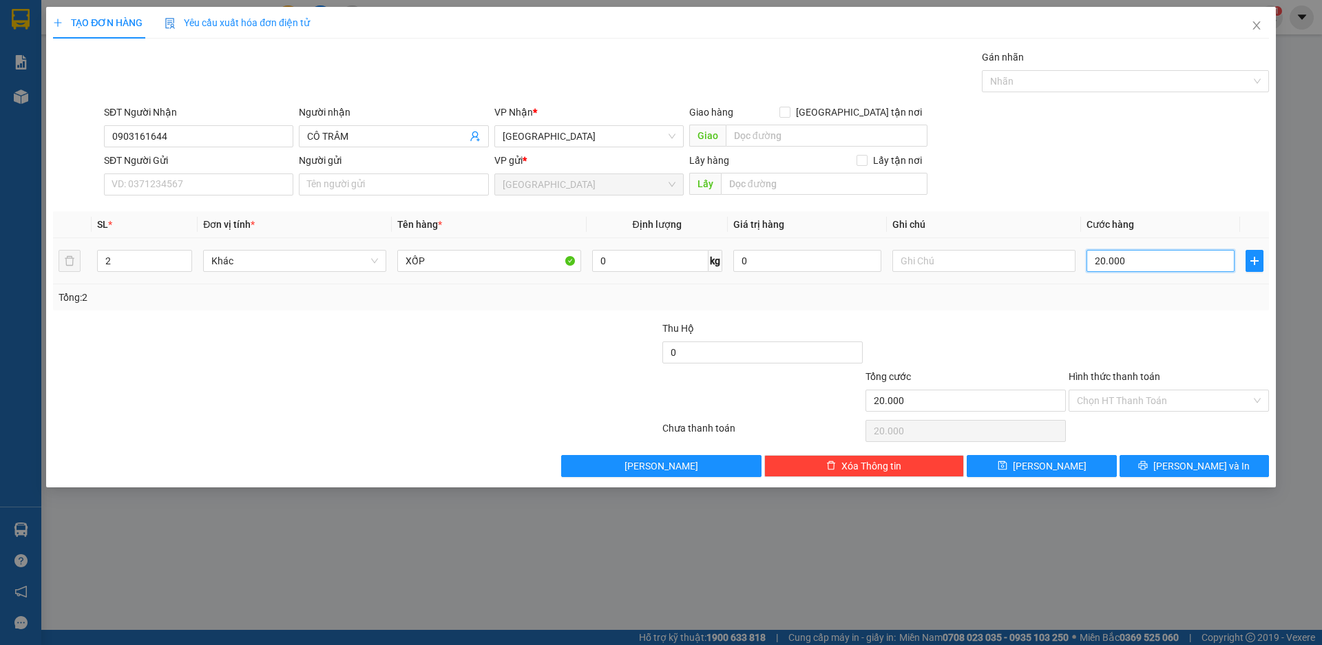
type input "200.000"
drag, startPoint x: 1152, startPoint y: 400, endPoint x: 1172, endPoint y: 410, distance: 22.5
click at [1154, 400] on input "Hình thức thanh toán" at bounding box center [1164, 400] width 174 height 21
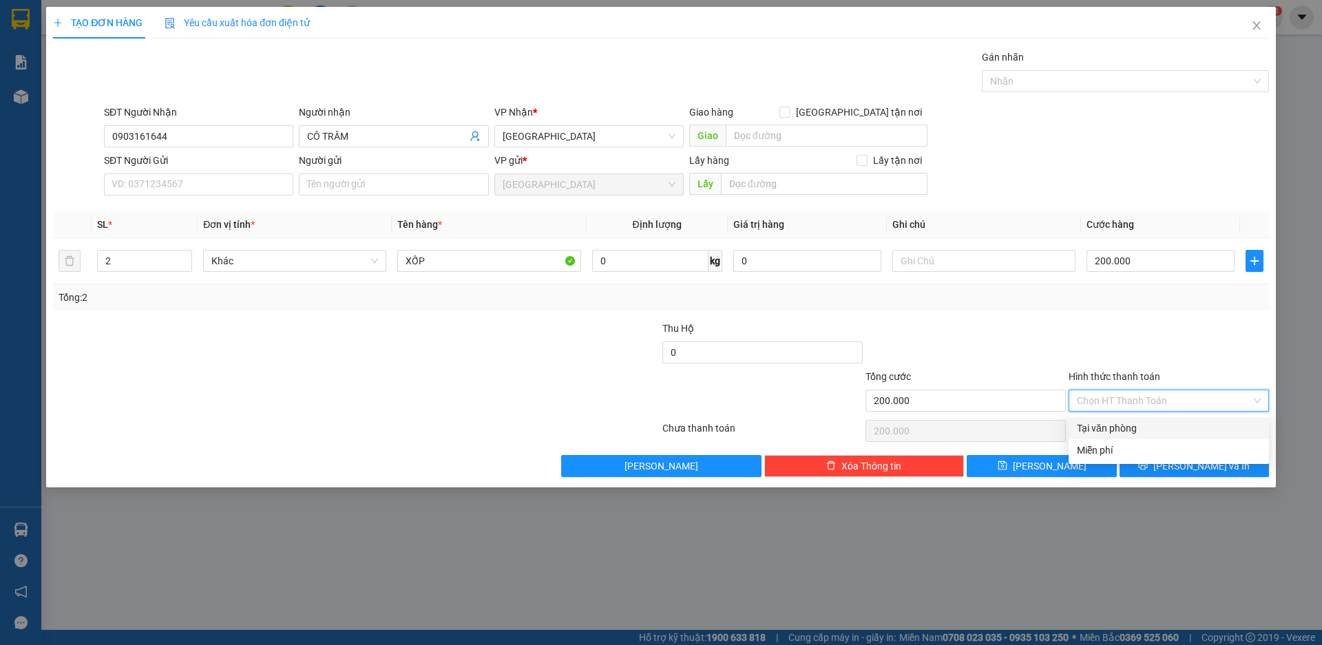
click at [1145, 429] on div "Tại văn phòng" at bounding box center [1169, 428] width 184 height 15
type input "0"
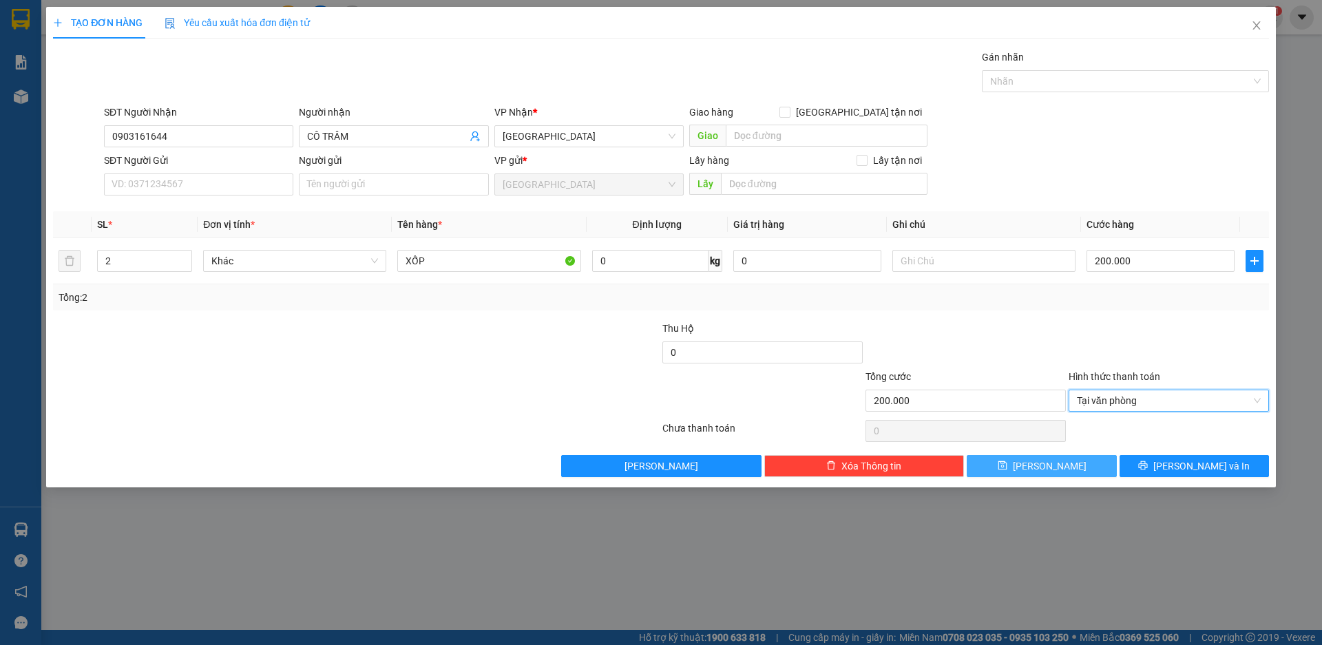
click at [1062, 466] on button "Lưu" at bounding box center [1041, 466] width 149 height 22
type input "1"
type input "0"
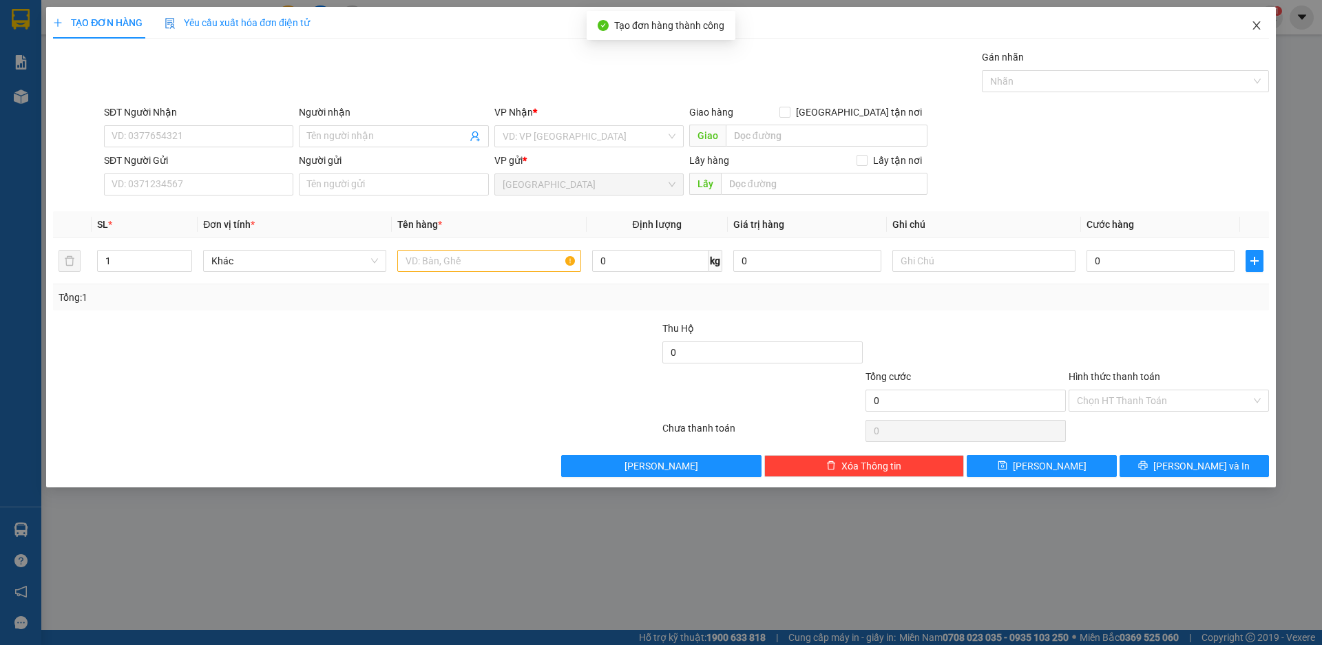
click at [1256, 25] on icon "close" at bounding box center [1256, 25] width 8 height 8
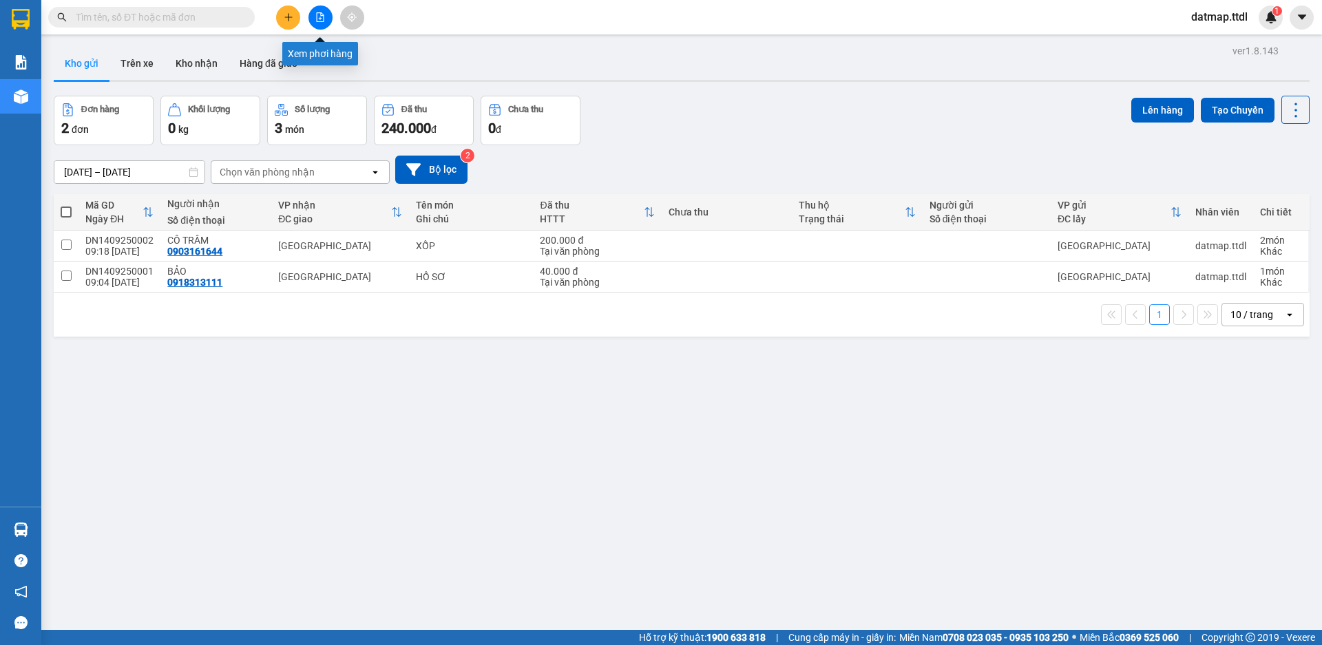
click at [318, 15] on icon "file-add" at bounding box center [320, 17] width 10 height 10
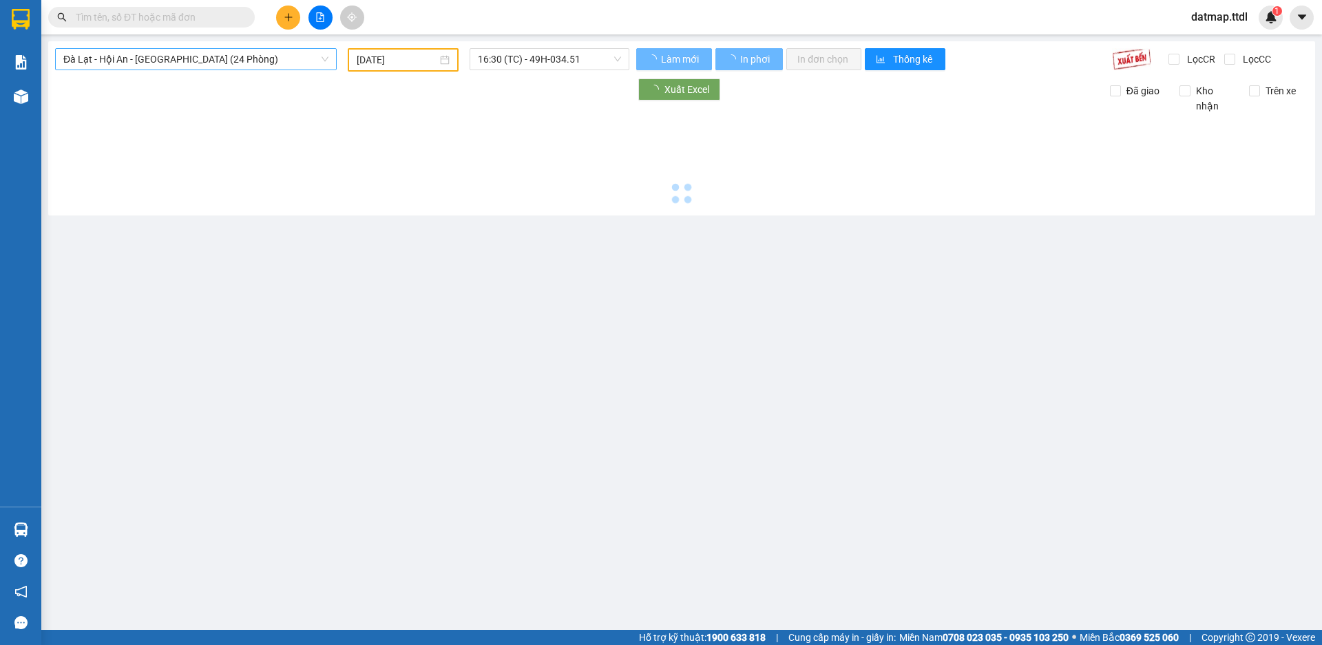
type input "14/09/2025"
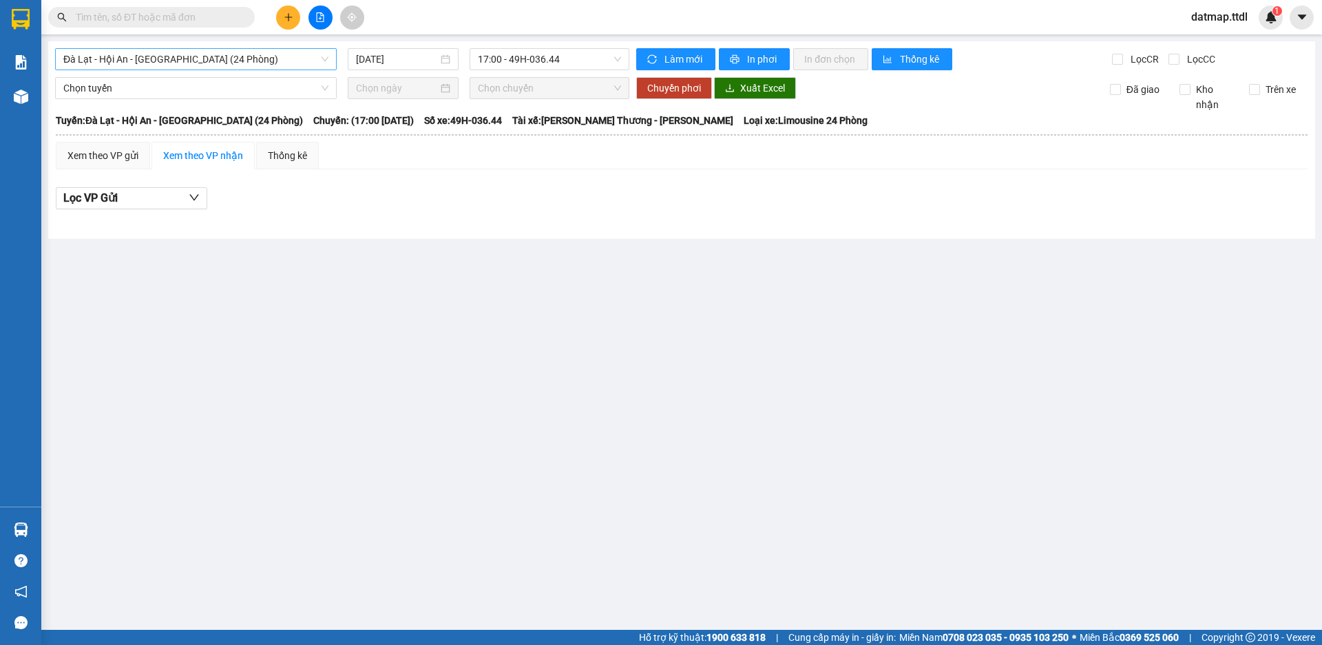
click at [188, 60] on span "Đà Lạt - Hội An - Đà Nẵng (24 Phòng)" at bounding box center [195, 59] width 265 height 21
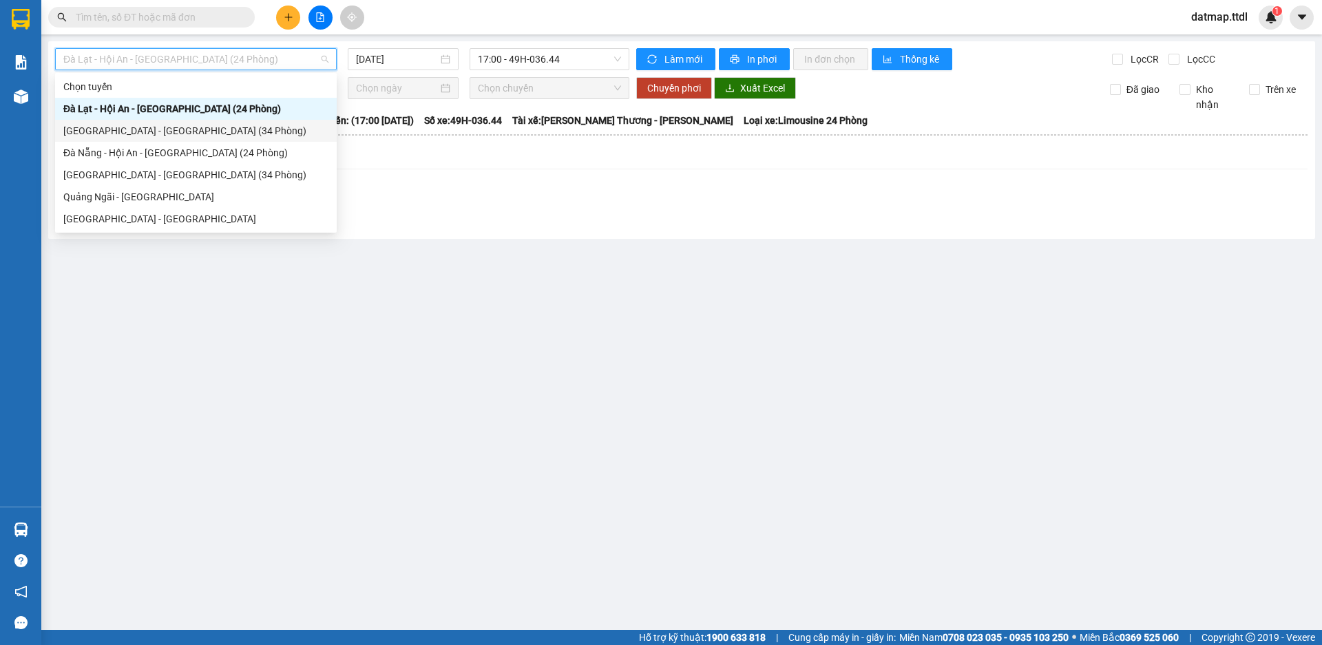
click at [117, 129] on div "Đà Lạt - Đà Nẵng (34 Phòng)" at bounding box center [195, 130] width 265 height 15
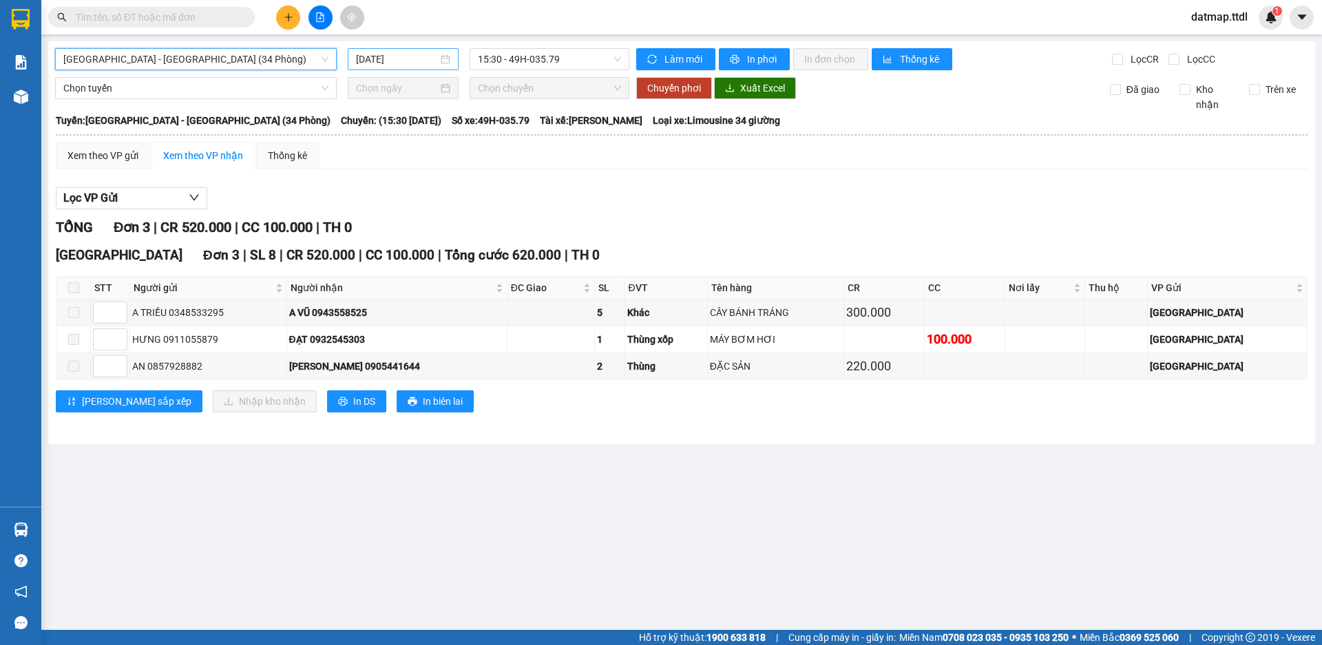
click at [396, 55] on input "14/09/2025" at bounding box center [397, 59] width 82 height 15
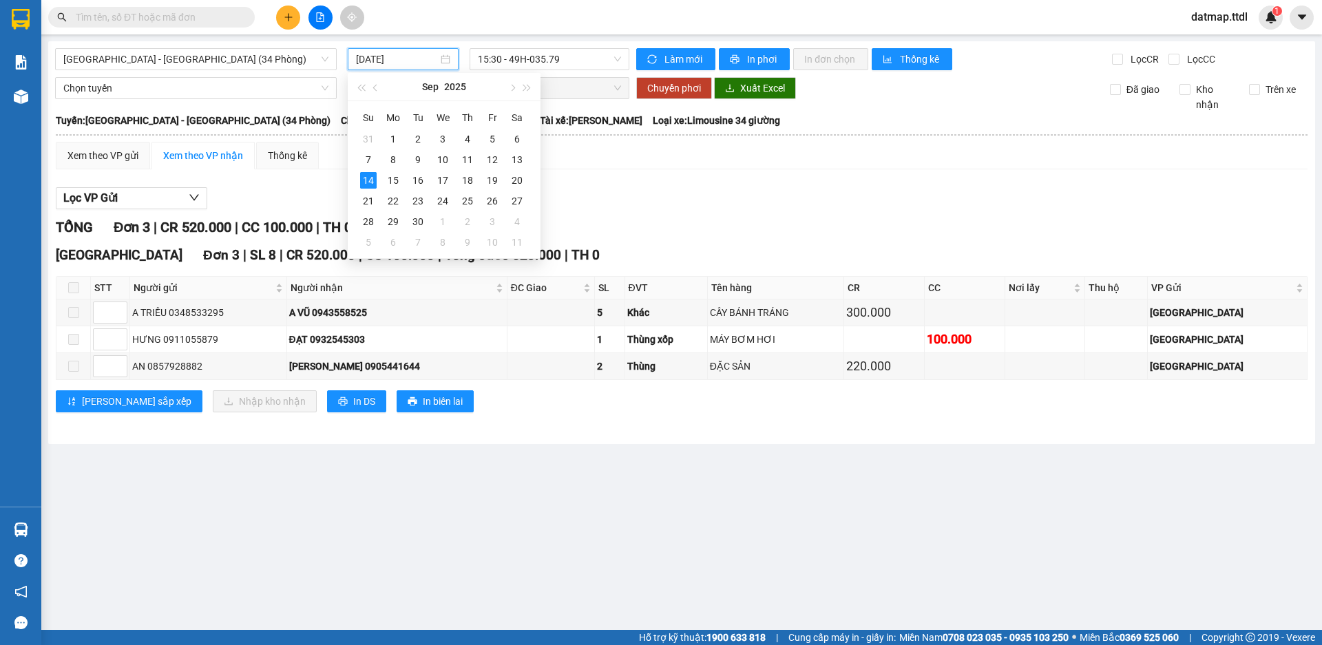
click at [638, 199] on div "Lọc VP Gửi" at bounding box center [682, 198] width 1252 height 23
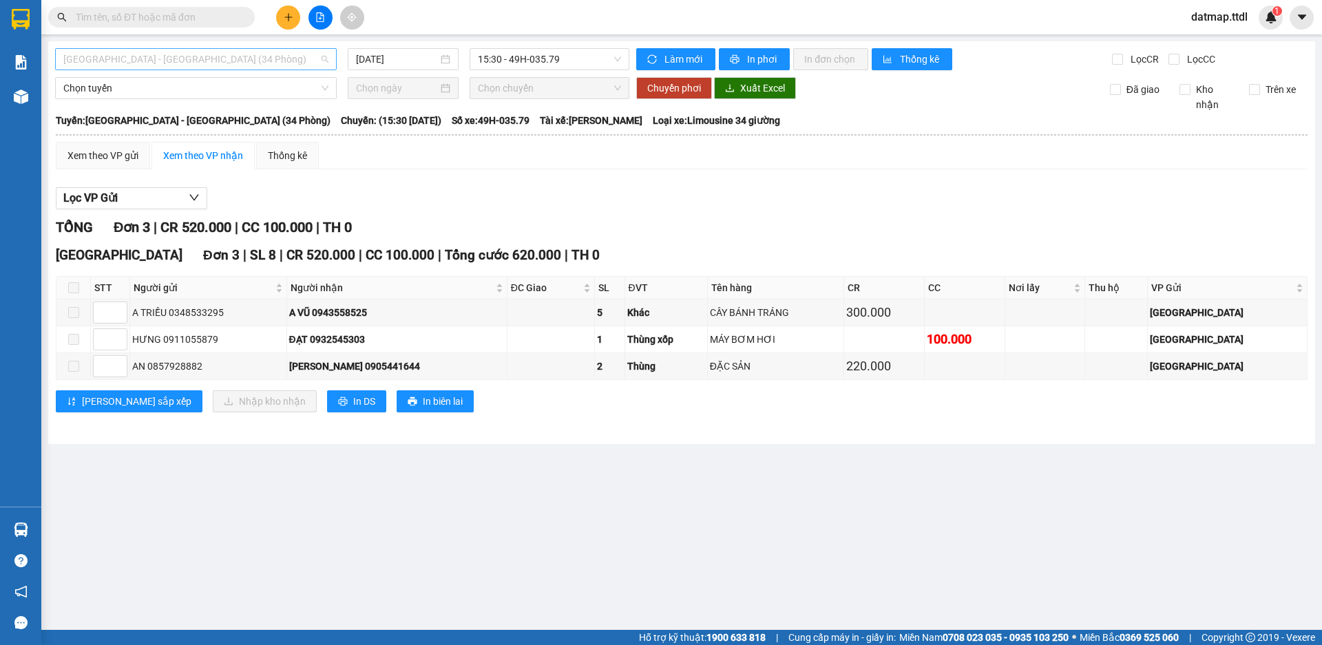
click at [202, 52] on span "Đà Lạt - Đà Nẵng (34 Phòng)" at bounding box center [195, 59] width 265 height 21
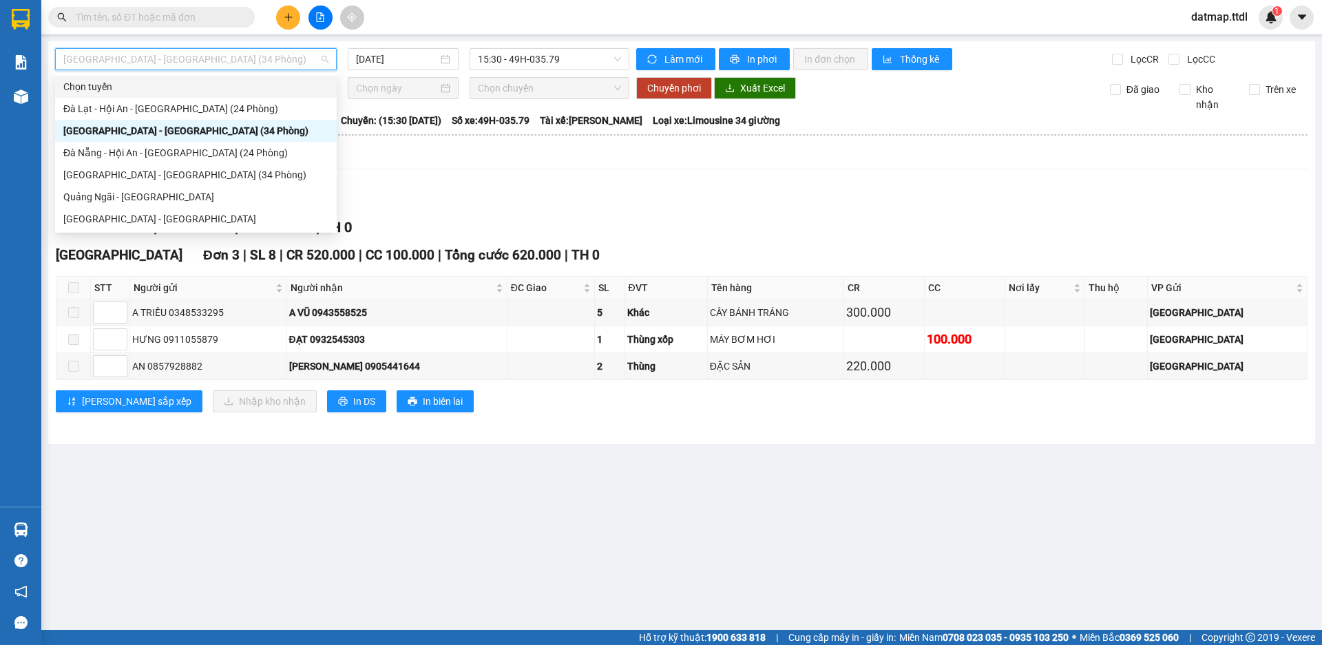
click at [505, 200] on div "Lọc VP Gửi" at bounding box center [682, 198] width 1252 height 23
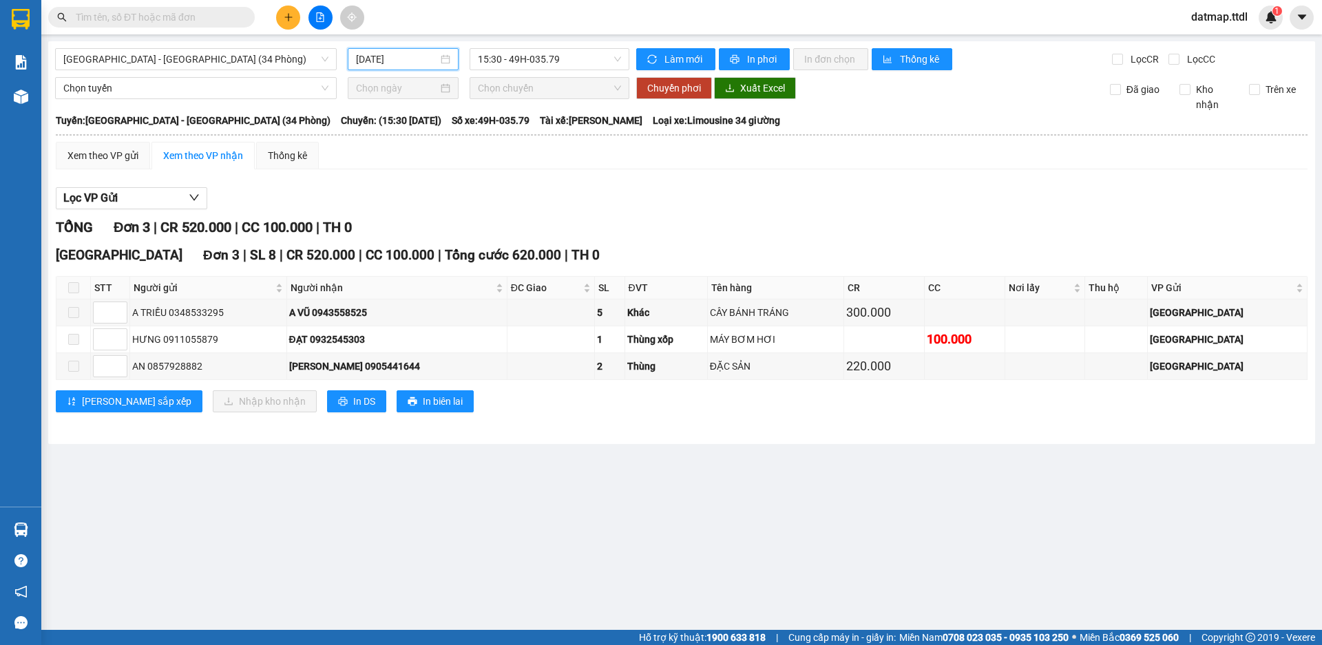
click at [381, 52] on input "14/09/2025" at bounding box center [397, 59] width 82 height 15
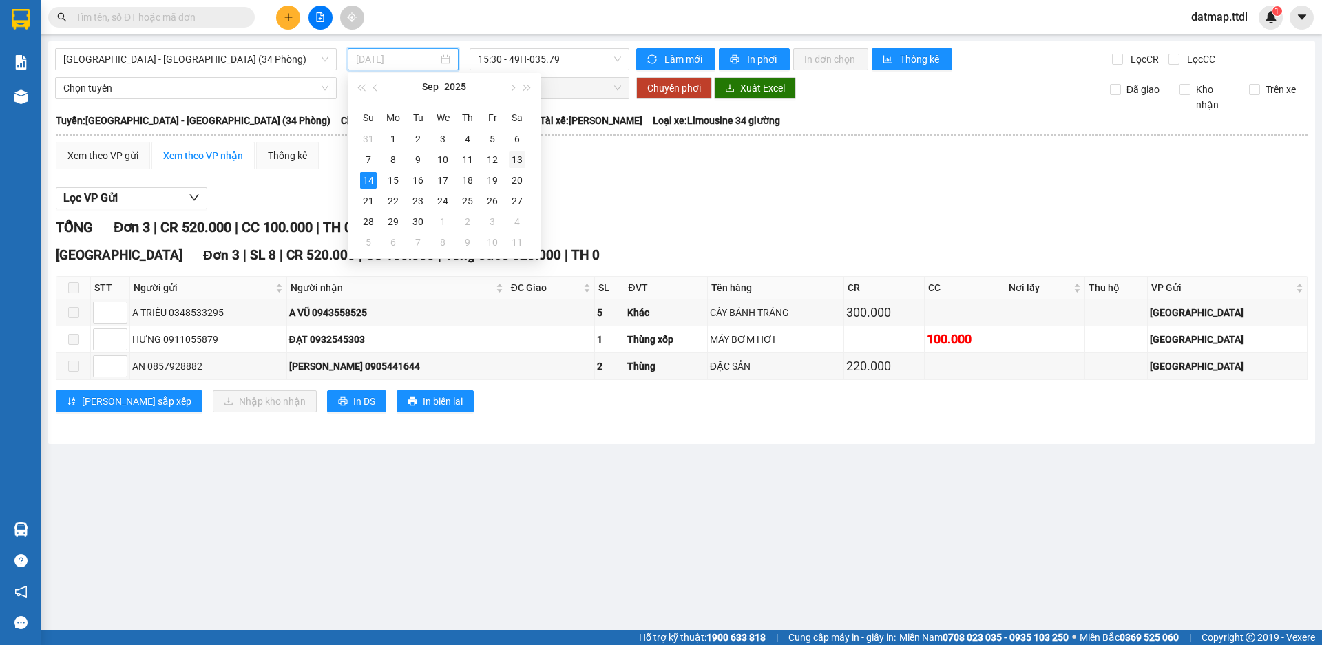
click at [512, 162] on div "13" at bounding box center [517, 159] width 17 height 17
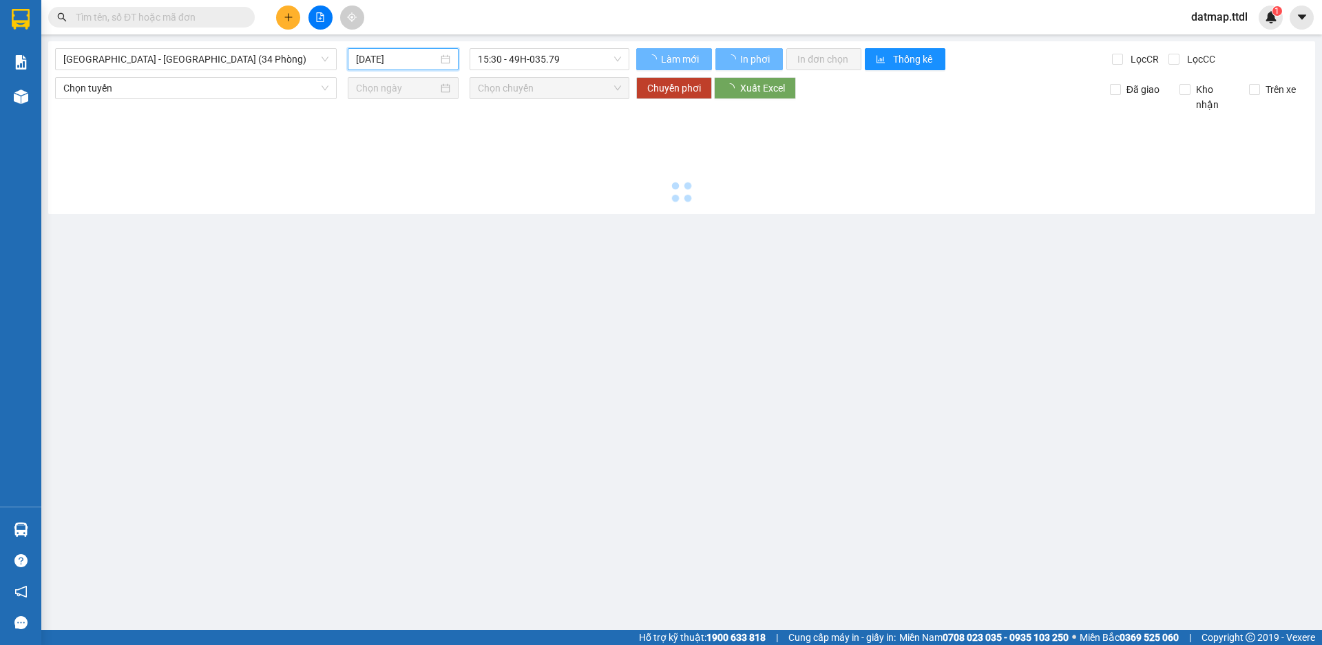
type input "13/09/2025"
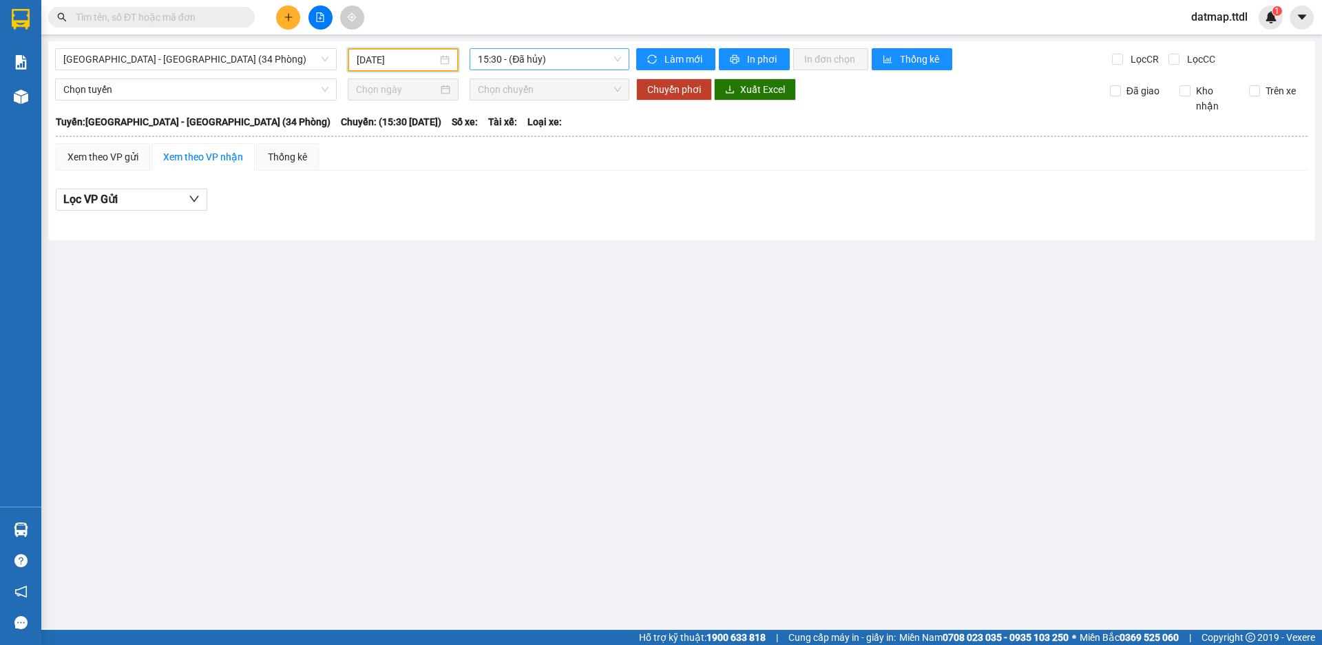
click at [536, 57] on span "15:30 - (Đã hủy)" at bounding box center [549, 59] width 143 height 21
click at [158, 50] on span "Đà Lạt - Đà Nẵng (34 Phòng)" at bounding box center [195, 59] width 265 height 21
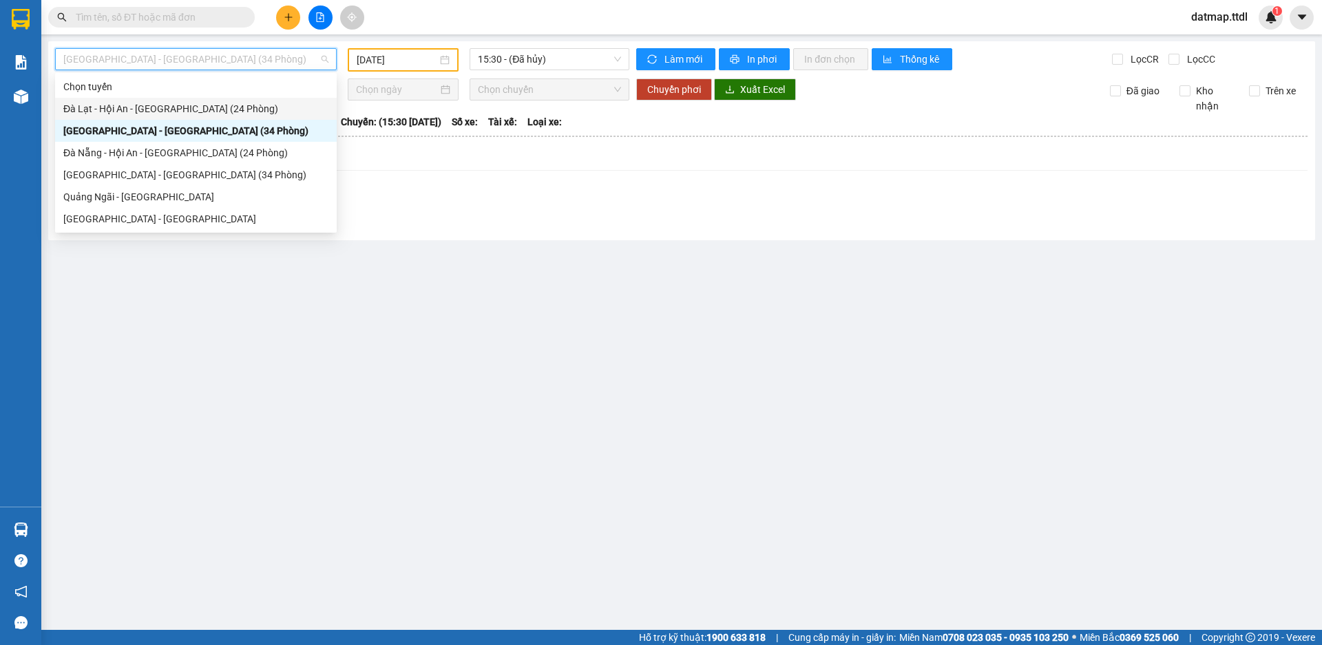
click at [96, 109] on div "Đà Lạt - Hội An - Đà Nẵng (24 Phòng)" at bounding box center [195, 108] width 265 height 15
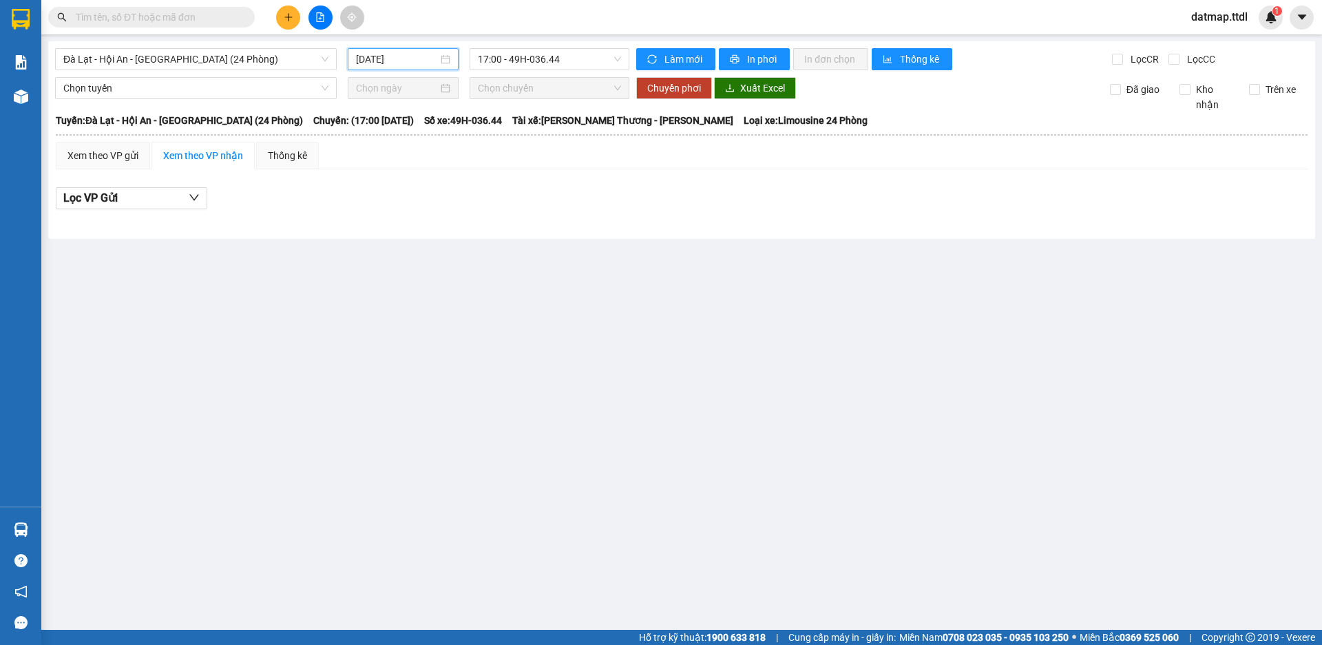
click at [391, 62] on input "14/09/2025" at bounding box center [397, 59] width 82 height 15
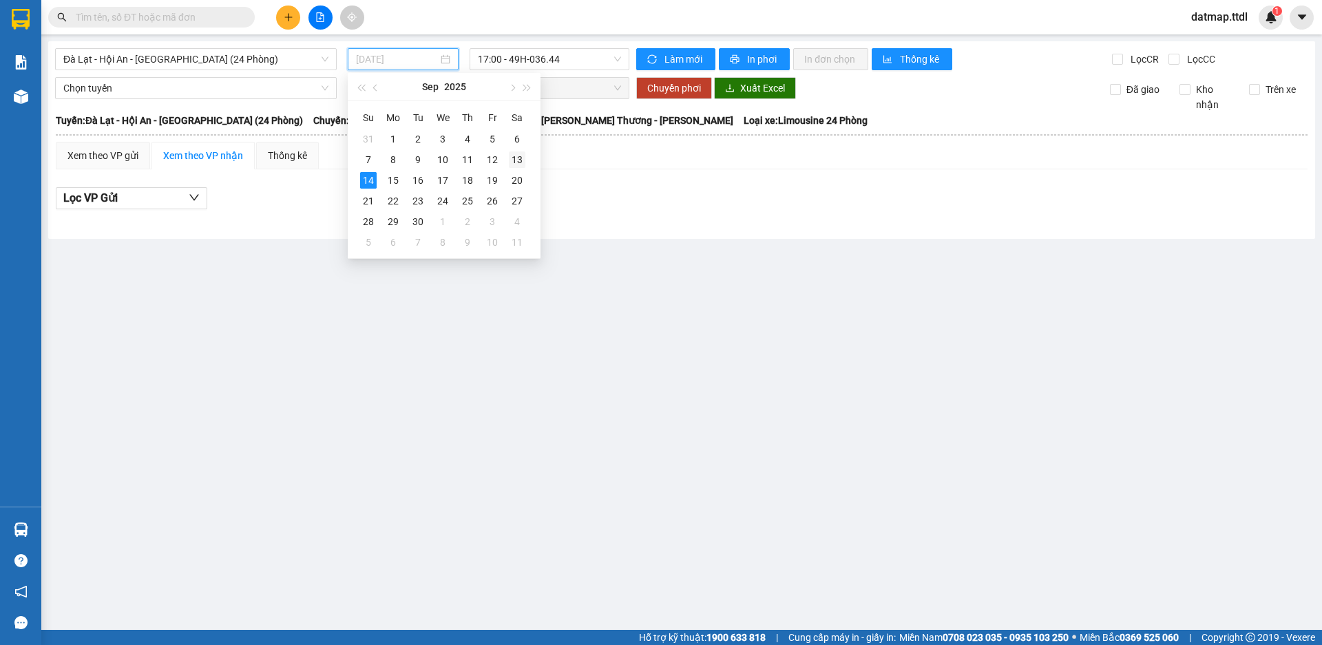
click at [518, 159] on div "13" at bounding box center [517, 159] width 17 height 17
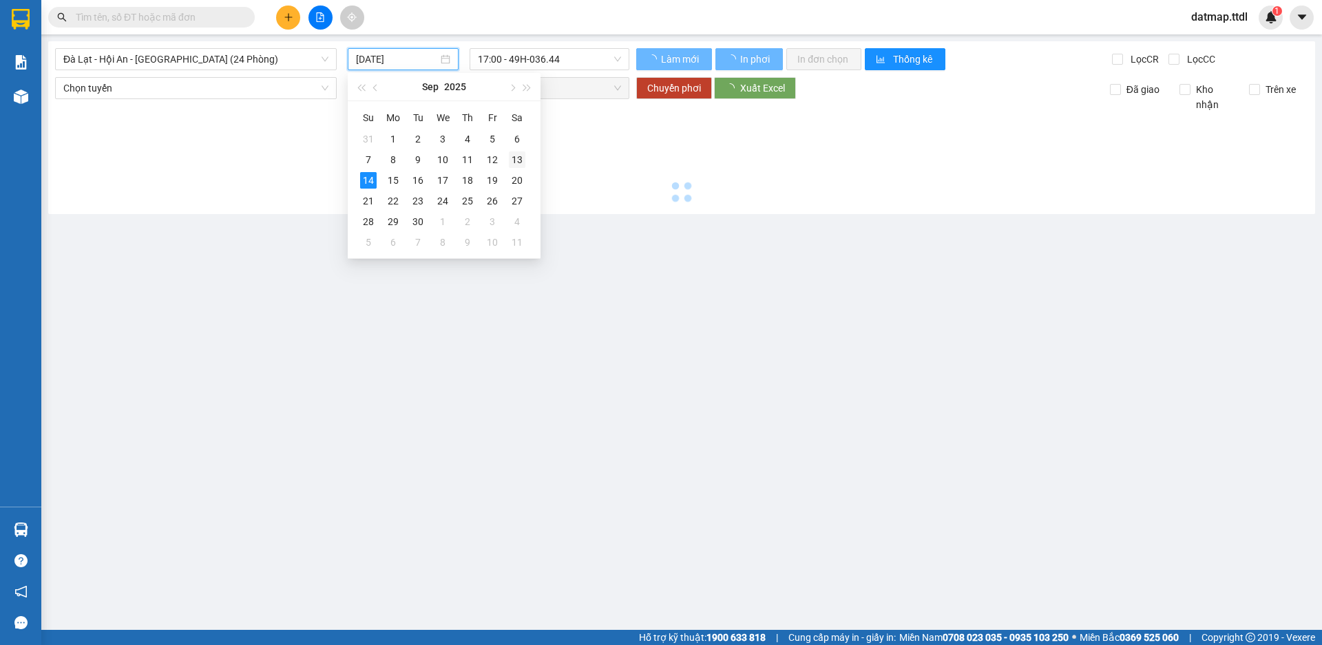
type input "13/09/2025"
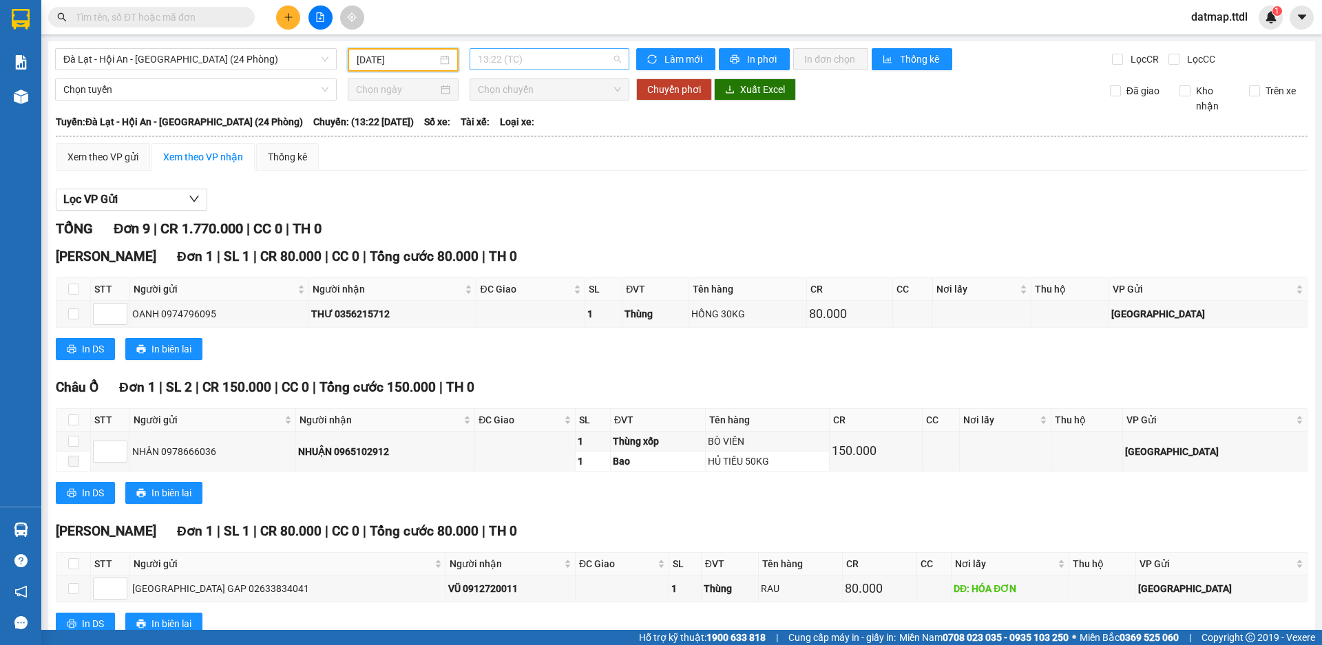
click at [528, 59] on span "13:22 (TC)" at bounding box center [549, 59] width 143 height 21
click at [526, 134] on div "16:30 (TC) - 49H-034.51" at bounding box center [527, 130] width 107 height 15
